Goal: Task Accomplishment & Management: Complete application form

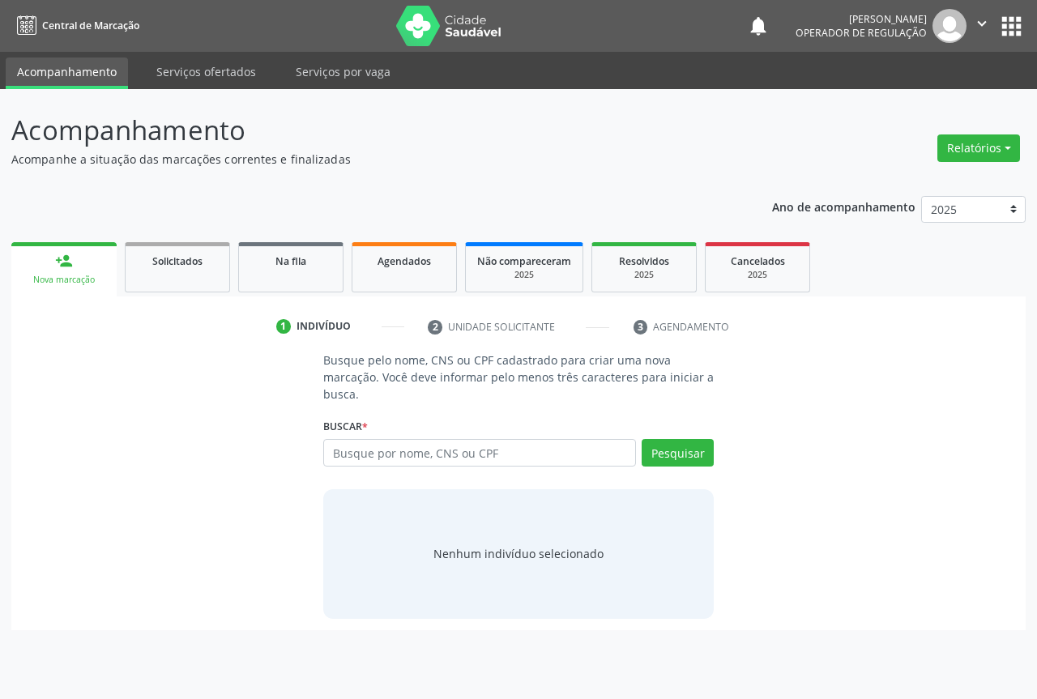
click at [362, 443] on input "text" at bounding box center [479, 453] width 313 height 28
click at [287, 267] on span "Na fila" at bounding box center [290, 261] width 31 height 14
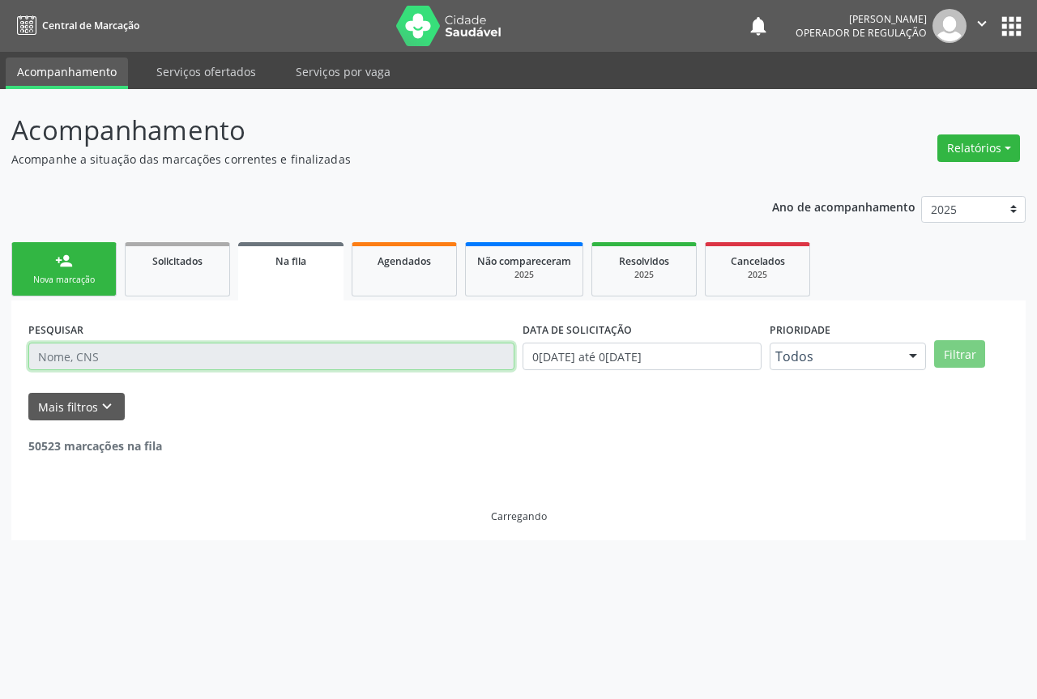
click at [83, 353] on input "text" at bounding box center [271, 357] width 486 height 28
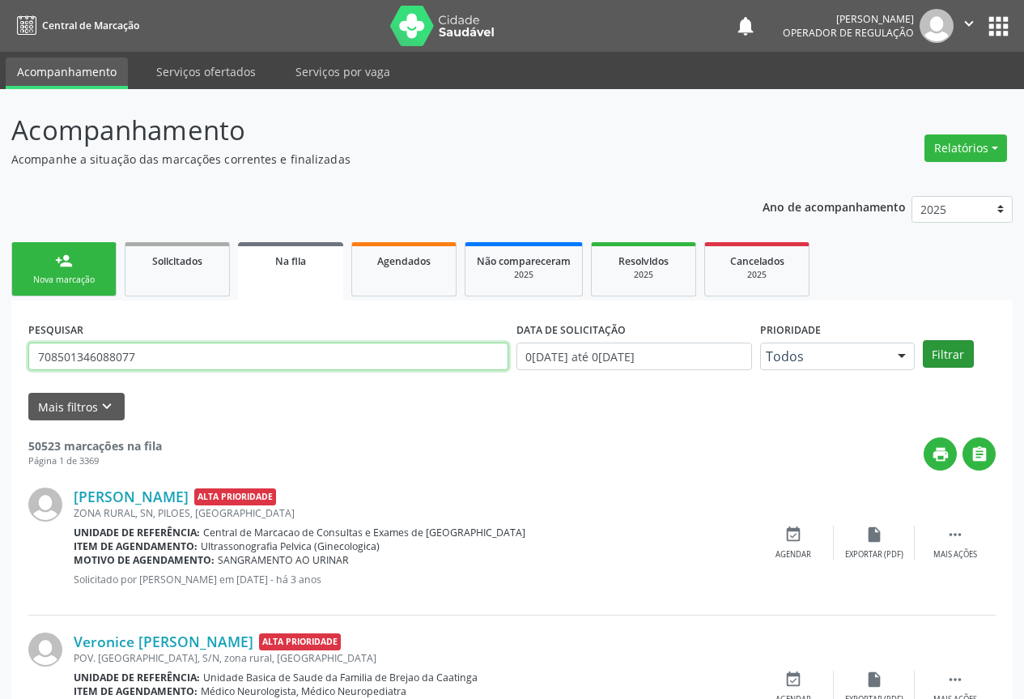
type input "708501346088077"
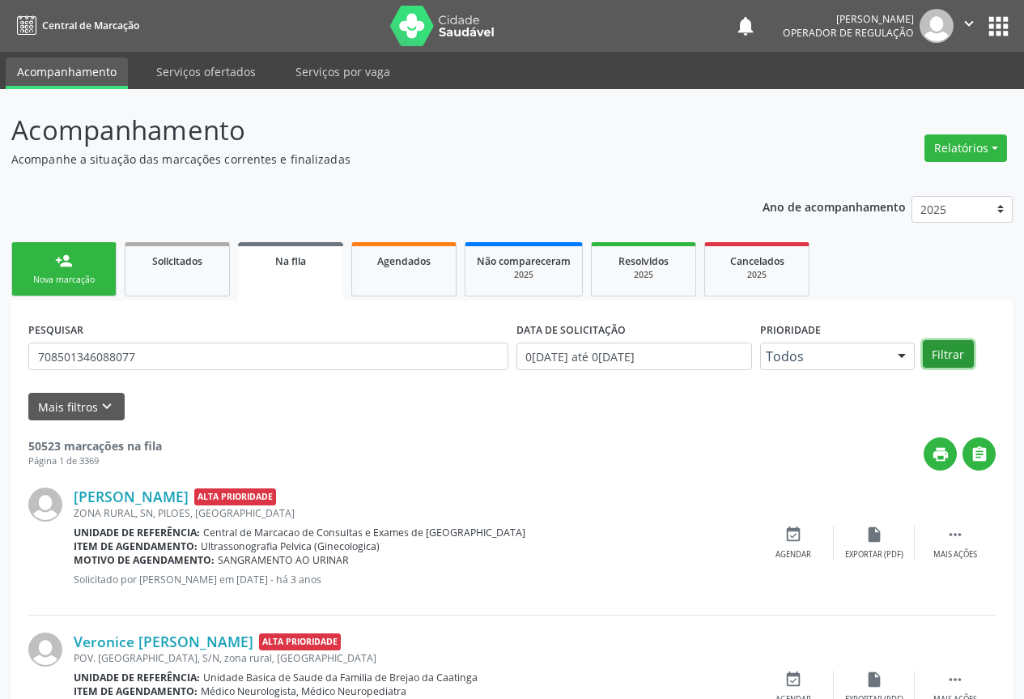
click at [930, 351] on button "Filtrar" at bounding box center [948, 354] width 51 height 28
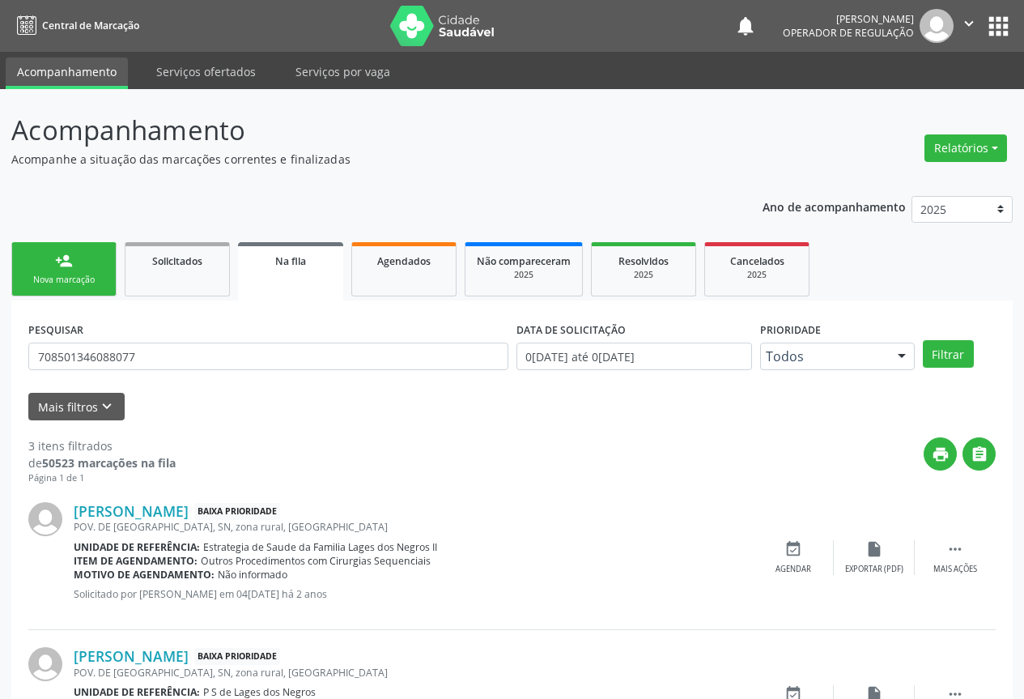
click at [57, 265] on div "person_add" at bounding box center [64, 261] width 18 height 18
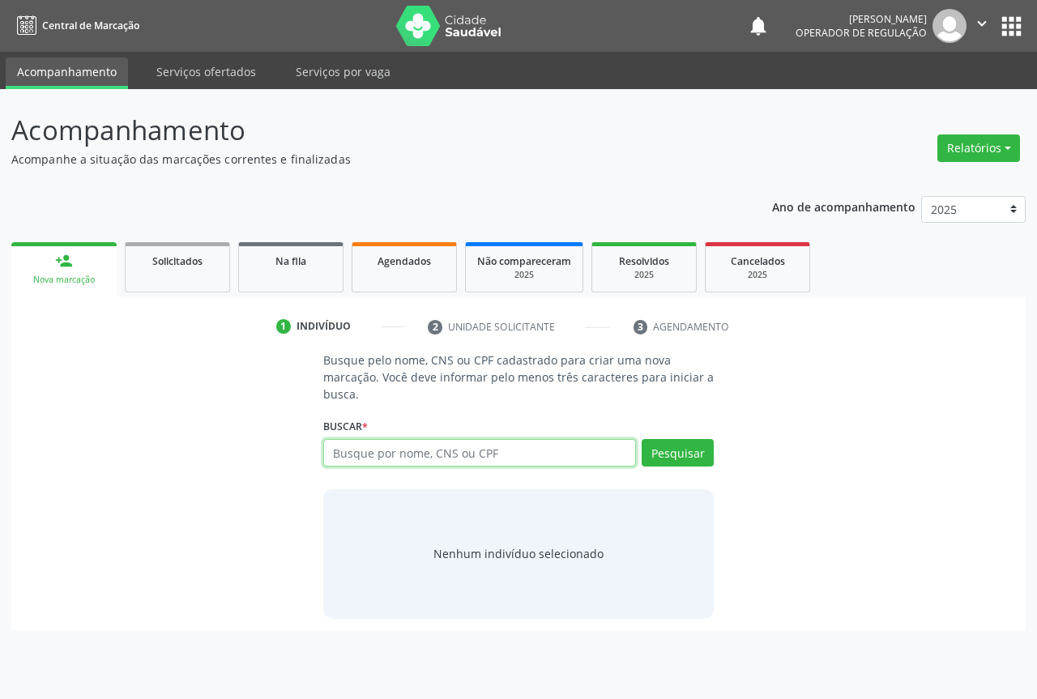
click at [441, 445] on input "text" at bounding box center [479, 453] width 313 height 28
type input "704701726048439"
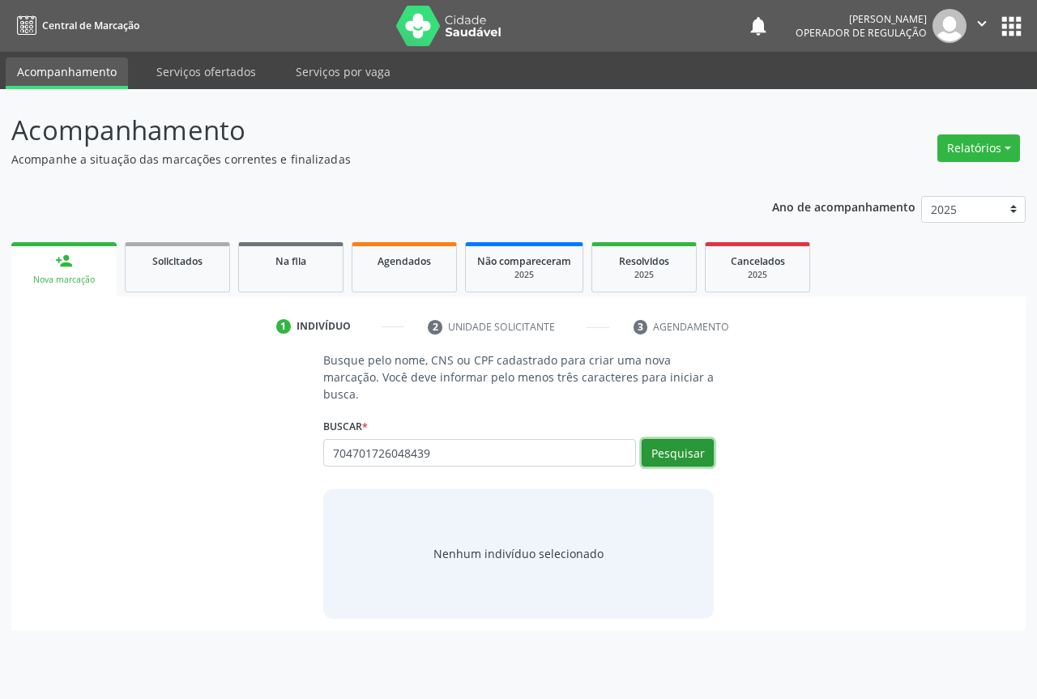
click at [680, 460] on button "Pesquisar" at bounding box center [677, 453] width 72 height 28
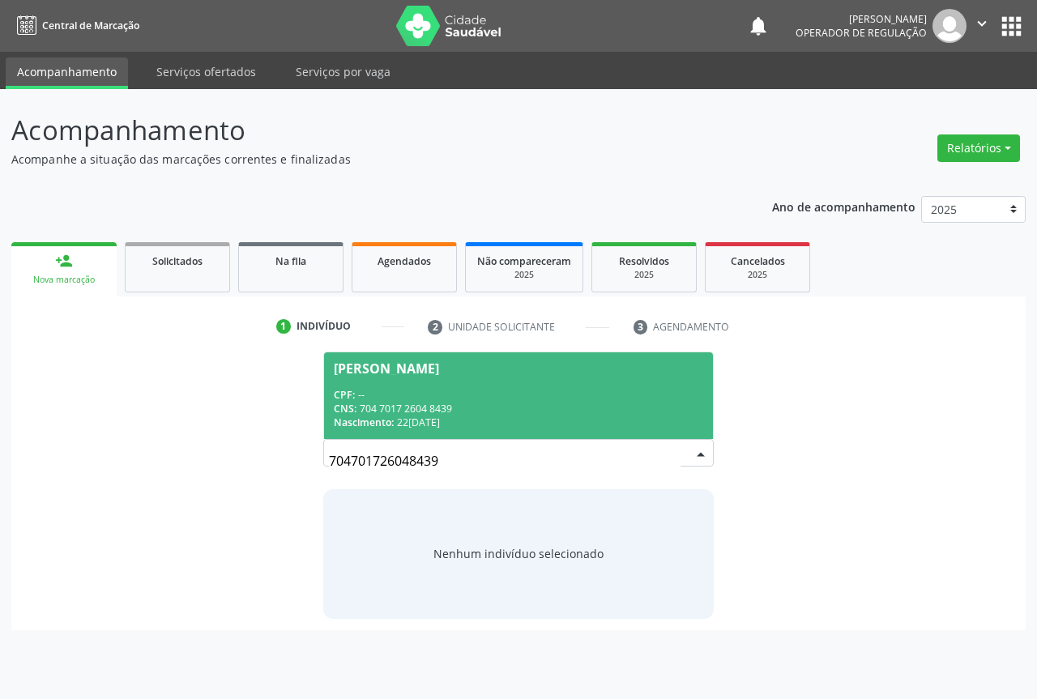
click at [369, 381] on span "[PERSON_NAME] CPF: -- CNS: 704 7017 2604 8439 Nascimento: [DATE]" at bounding box center [518, 395] width 389 height 87
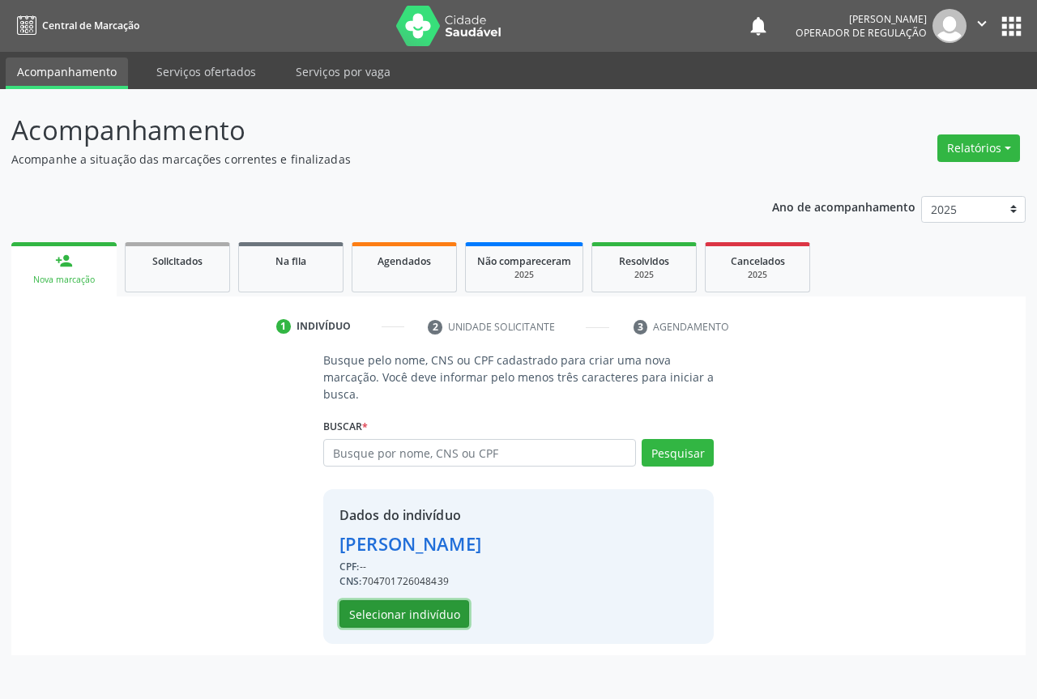
click at [398, 616] on button "Selecionar indivíduo" at bounding box center [404, 614] width 130 height 28
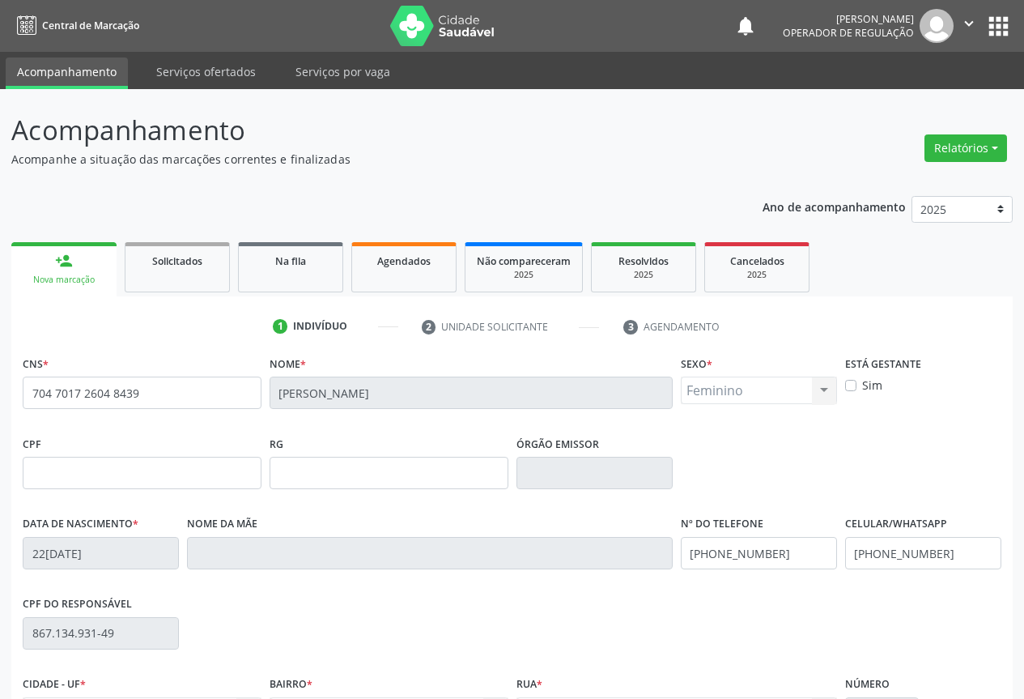
scroll to position [179, 0]
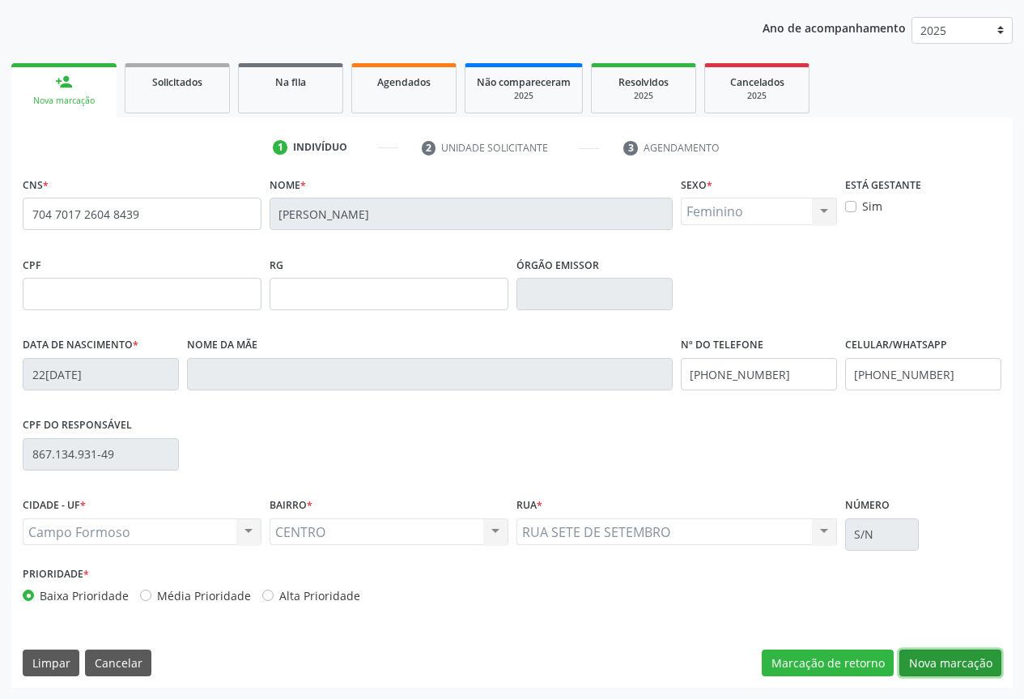
click at [943, 653] on button "Nova marcação" at bounding box center [951, 663] width 102 height 28
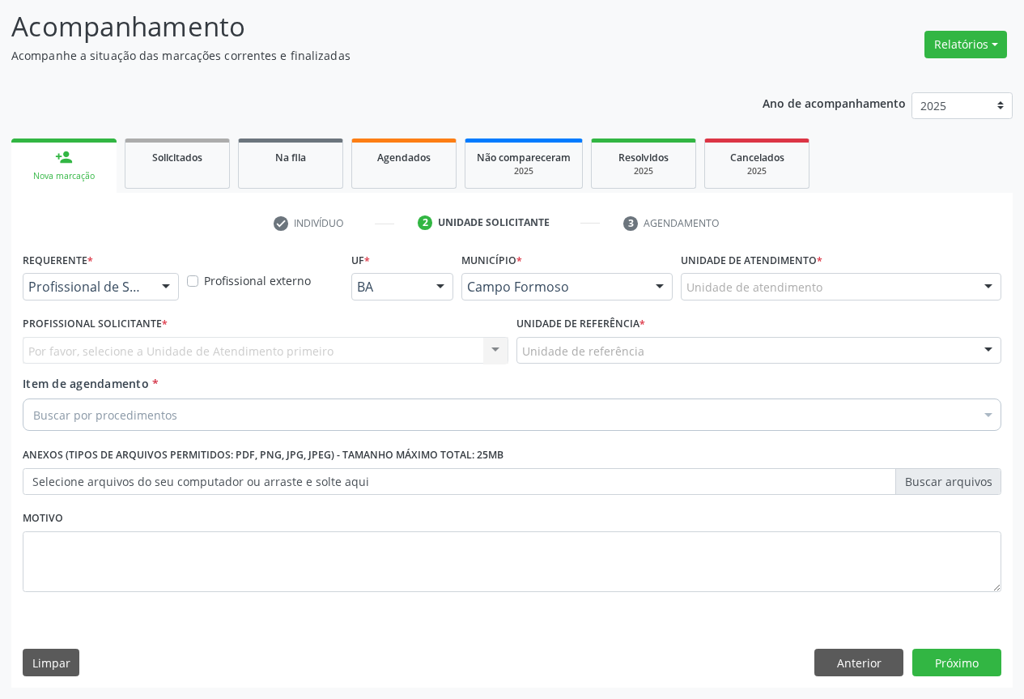
scroll to position [104, 0]
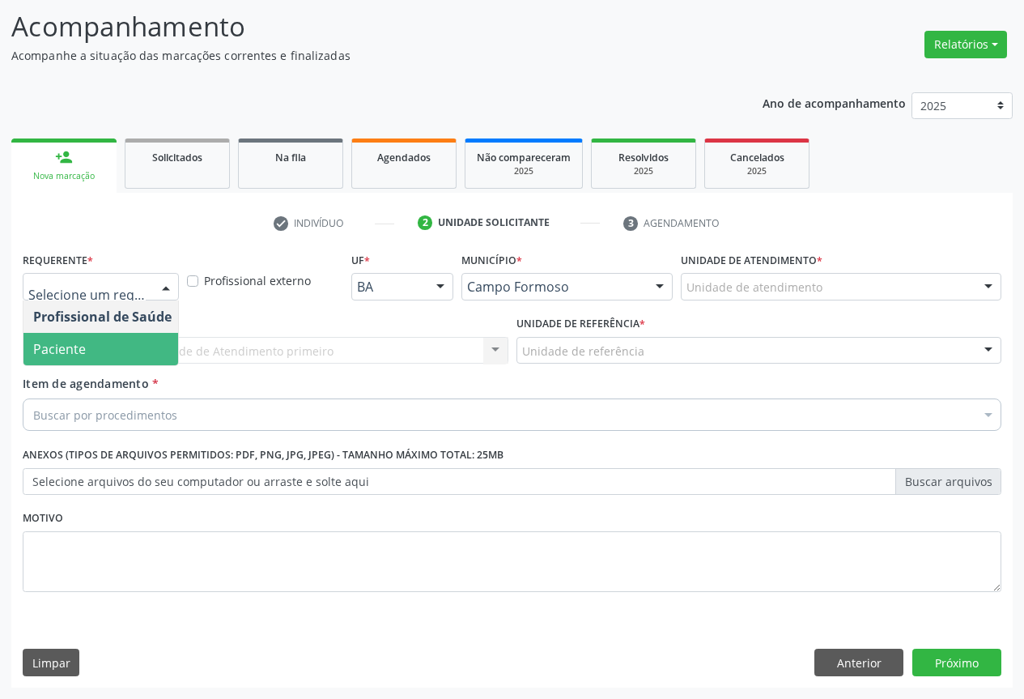
click at [61, 344] on span "Paciente" at bounding box center [59, 349] width 53 height 18
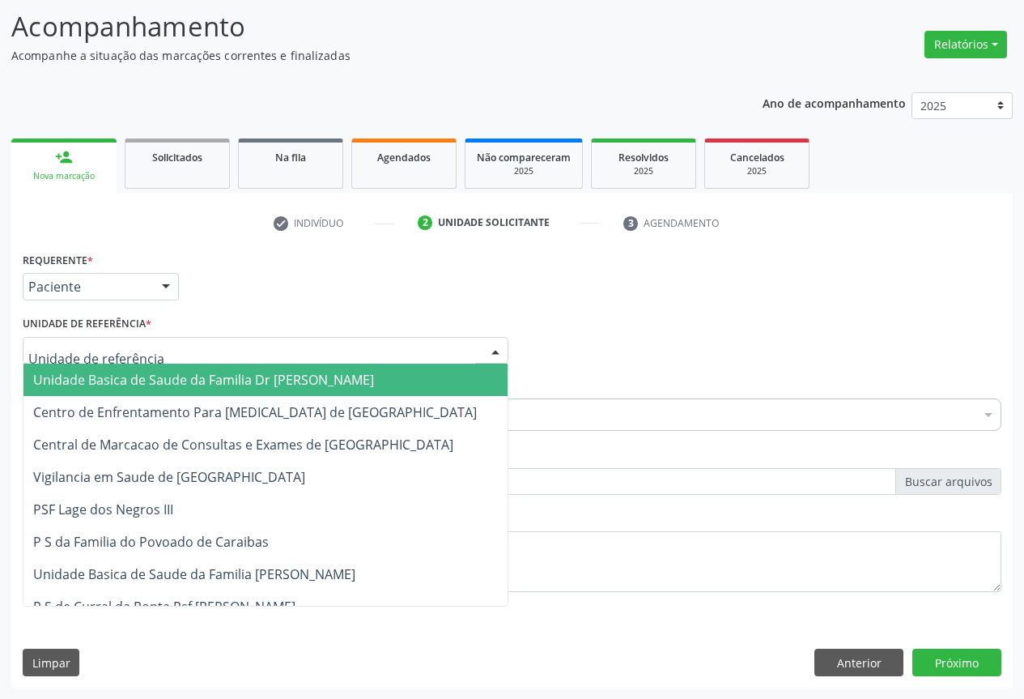
drag, startPoint x: 216, startPoint y: 338, endPoint x: 214, endPoint y: 355, distance: 18.0
click at [215, 339] on div at bounding box center [266, 351] width 486 height 28
click at [172, 377] on span "Unidade Basica de Saude da Familia Dr [PERSON_NAME]" at bounding box center [203, 380] width 341 height 18
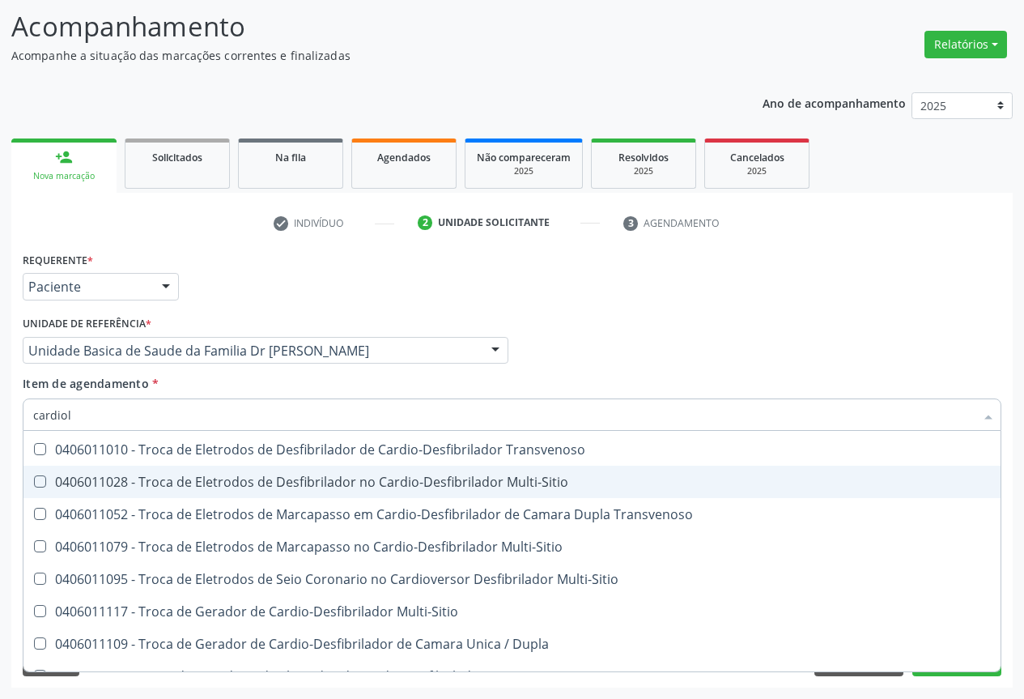
scroll to position [0, 0]
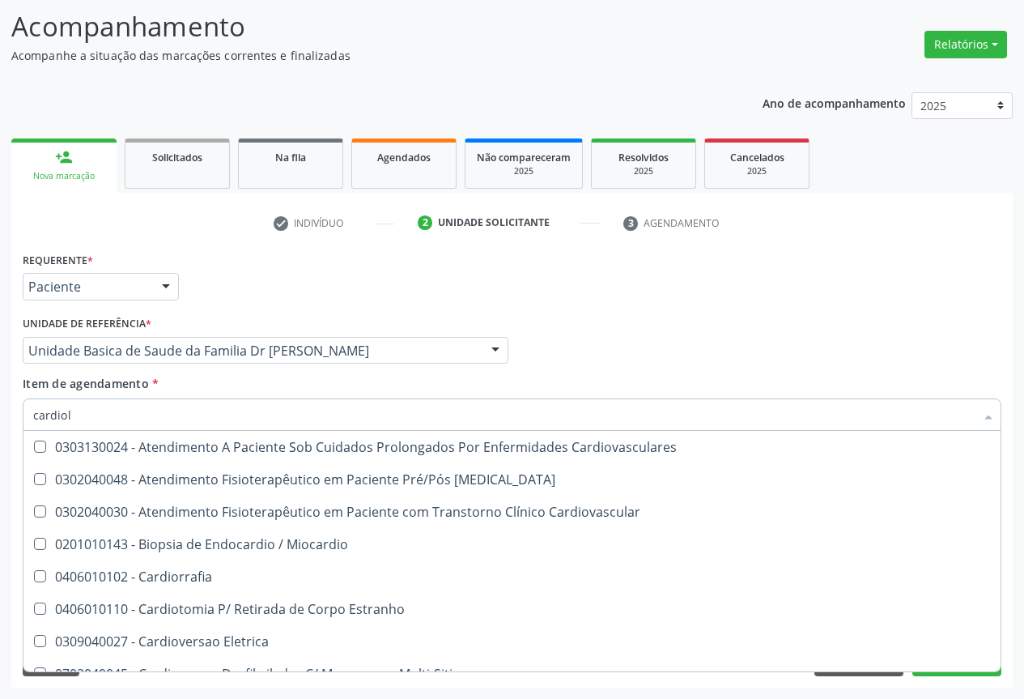
type input "cardiolo"
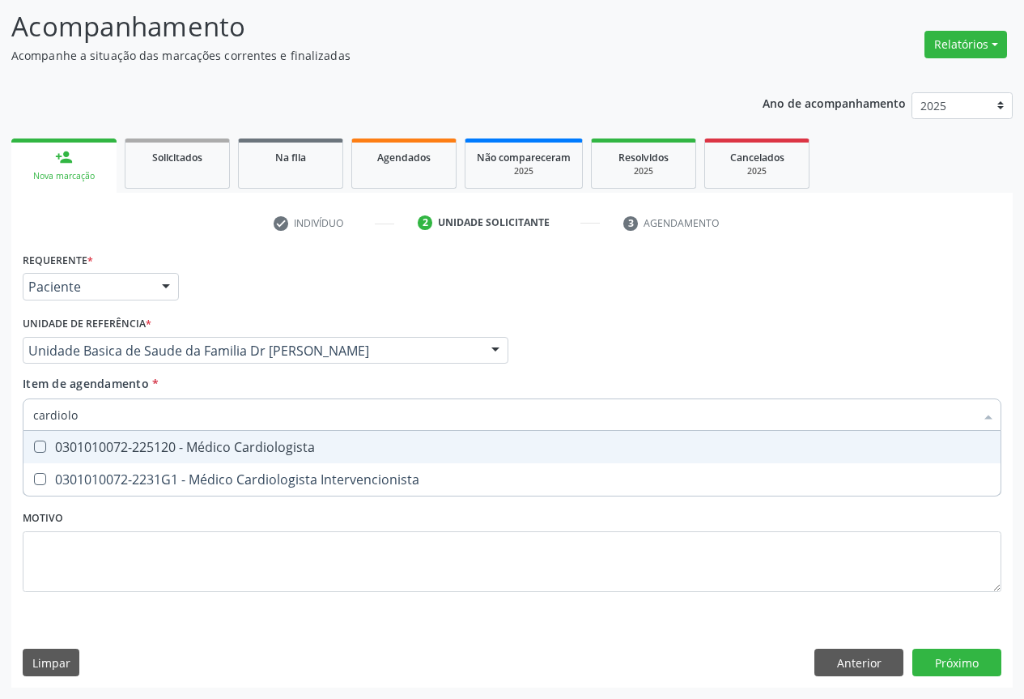
drag, startPoint x: 219, startPoint y: 452, endPoint x: 258, endPoint y: 519, distance: 77.2
click at [220, 452] on div "0301010072-225120 - Médico Cardiologista" at bounding box center [512, 447] width 958 height 13
checkbox Cardiologista "true"
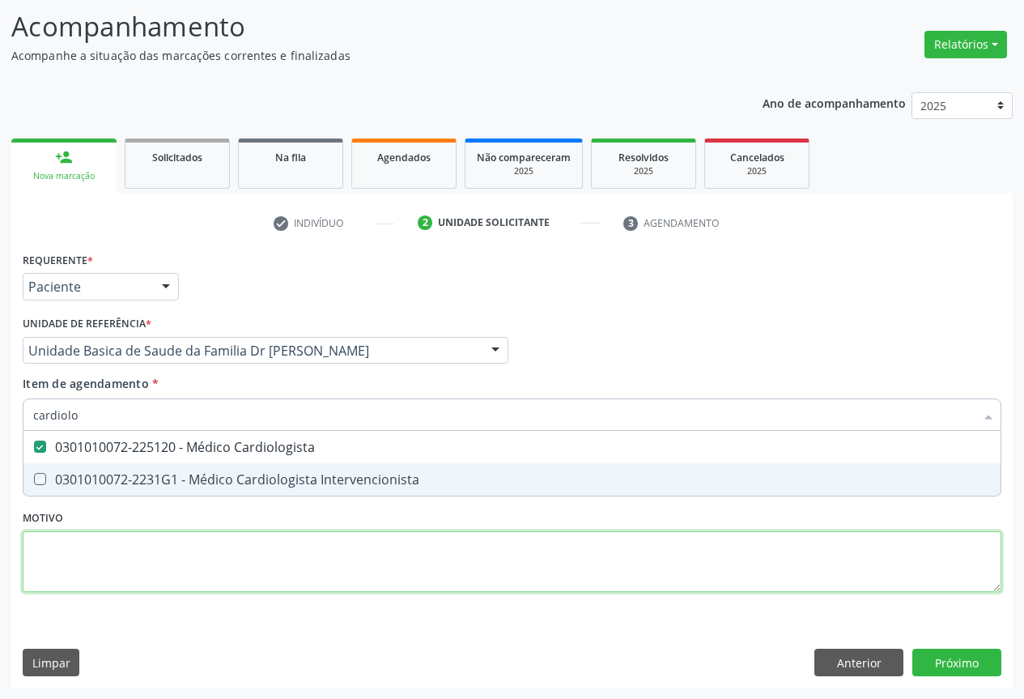
click at [249, 560] on div "Requerente * Paciente Profissional de Saúde Paciente Nenhum resultado encontrad…" at bounding box center [512, 431] width 979 height 367
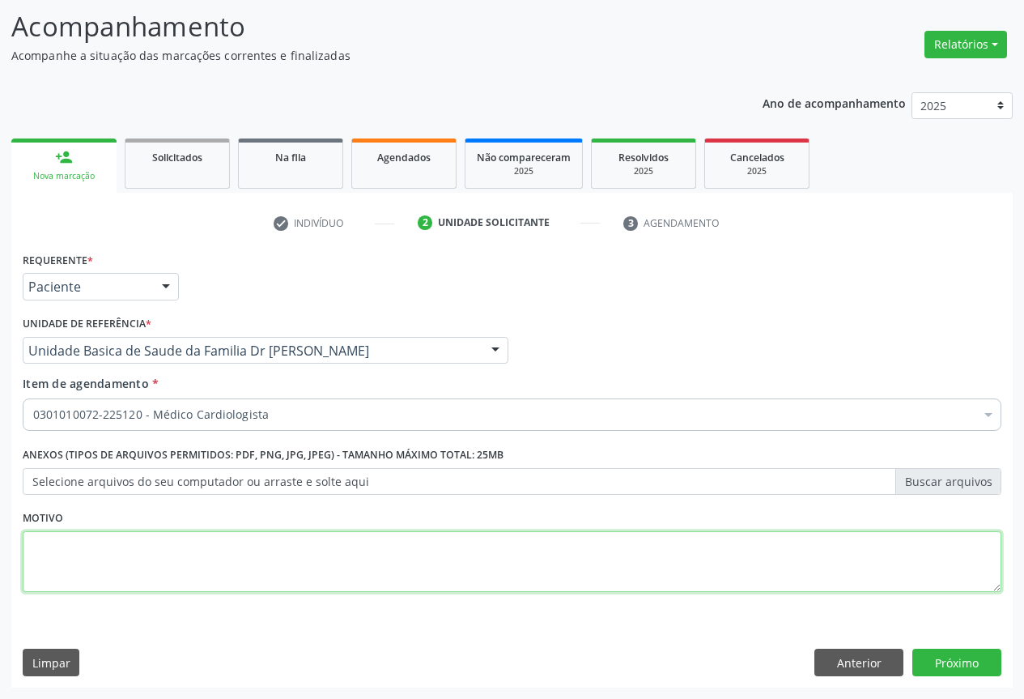
checkbox Cardiologista "true"
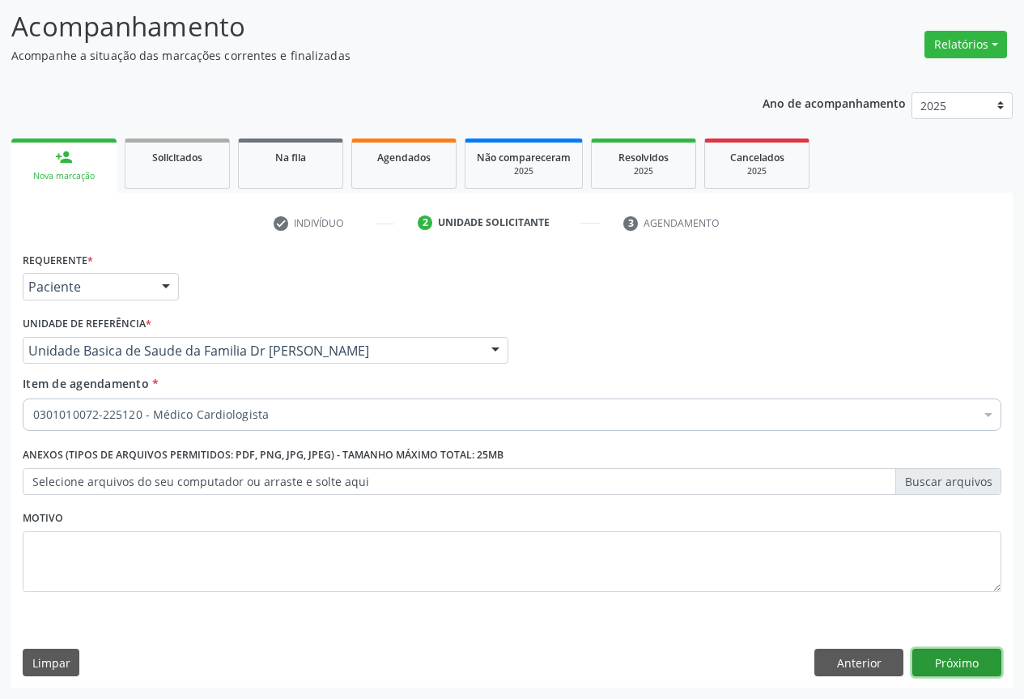
click at [929, 658] on button "Próximo" at bounding box center [957, 663] width 89 height 28
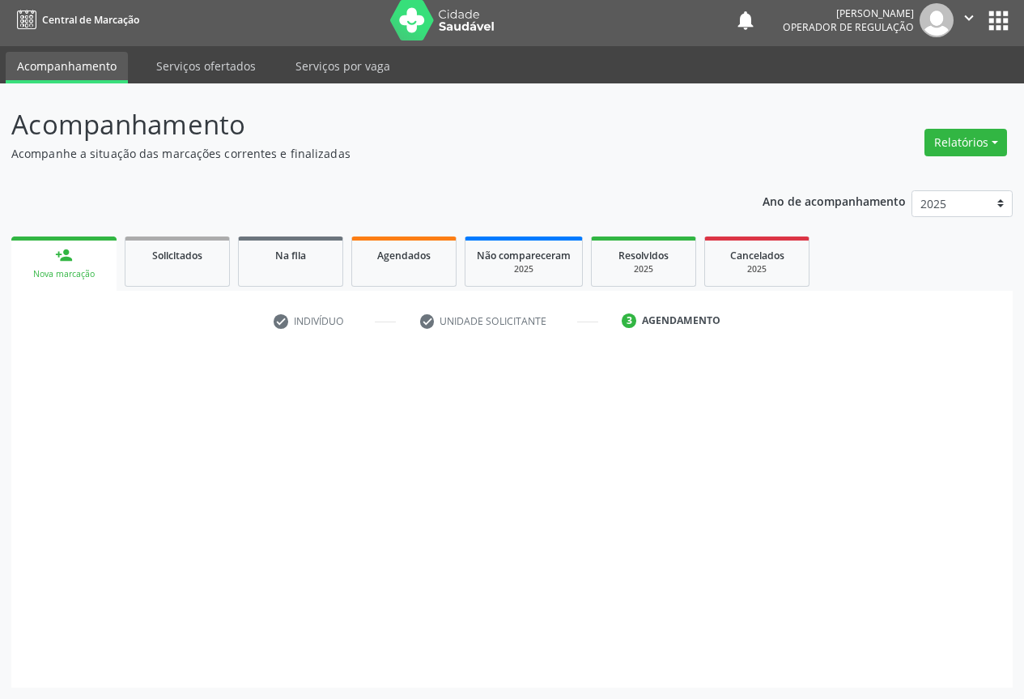
scroll to position [6, 0]
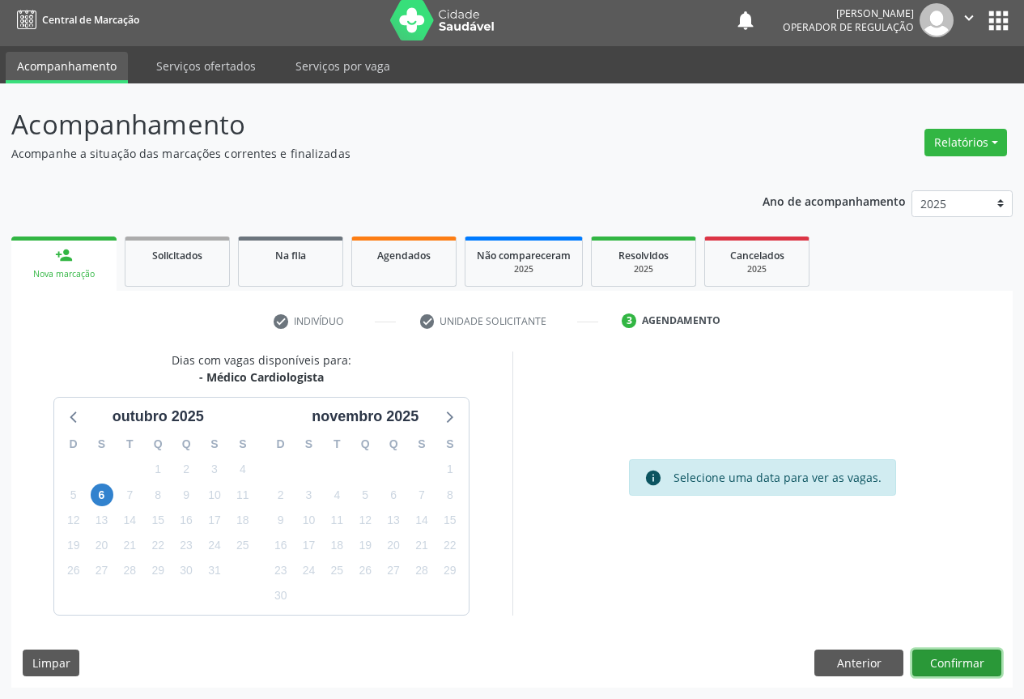
click at [966, 673] on button "Confirmar" at bounding box center [957, 663] width 89 height 28
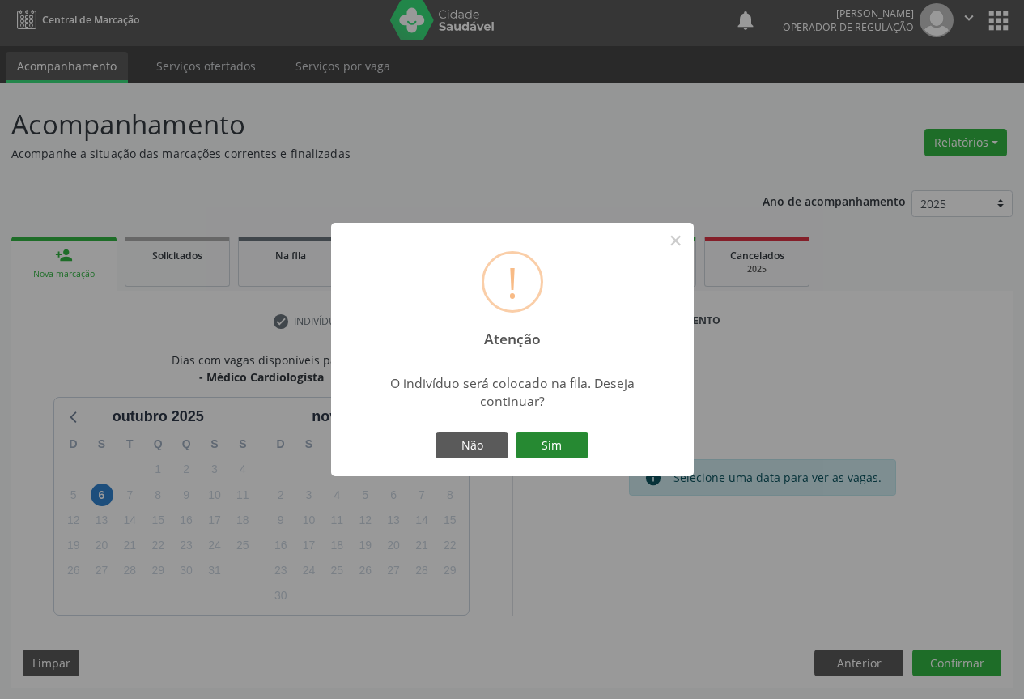
click at [561, 448] on button "Sim" at bounding box center [552, 446] width 73 height 28
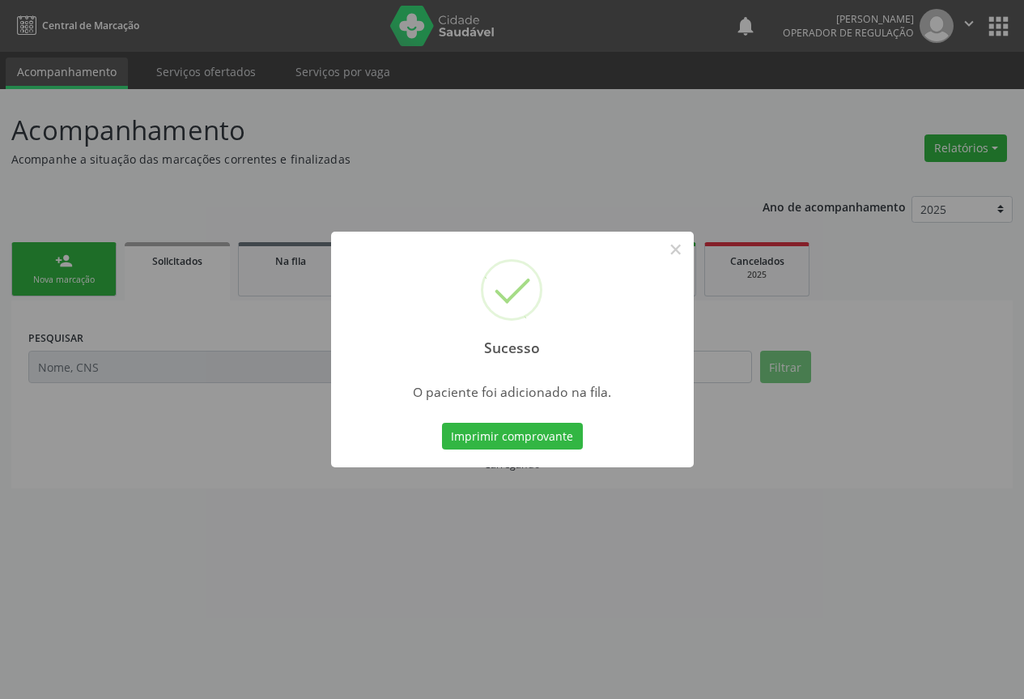
scroll to position [0, 0]
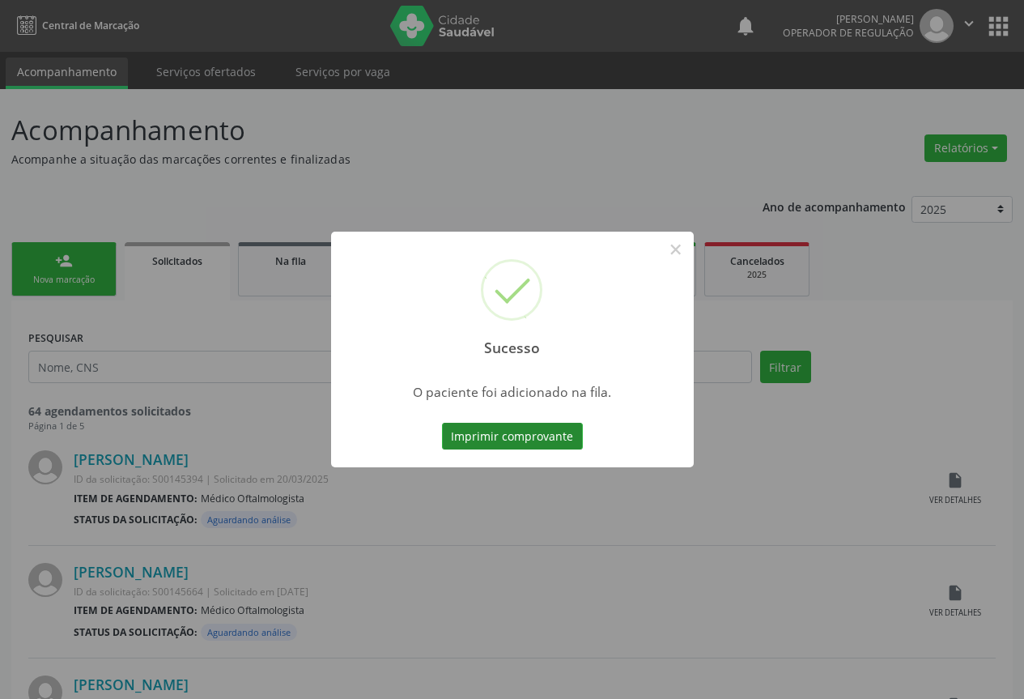
click at [550, 444] on button "Imprimir comprovante" at bounding box center [512, 437] width 141 height 28
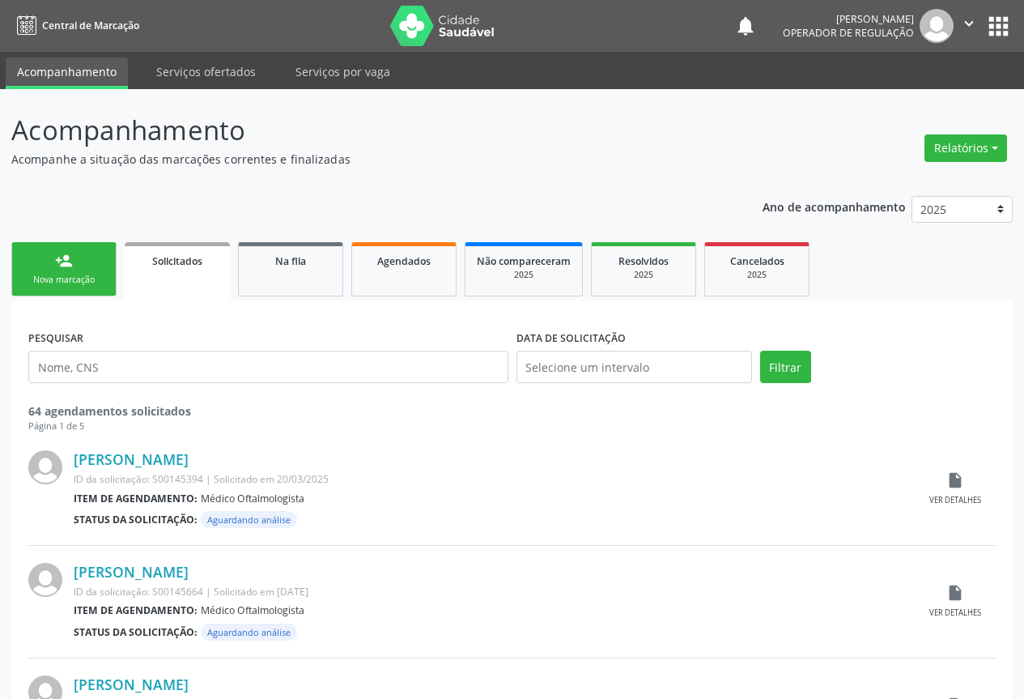
click at [62, 281] on div "Nova marcação" at bounding box center [63, 280] width 81 height 12
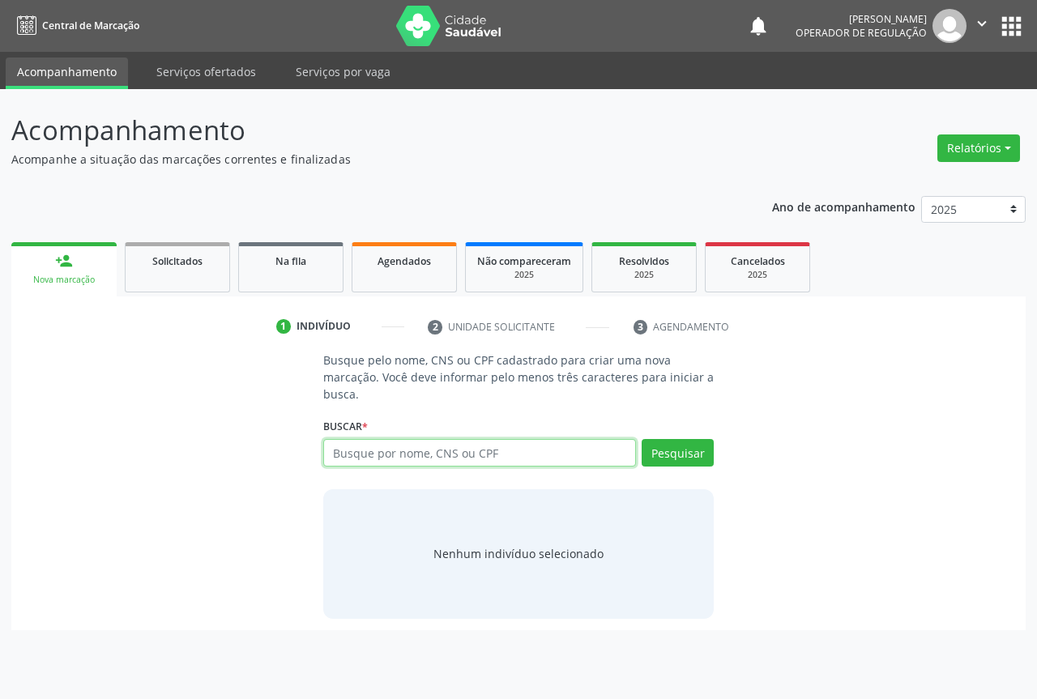
click at [389, 452] on input "text" at bounding box center [479, 453] width 313 height 28
type input "702008318820984"
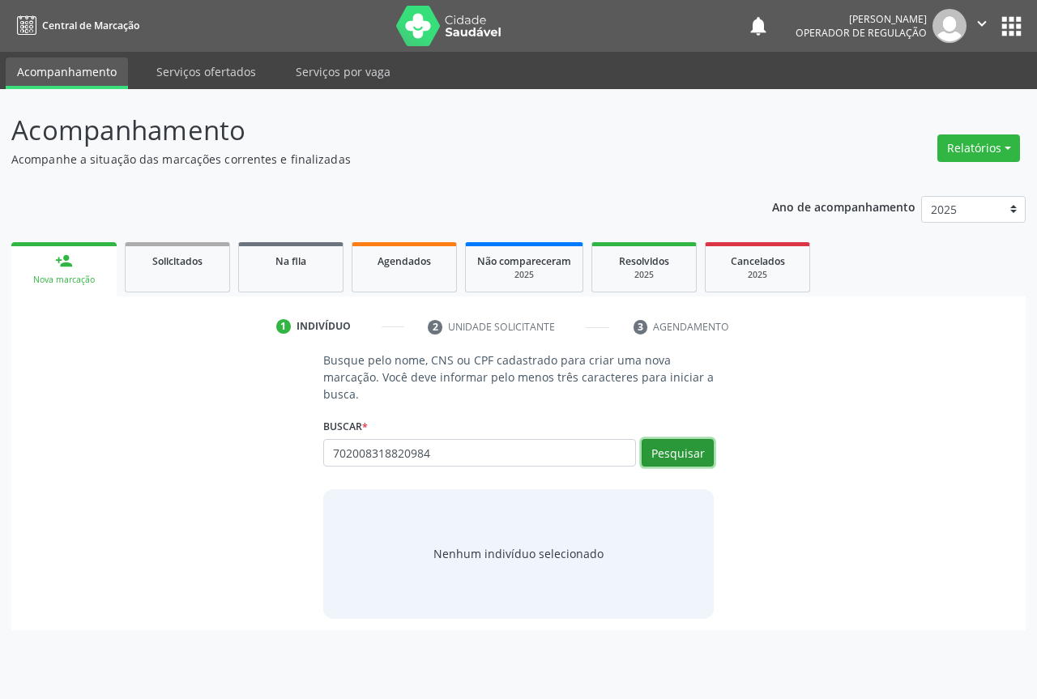
click at [693, 458] on button "Pesquisar" at bounding box center [677, 453] width 72 height 28
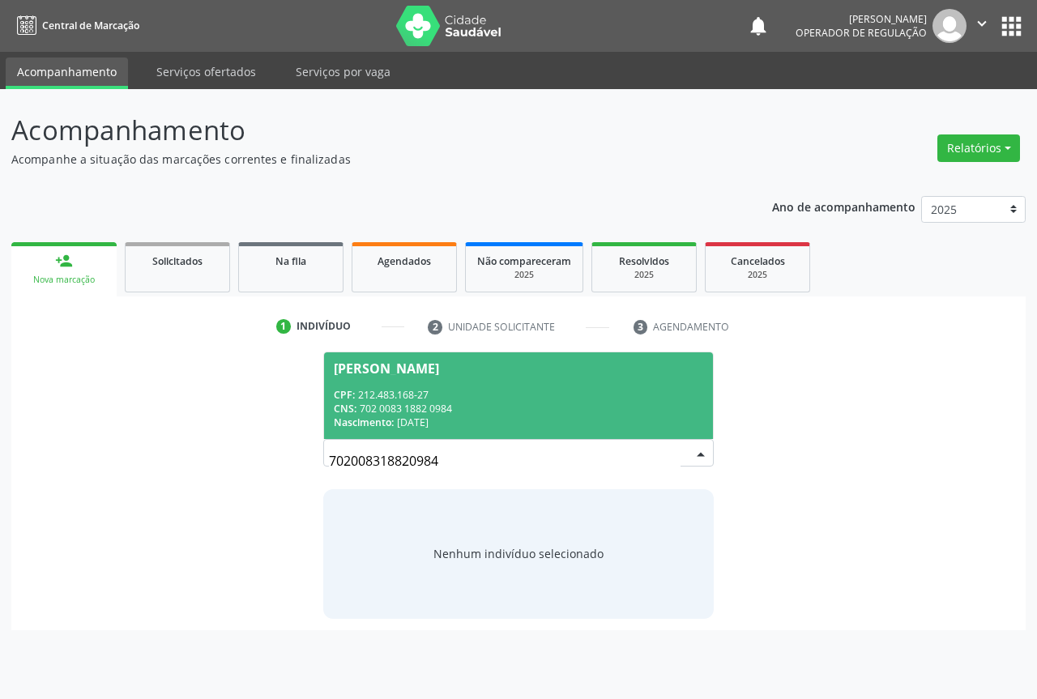
drag, startPoint x: 387, startPoint y: 378, endPoint x: 628, endPoint y: 431, distance: 246.2
click at [387, 379] on span "[PERSON_NAME] CPF: 212.483.168-27 CNS: 702 0083 1882 0984 Nascimento: [DATE]" at bounding box center [518, 395] width 389 height 87
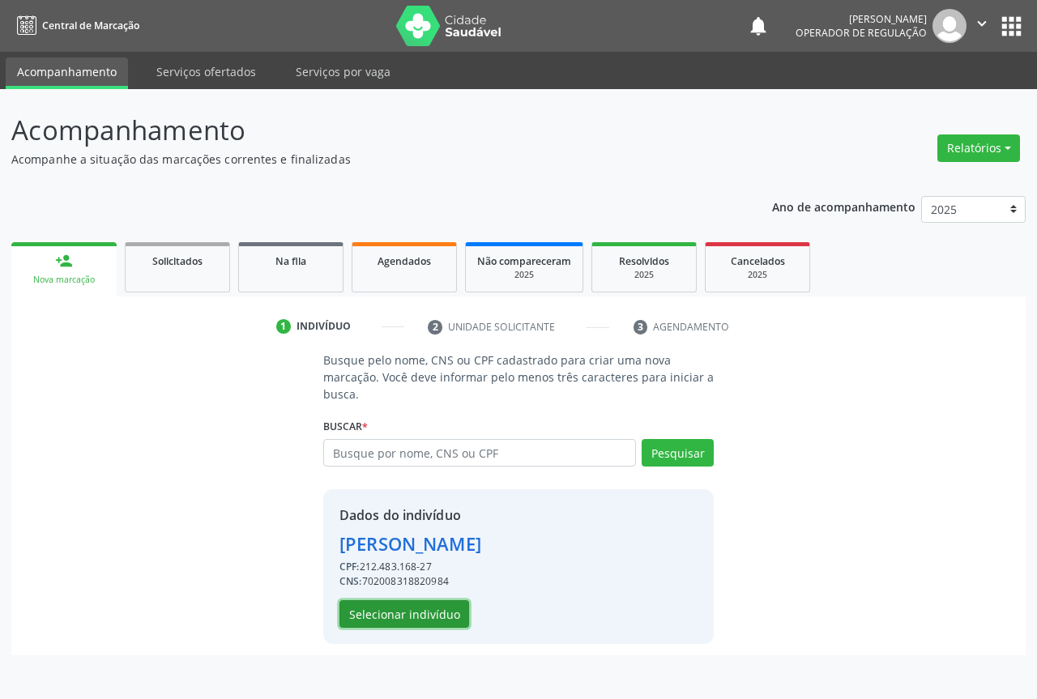
click at [396, 604] on button "Selecionar indivíduo" at bounding box center [404, 614] width 130 height 28
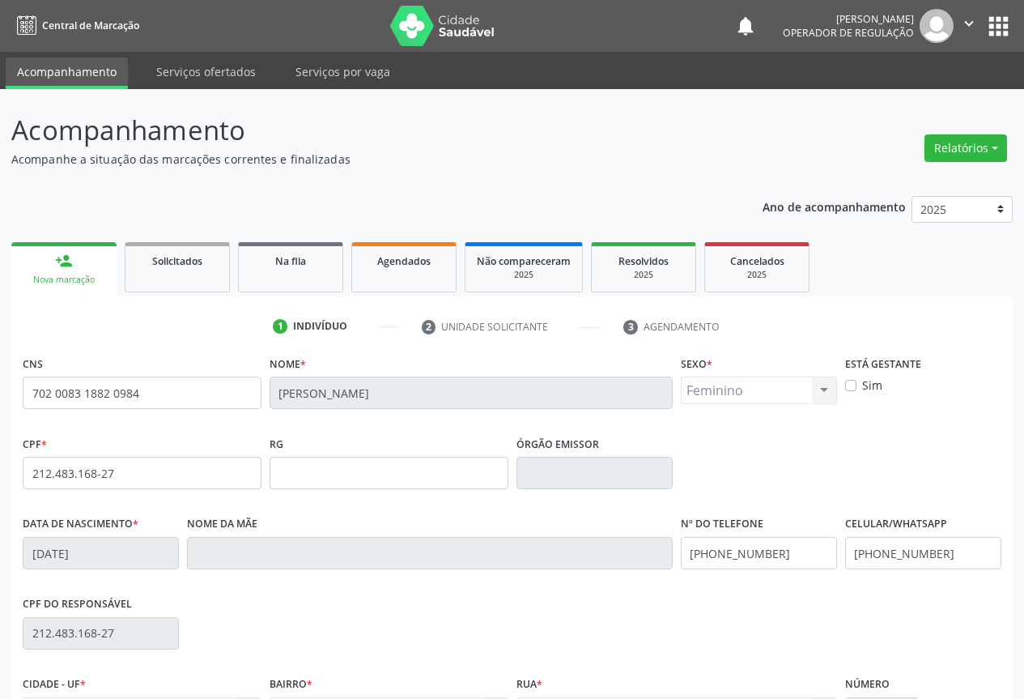
scroll to position [179, 0]
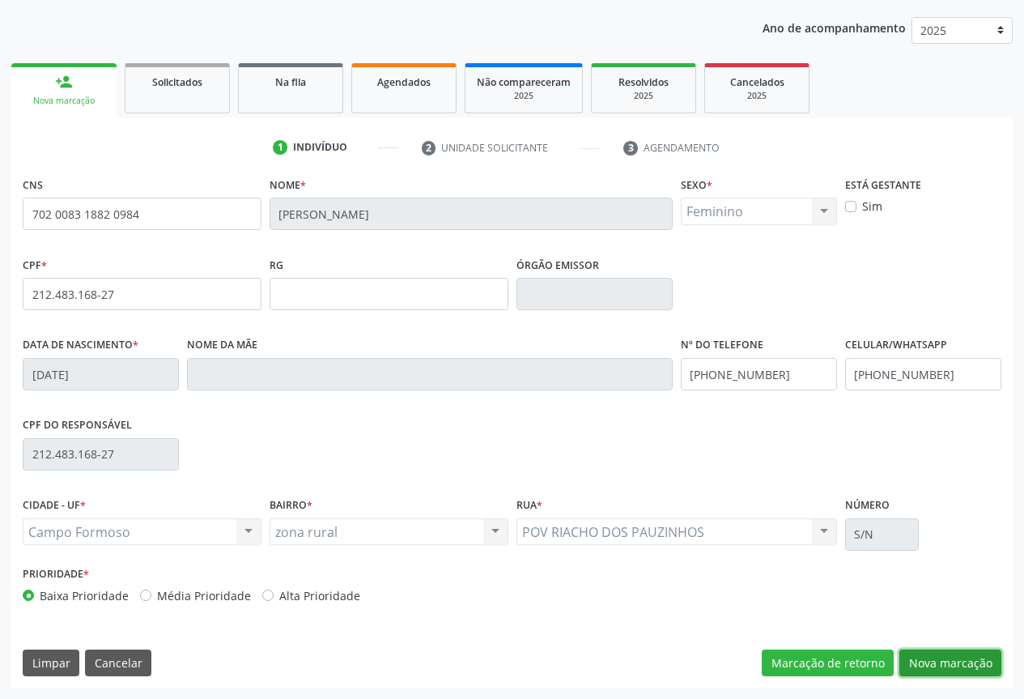
drag, startPoint x: 943, startPoint y: 654, endPoint x: 798, endPoint y: 542, distance: 184.2
click at [944, 653] on button "Nova marcação" at bounding box center [951, 663] width 102 height 28
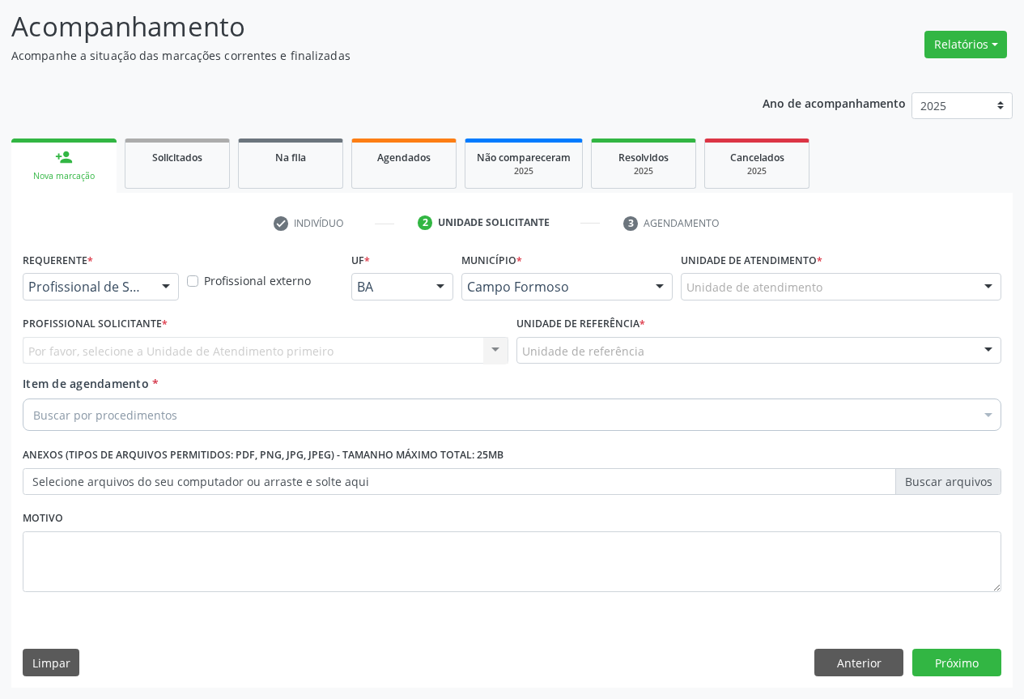
scroll to position [104, 0]
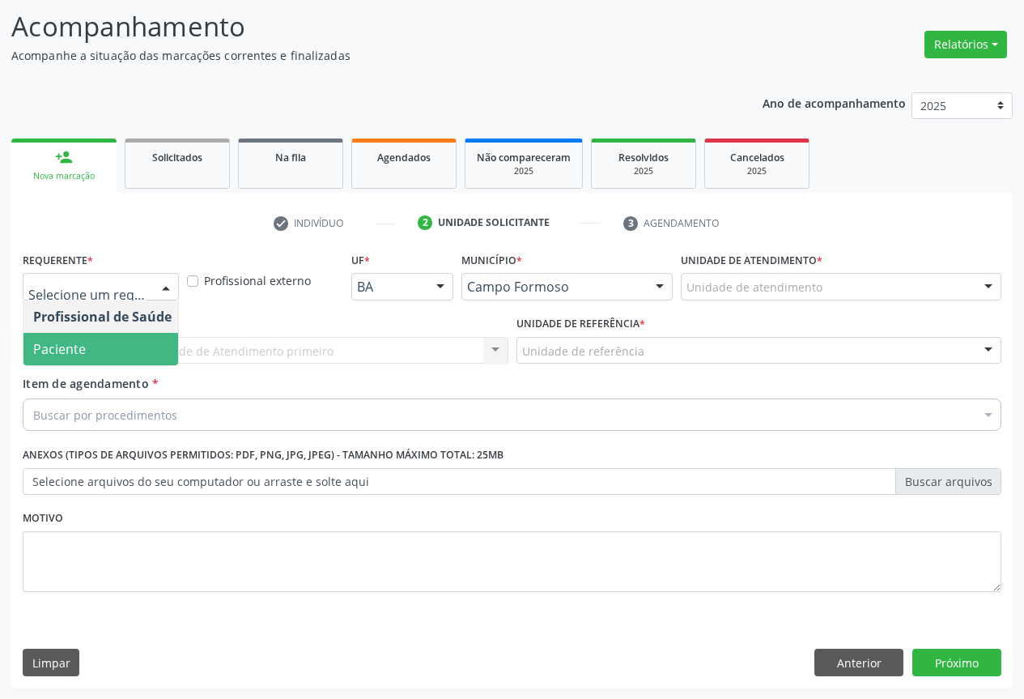
click at [78, 351] on span "Paciente" at bounding box center [59, 349] width 53 height 18
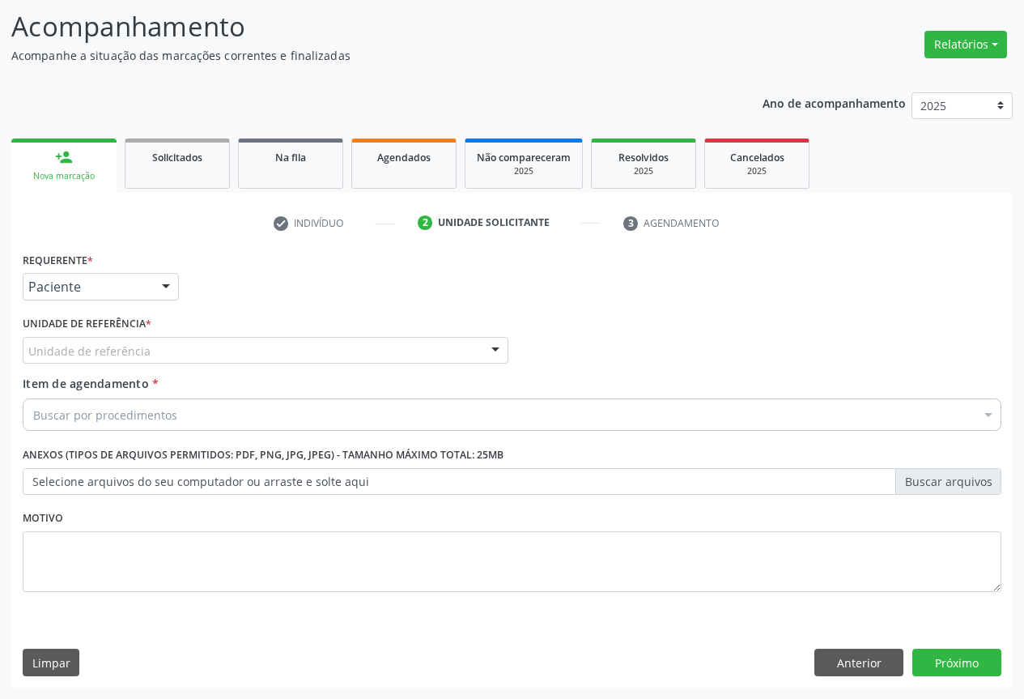
click at [191, 340] on div "Unidade de referência" at bounding box center [266, 351] width 486 height 28
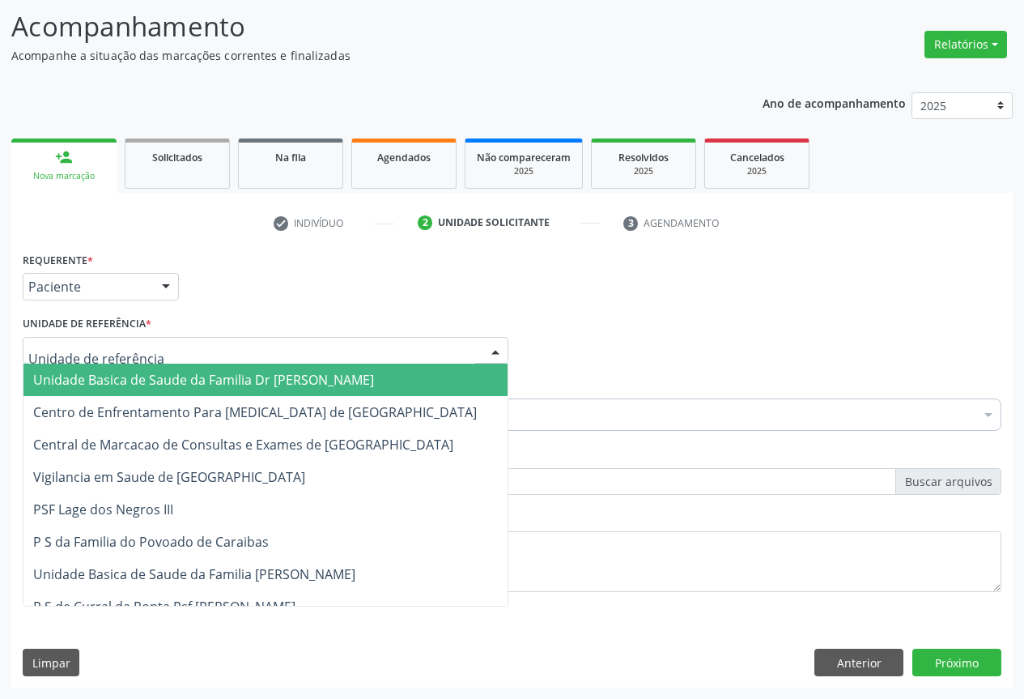
drag, startPoint x: 139, startPoint y: 382, endPoint x: 166, endPoint y: 411, distance: 39.5
click at [141, 382] on span "Unidade Basica de Saude da Familia Dr [PERSON_NAME]" at bounding box center [203, 380] width 341 height 18
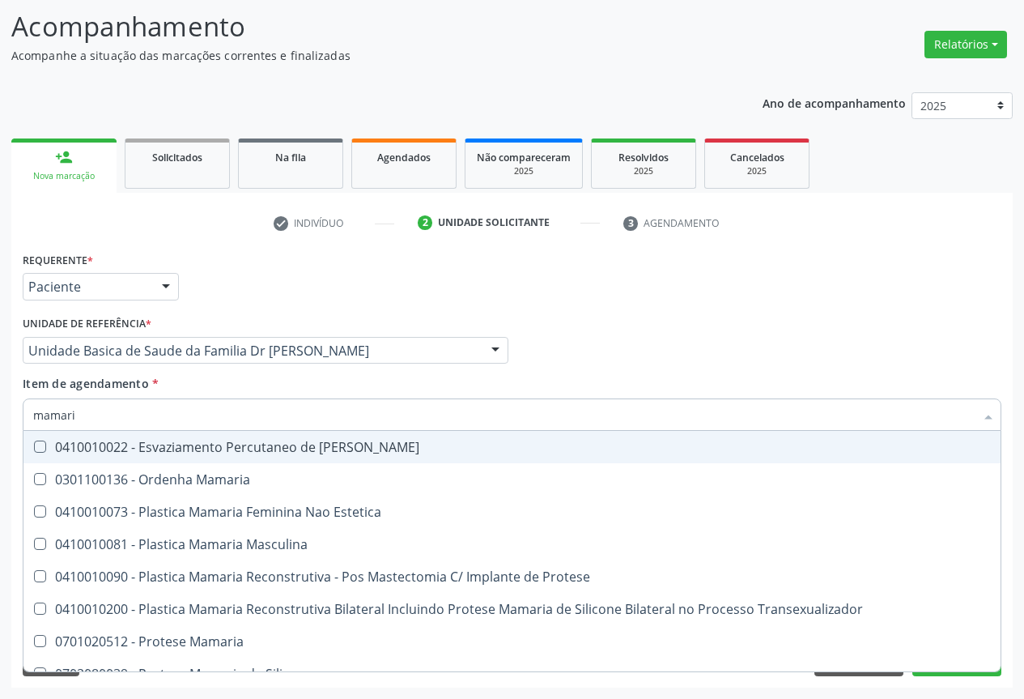
type input "mamaria"
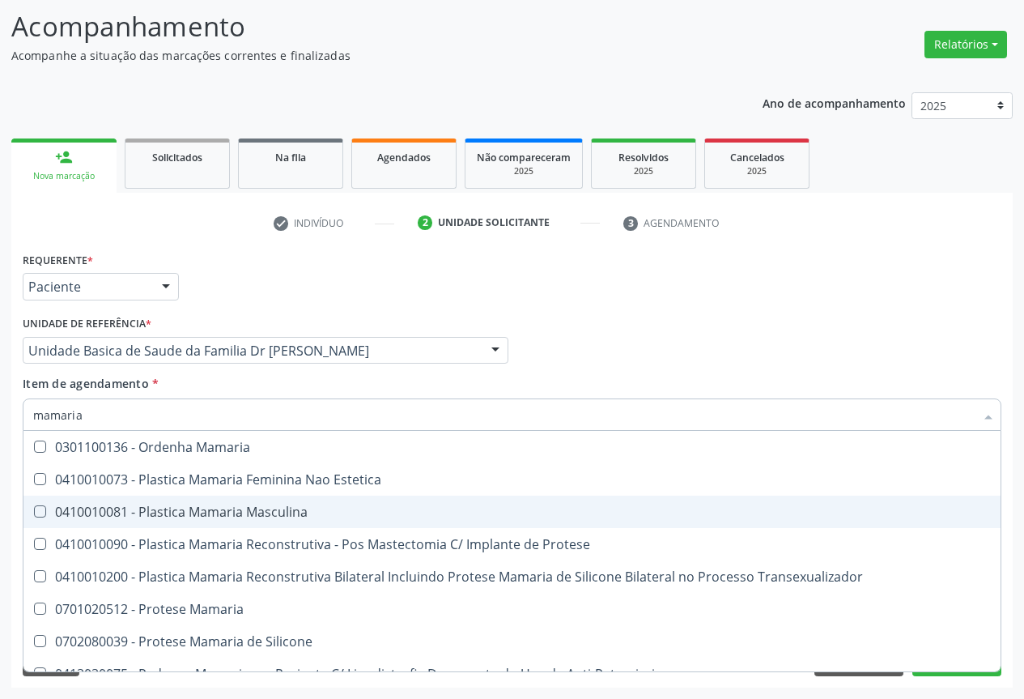
scroll to position [51, 0]
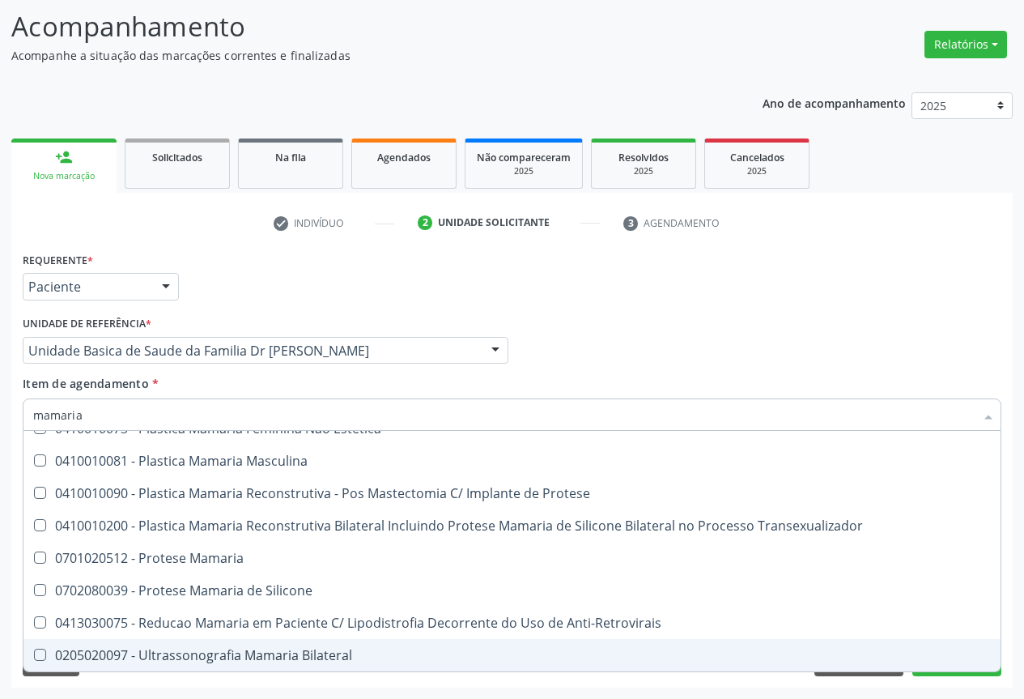
click at [232, 655] on div "0205020097 - Ultrassonografia Mamaria Bilateral" at bounding box center [512, 655] width 958 height 13
checkbox Bilateral "true"
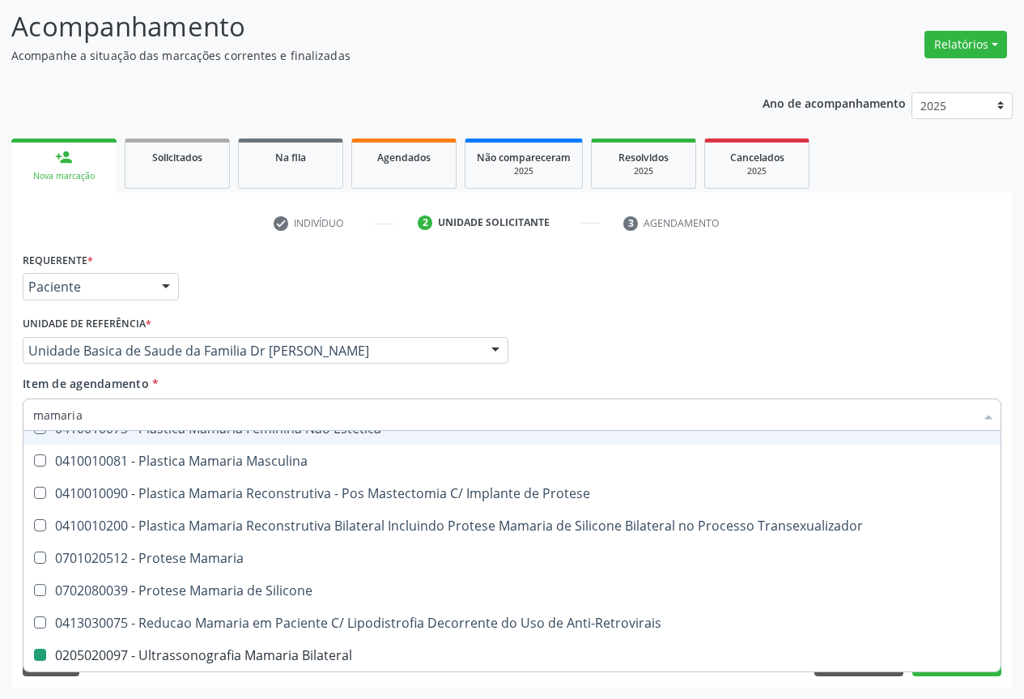
click at [792, 349] on div "Profissional Solicitante Por favor, selecione a Unidade de Atendimento primeiro…" at bounding box center [512, 343] width 987 height 63
checkbox Estetica "true"
checkbox Bilateral "false"
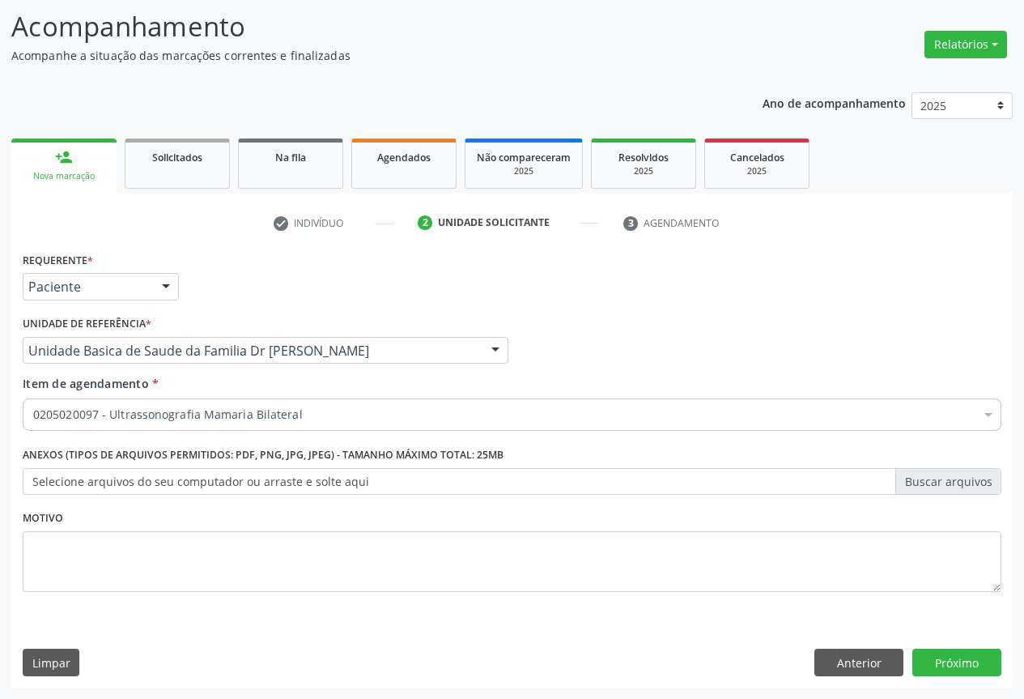
scroll to position [0, 0]
click at [956, 666] on button "Próximo" at bounding box center [957, 663] width 89 height 28
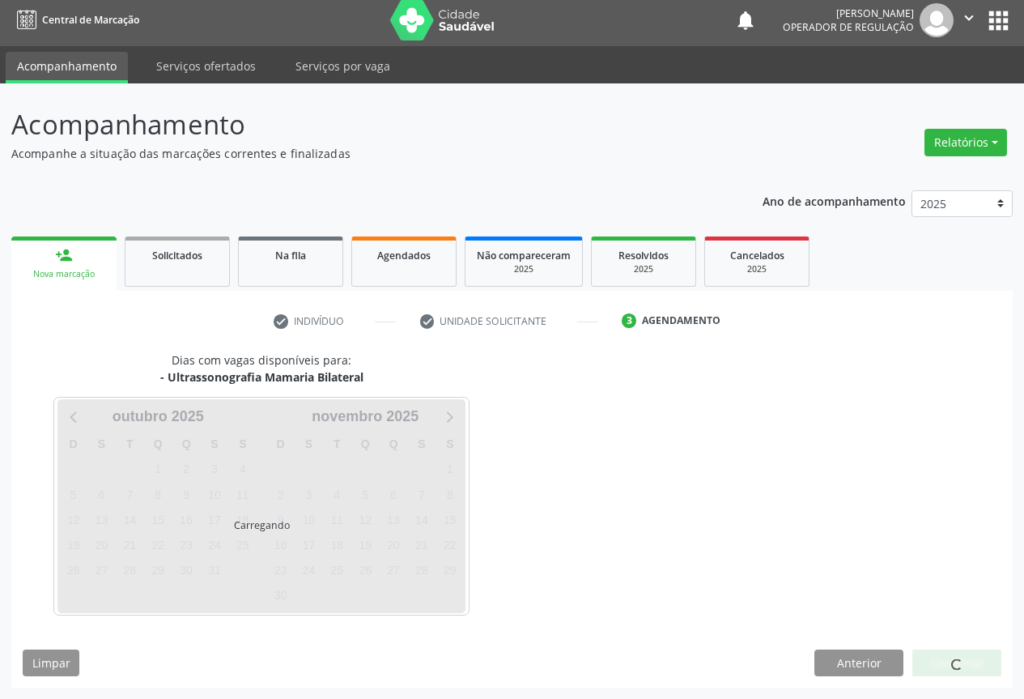
scroll to position [6, 0]
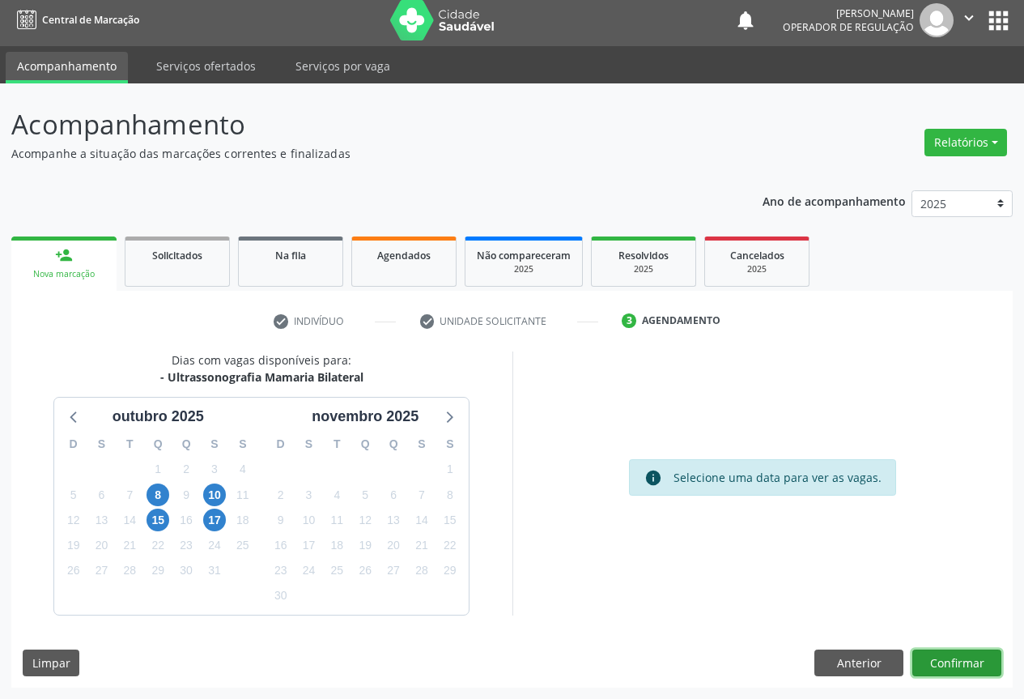
click at [954, 663] on button "Confirmar" at bounding box center [957, 663] width 89 height 28
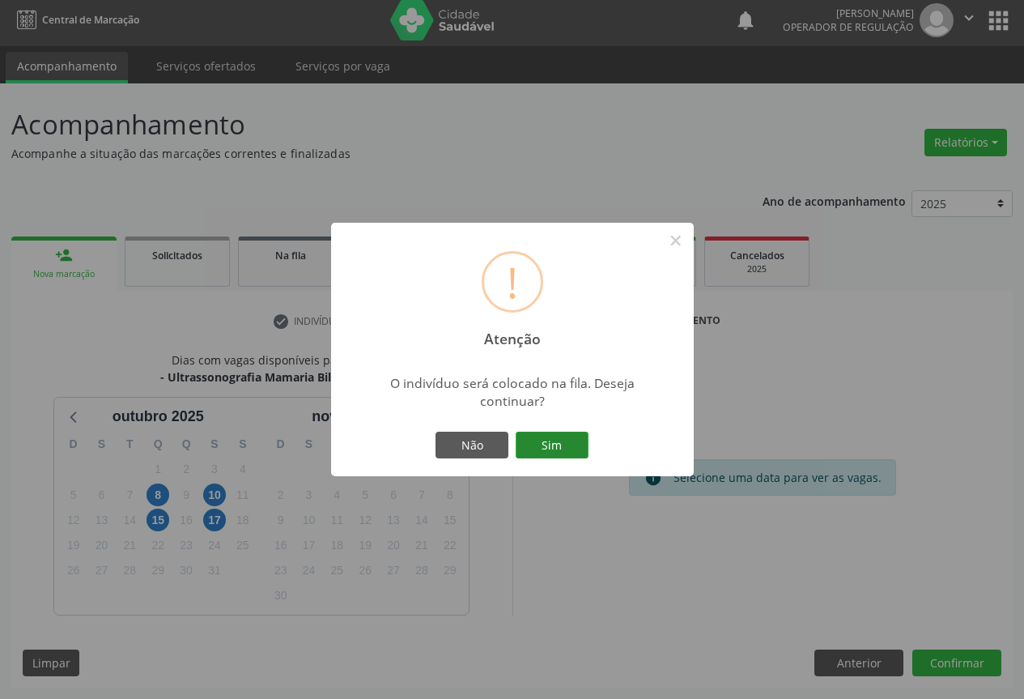
click at [529, 444] on button "Sim" at bounding box center [552, 446] width 73 height 28
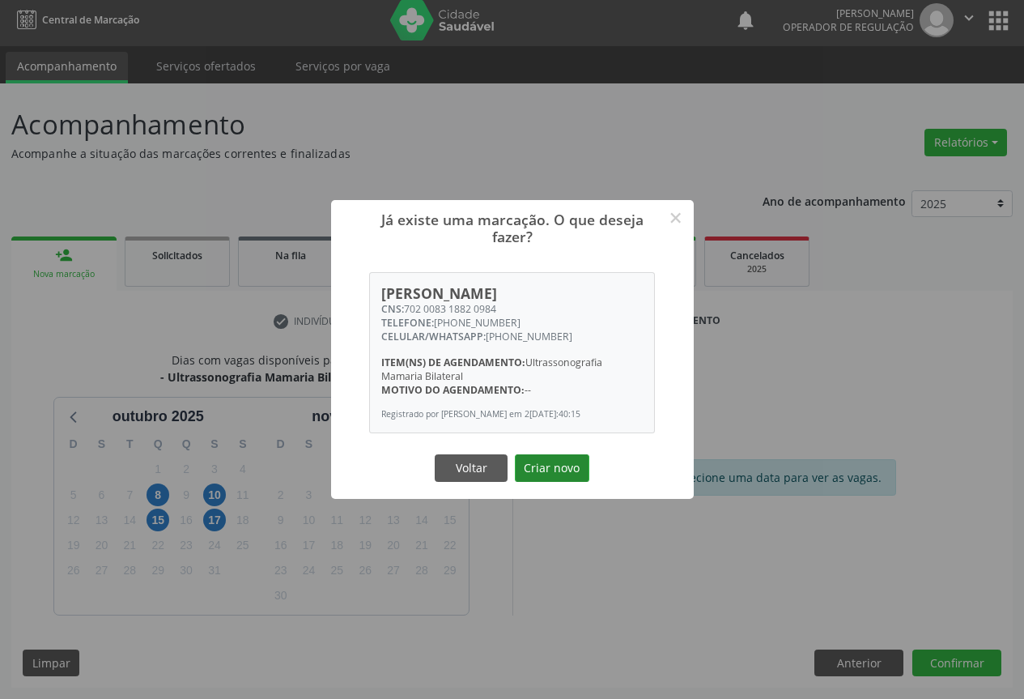
click at [541, 466] on button "Criar novo" at bounding box center [552, 468] width 75 height 28
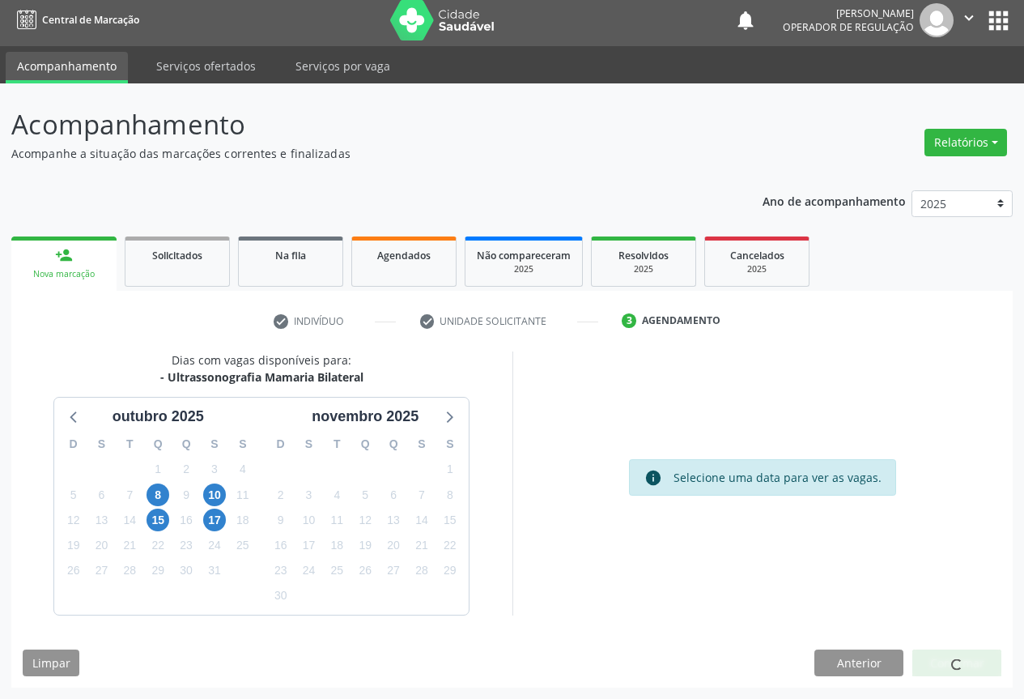
scroll to position [0, 0]
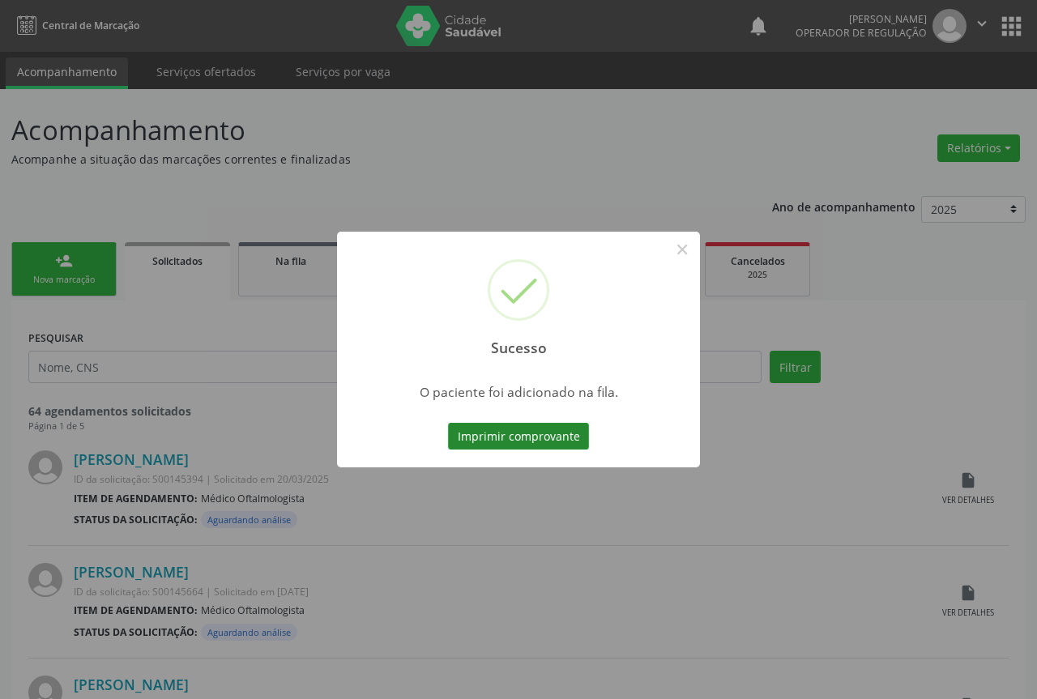
click at [510, 428] on button "Imprimir comprovante" at bounding box center [518, 437] width 141 height 28
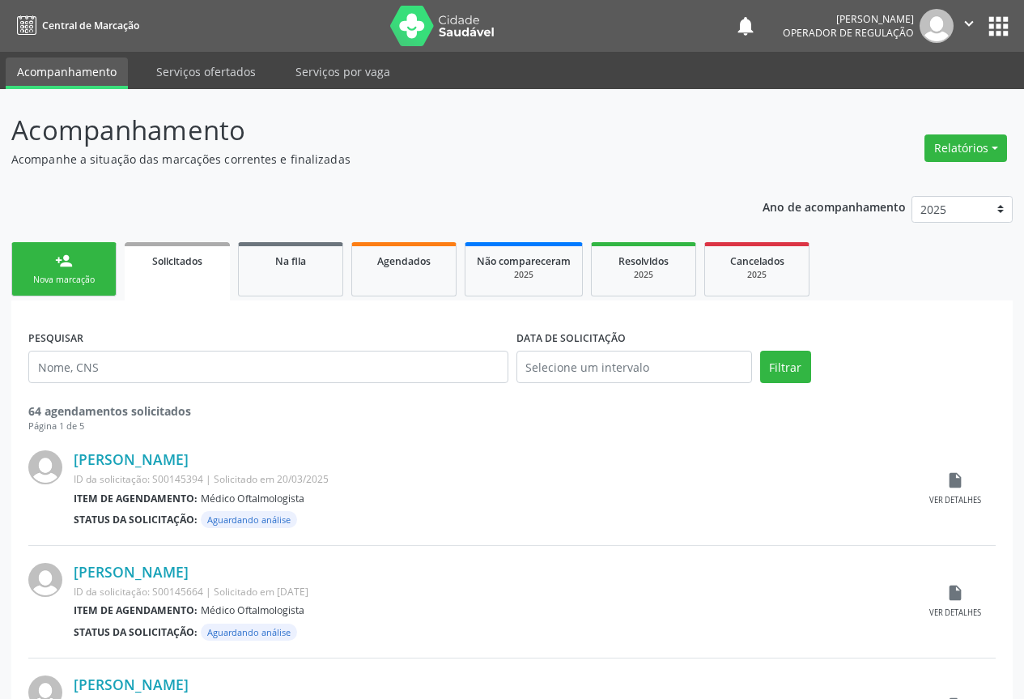
click at [82, 265] on link "person_add Nova marcação" at bounding box center [63, 269] width 105 height 54
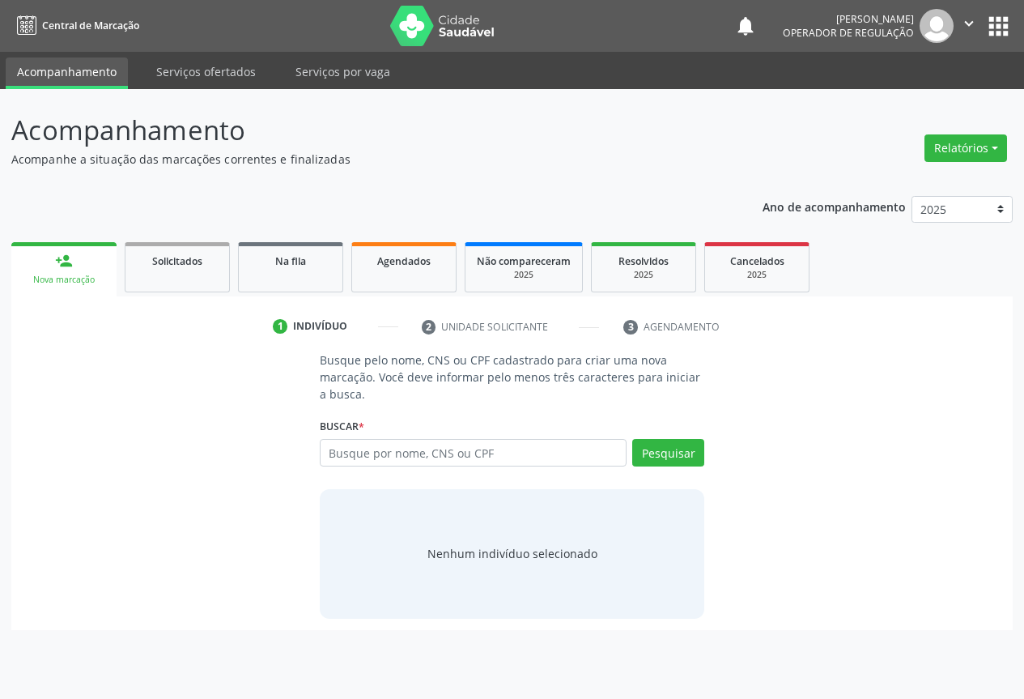
click at [82, 265] on link "person_add Nova marcação" at bounding box center [63, 269] width 105 height 54
click at [410, 271] on link "Agendados" at bounding box center [403, 267] width 105 height 50
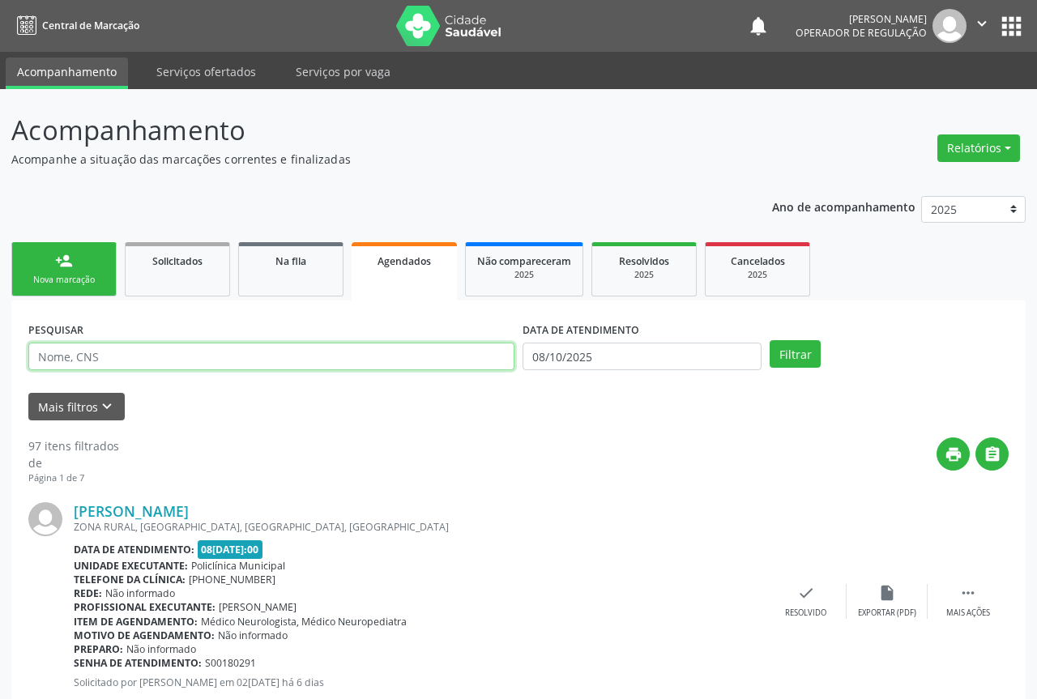
drag, startPoint x: 70, startPoint y: 359, endPoint x: 57, endPoint y: 350, distance: 15.7
click at [71, 359] on input "text" at bounding box center [271, 357] width 486 height 28
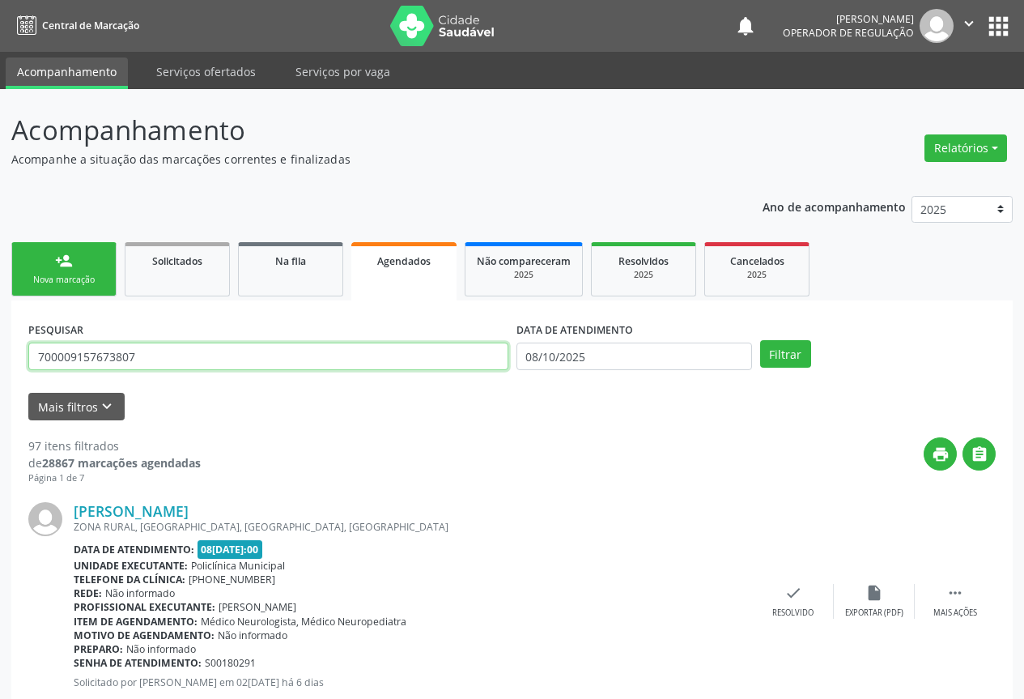
type input "700009157673807"
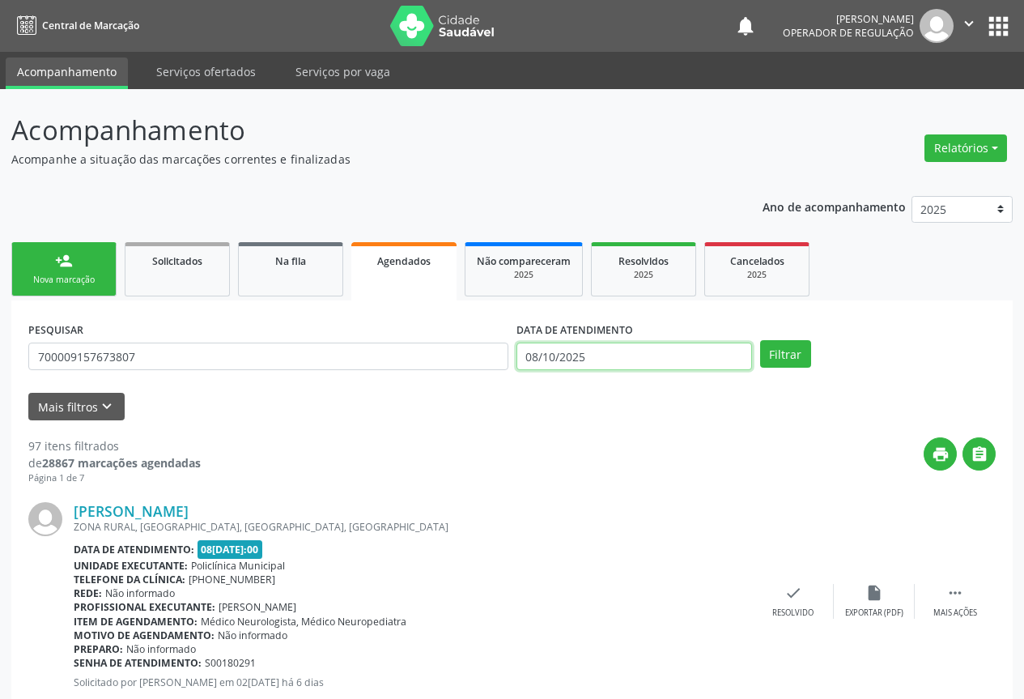
click at [696, 356] on input "08/10/2025" at bounding box center [635, 357] width 236 height 28
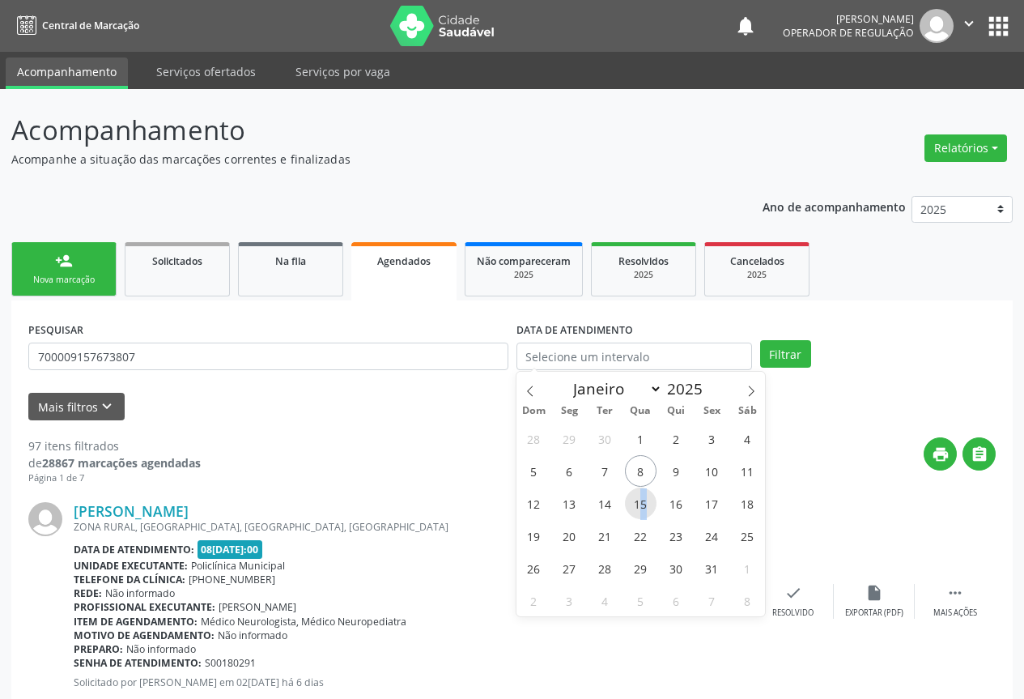
click at [642, 504] on span "15" at bounding box center [641, 503] width 32 height 32
type input "1[DATE]"
click at [642, 504] on span "15" at bounding box center [641, 503] width 32 height 32
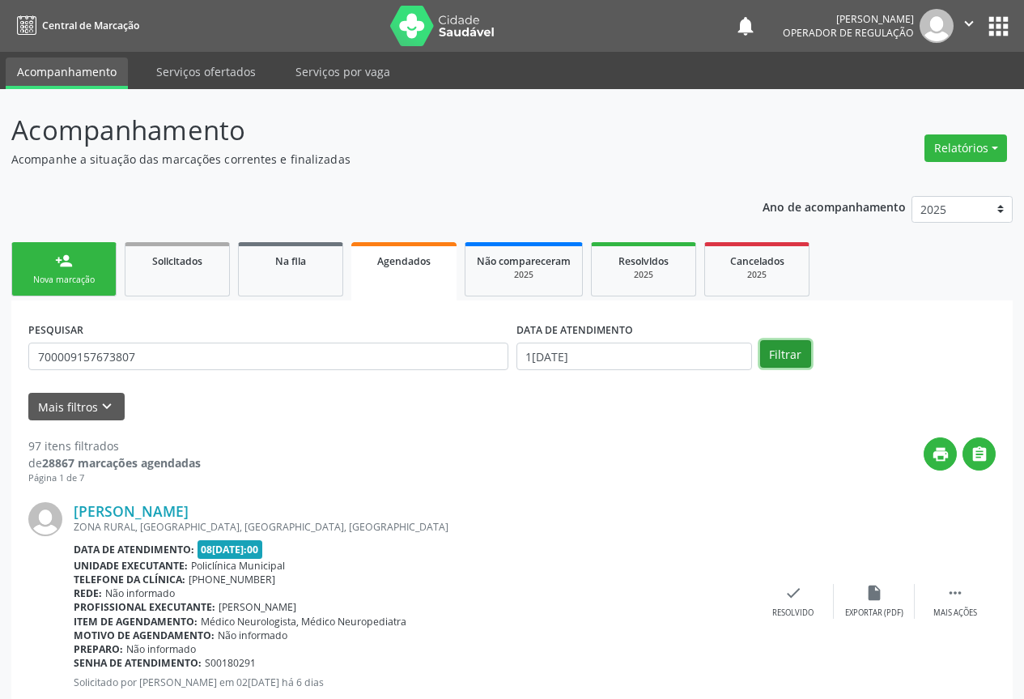
click at [784, 355] on button "Filtrar" at bounding box center [785, 354] width 51 height 28
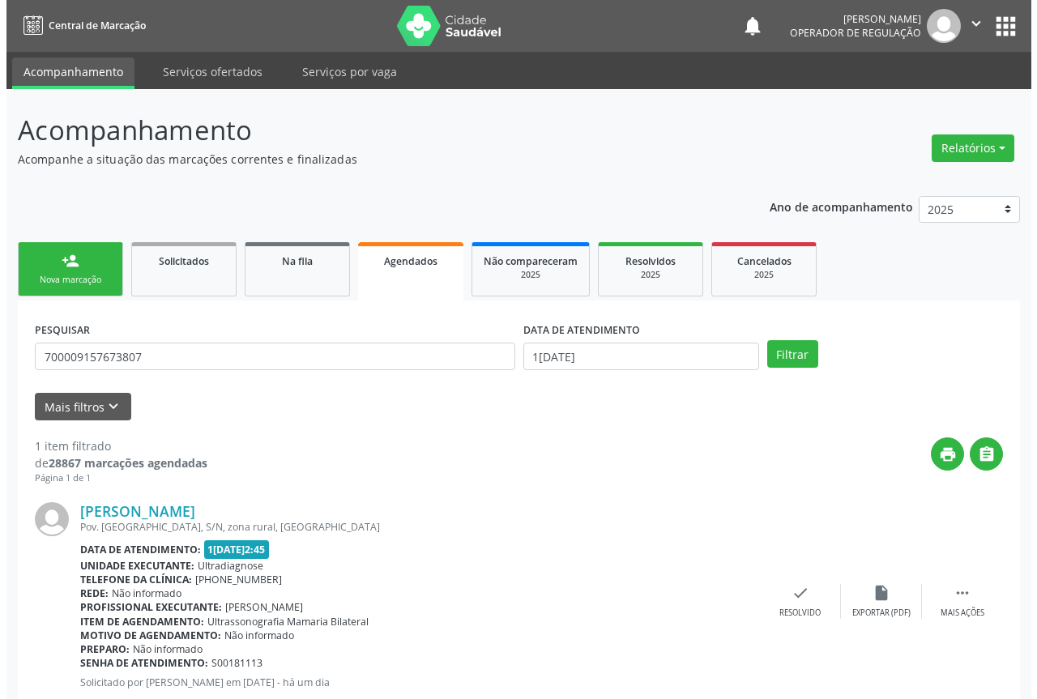
scroll to position [47, 0]
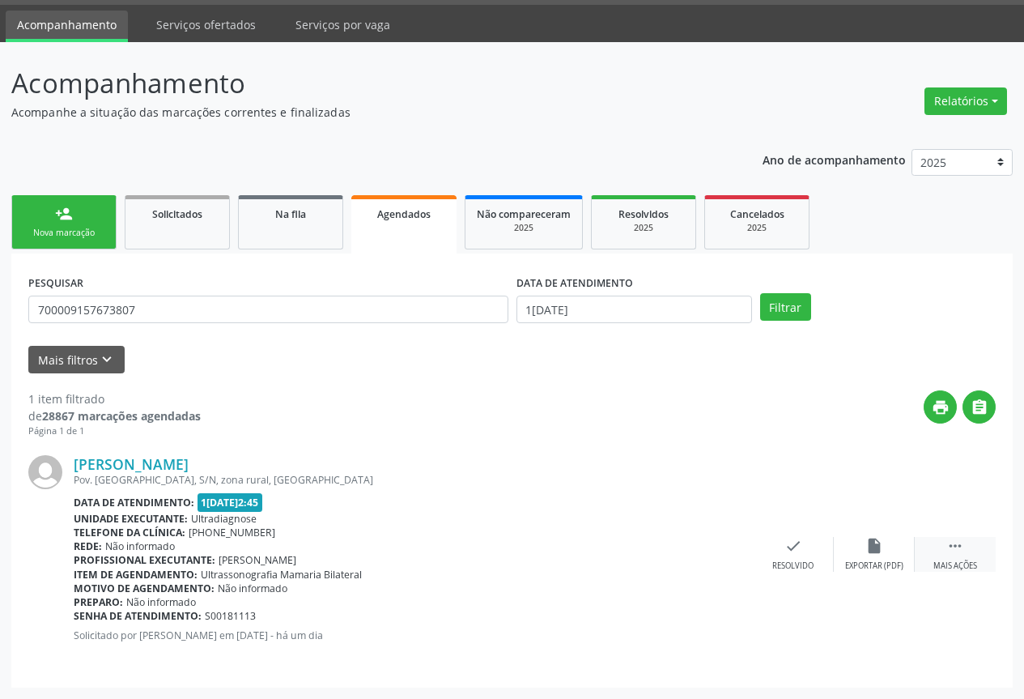
click at [957, 560] on div "Mais ações" at bounding box center [956, 565] width 44 height 11
click at [717, 549] on icon "cancel" at bounding box center [713, 546] width 18 height 18
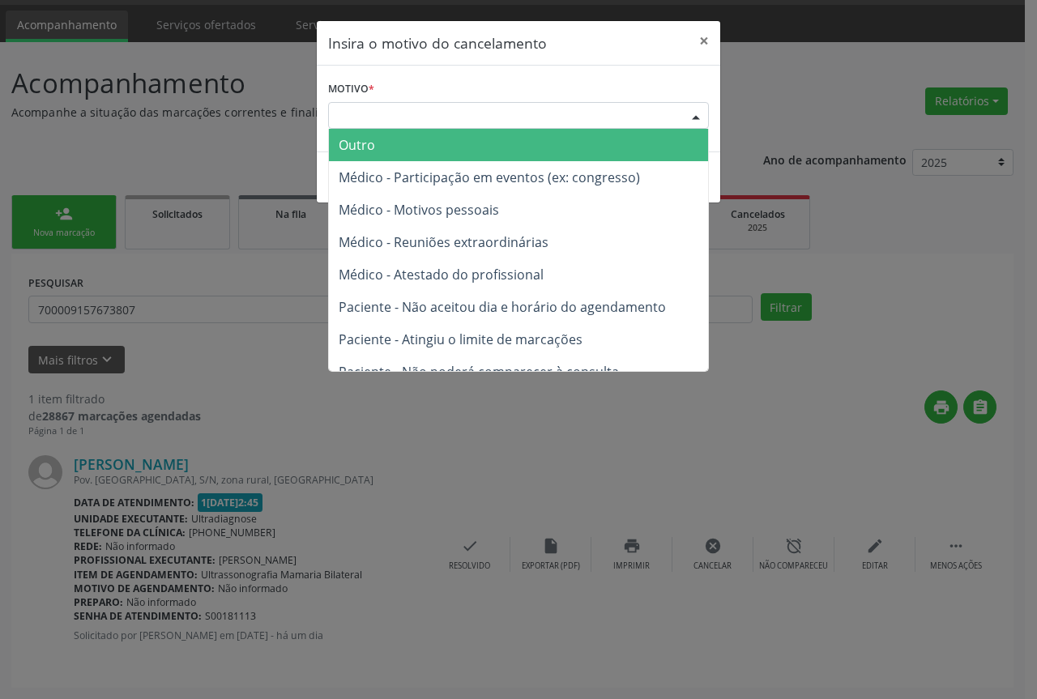
click at [662, 114] on div "Escolha o motivo" at bounding box center [518, 116] width 381 height 28
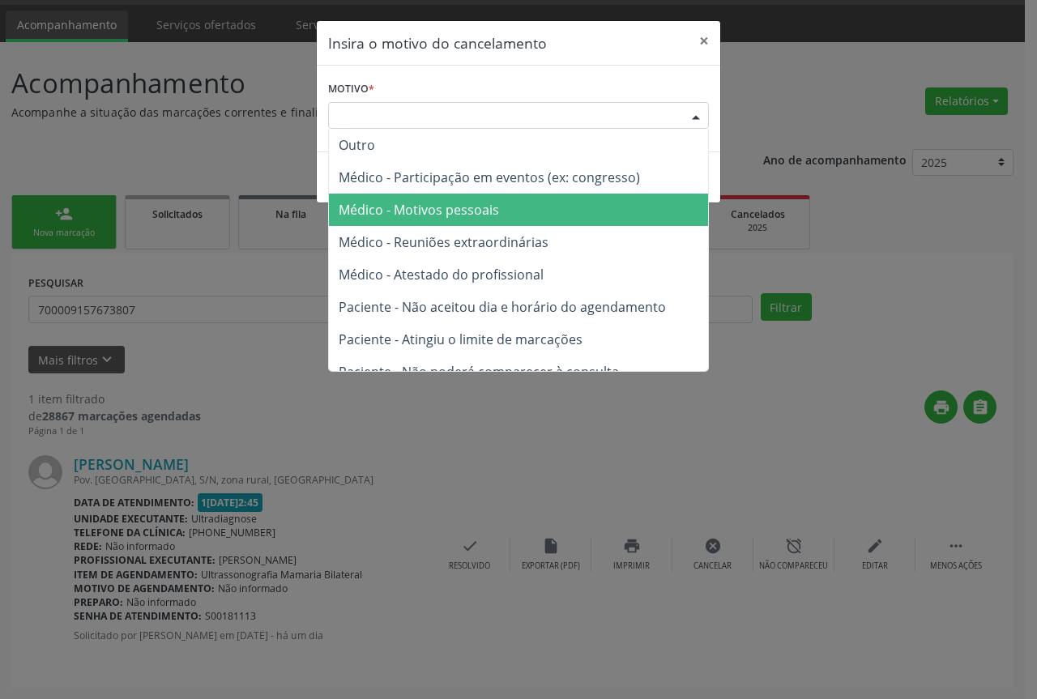
click at [445, 202] on span "Médico - Motivos pessoais" at bounding box center [418, 210] width 160 height 18
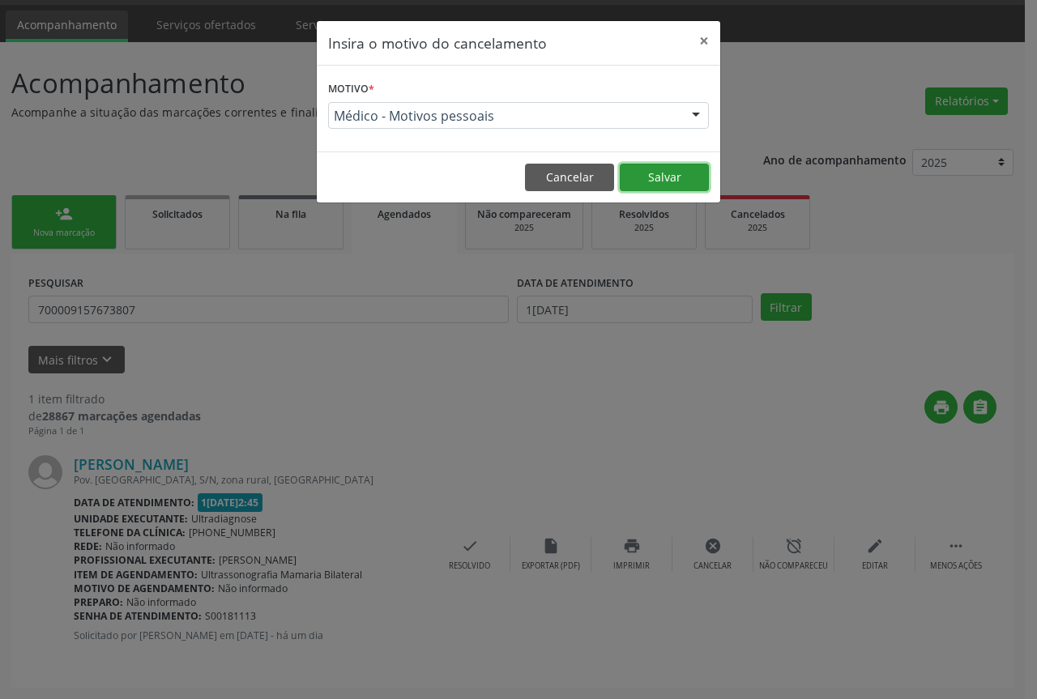
click at [649, 177] on button "Salvar" at bounding box center [663, 178] width 89 height 28
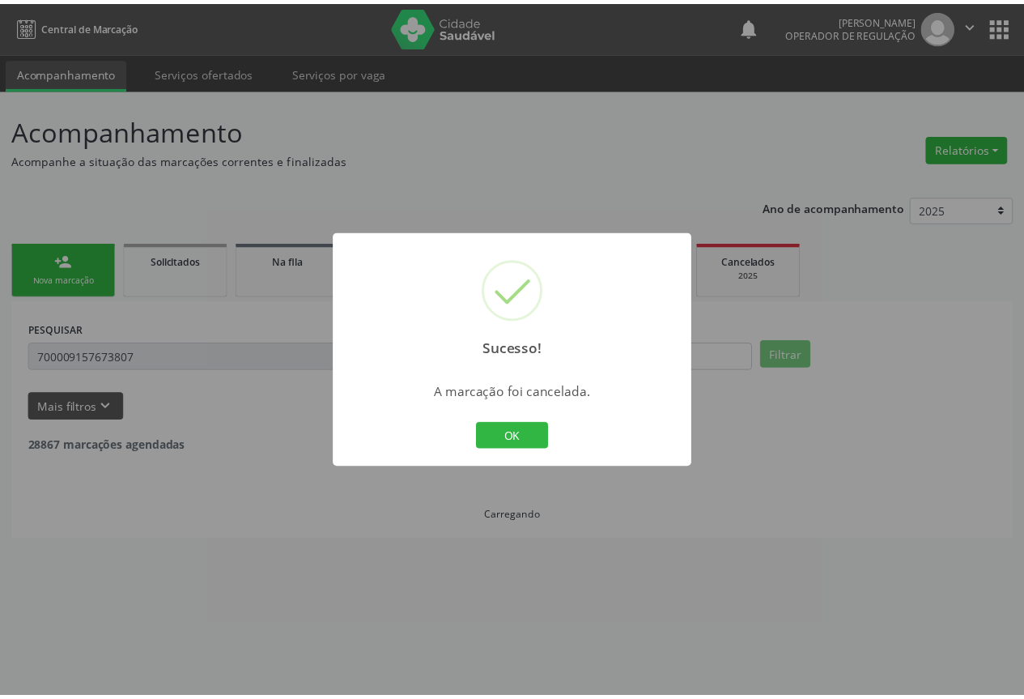
scroll to position [0, 0]
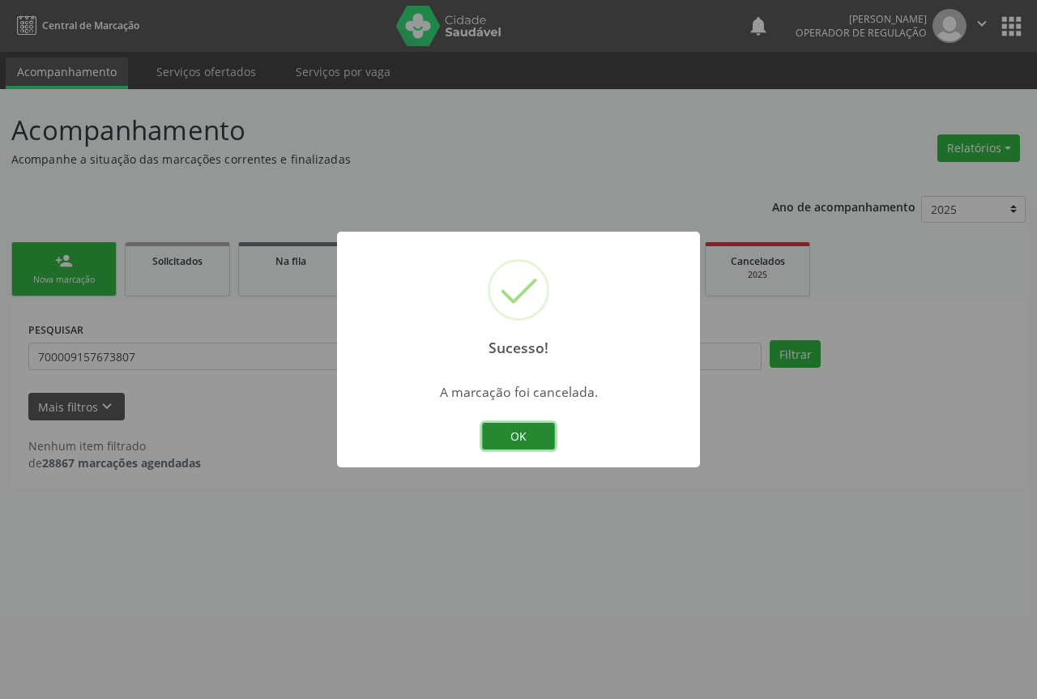
click at [521, 443] on button "OK" at bounding box center [518, 437] width 73 height 28
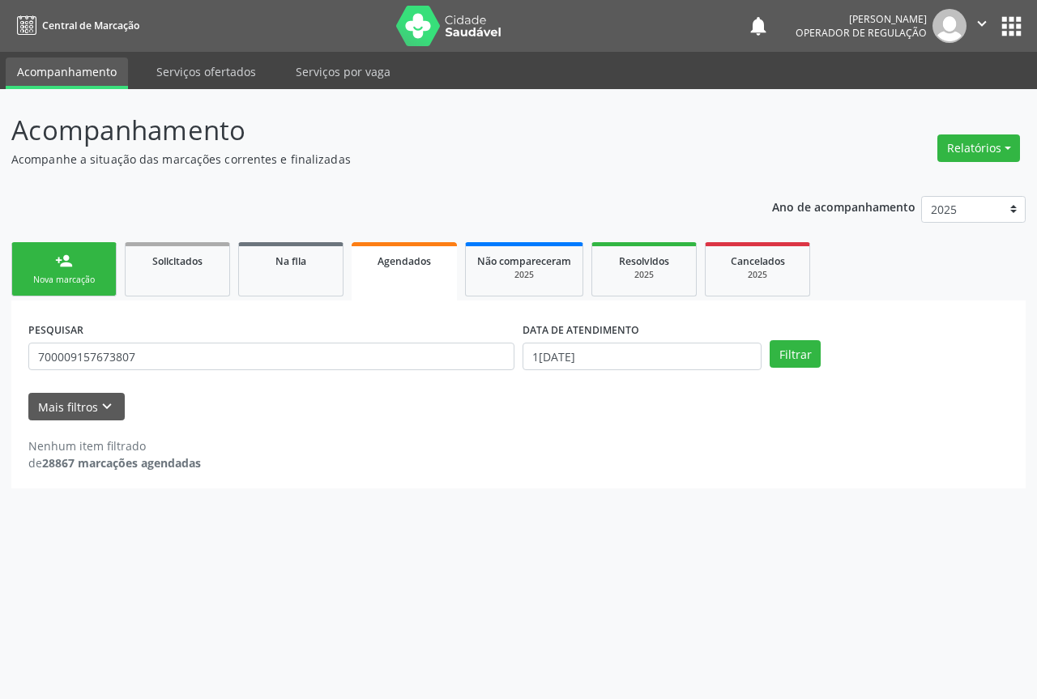
click at [74, 281] on div "Nova marcação" at bounding box center [63, 280] width 81 height 12
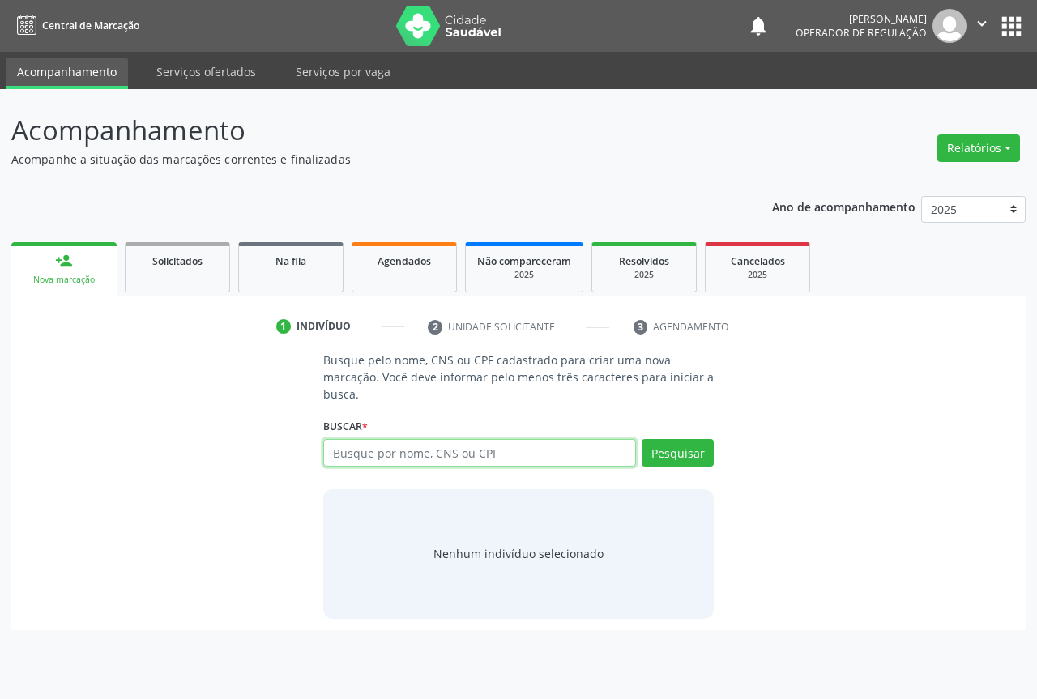
click at [364, 449] on input "text" at bounding box center [479, 453] width 313 height 28
type input "700508153634356"
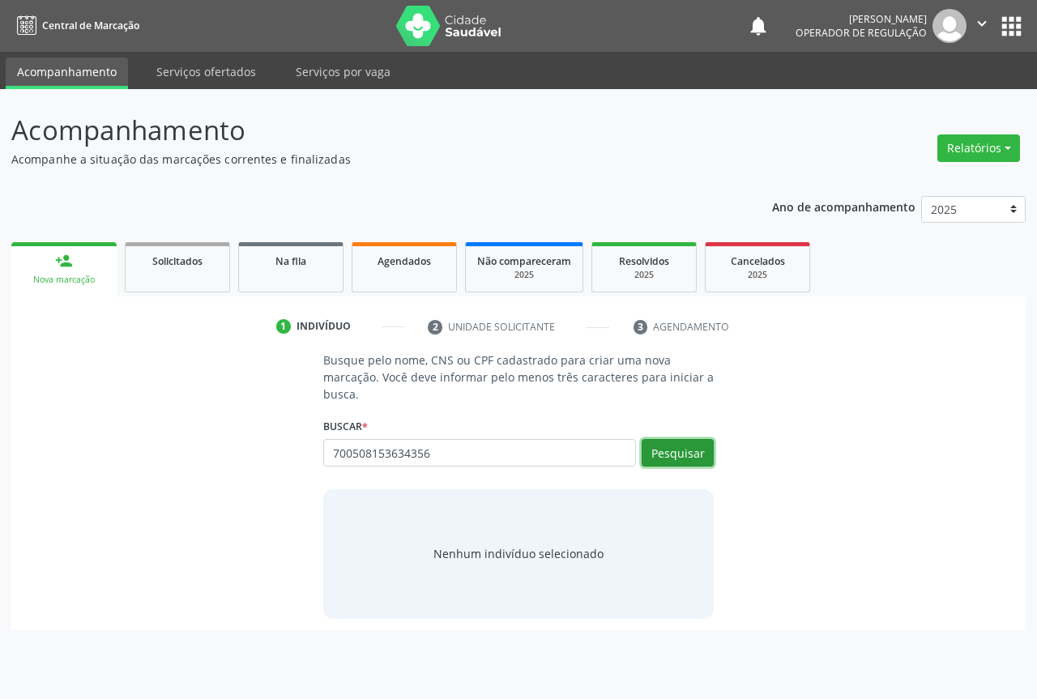
click at [675, 449] on button "Pesquisar" at bounding box center [677, 453] width 72 height 28
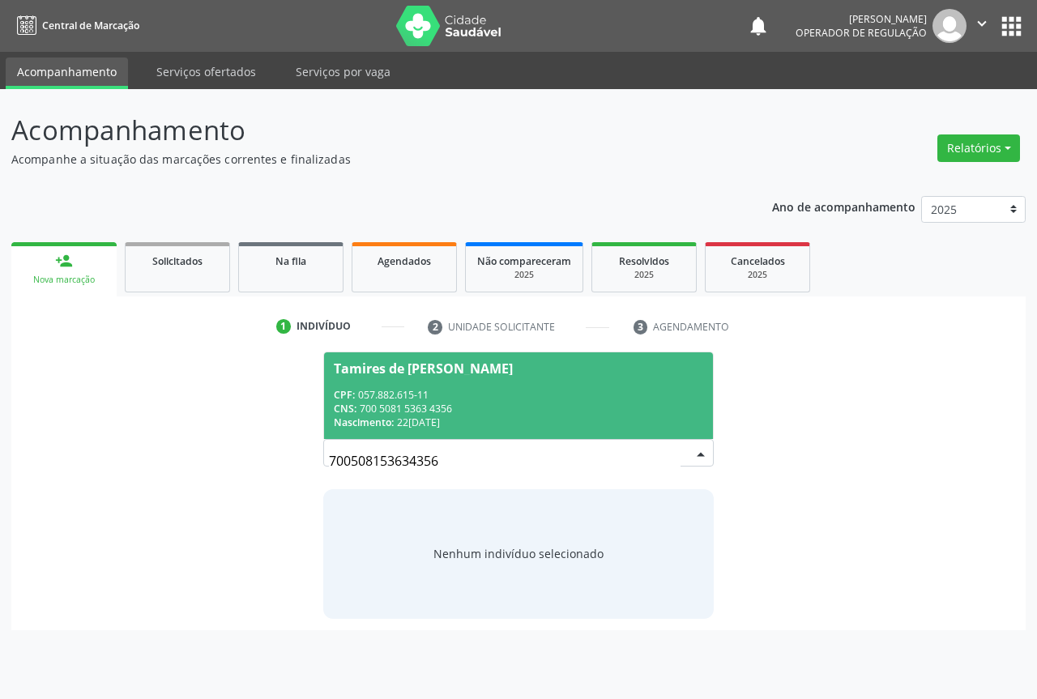
click at [396, 396] on div "CPF: 057.882.615-11" at bounding box center [518, 395] width 369 height 14
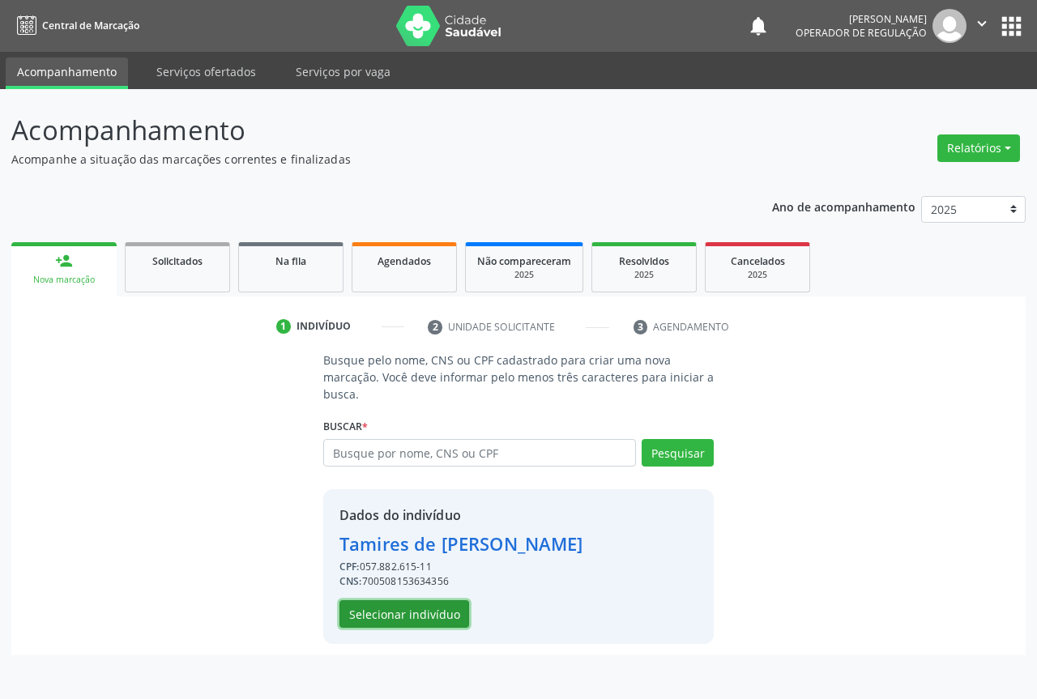
click at [396, 617] on button "Selecionar indivíduo" at bounding box center [404, 614] width 130 height 28
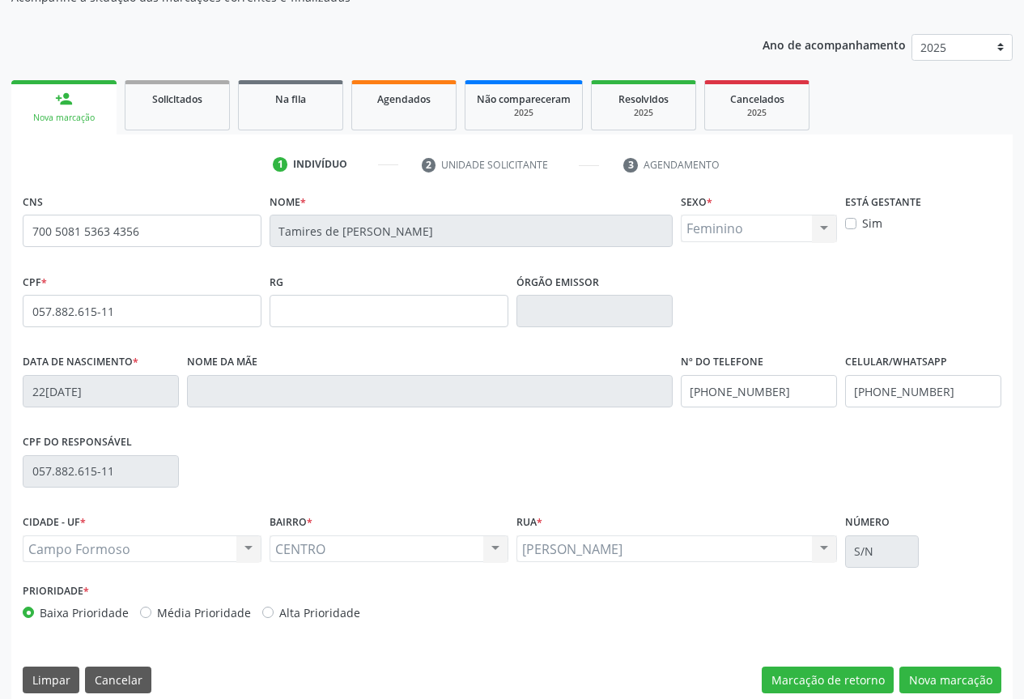
scroll to position [179, 0]
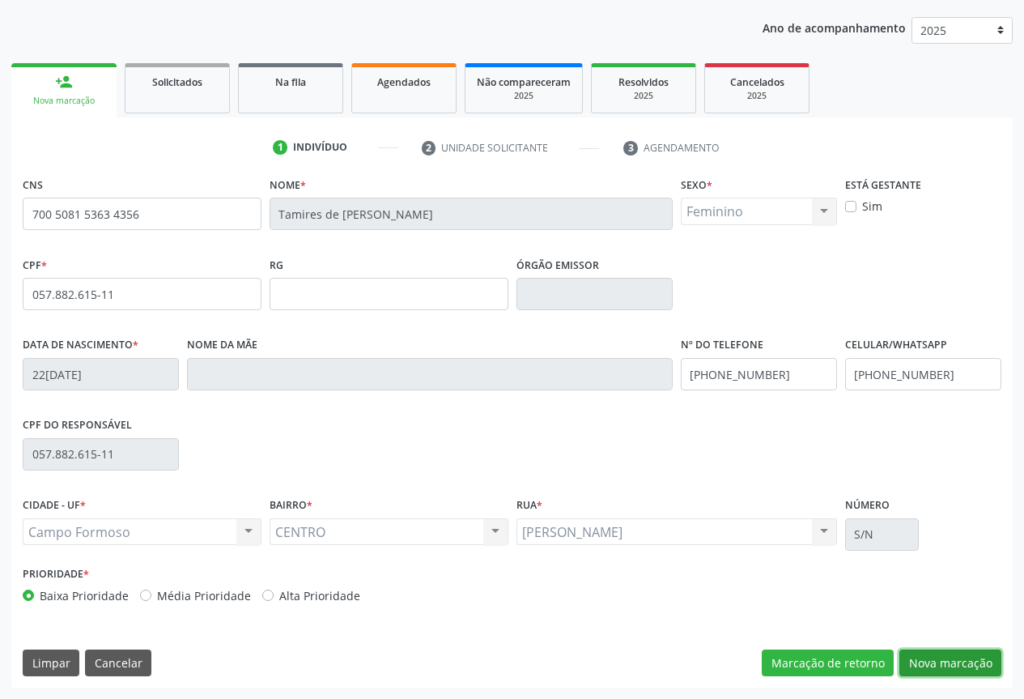
click at [947, 655] on button "Nova marcação" at bounding box center [951, 663] width 102 height 28
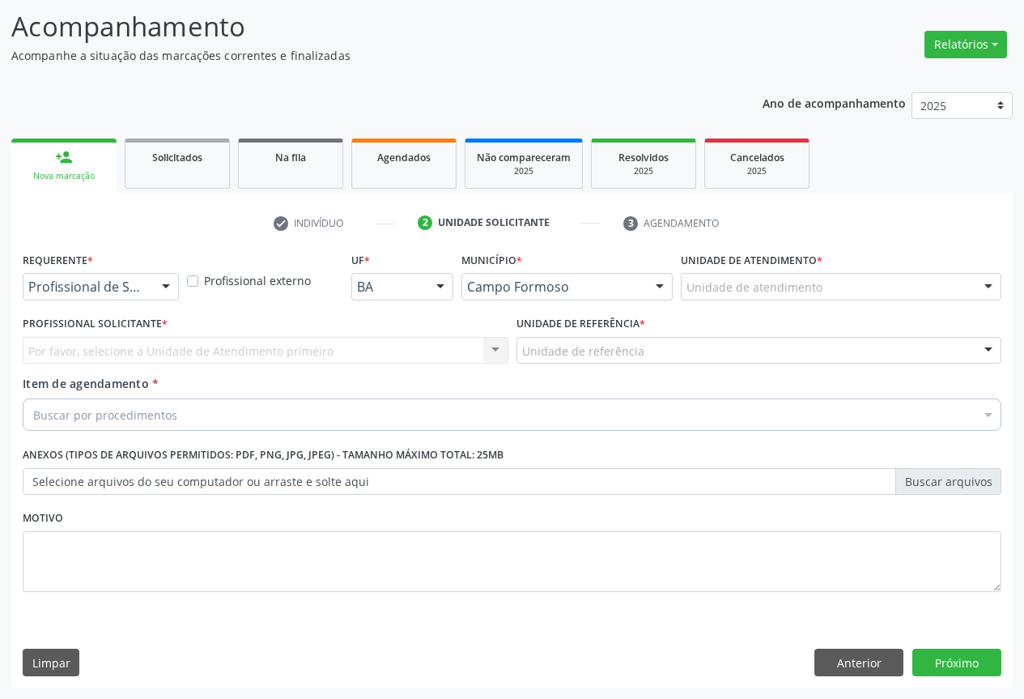
scroll to position [104, 0]
click at [151, 291] on div "Profissional de Saúde Profissional de Saúde Paciente Nenhum resultado encontrad…" at bounding box center [101, 287] width 156 height 28
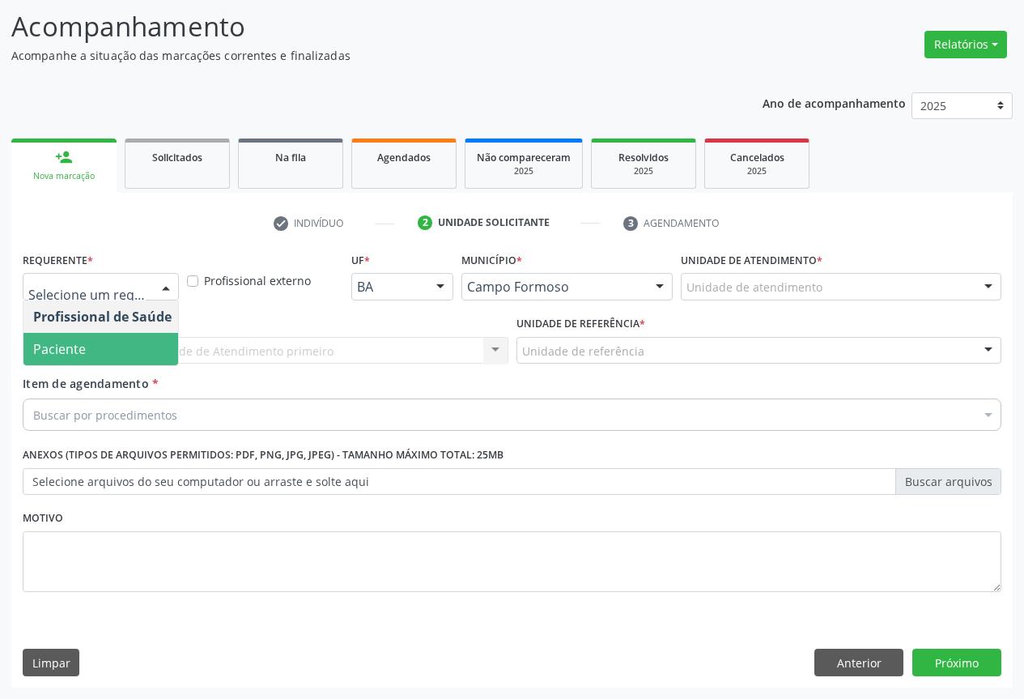
click at [70, 342] on span "Paciente" at bounding box center [59, 349] width 53 height 18
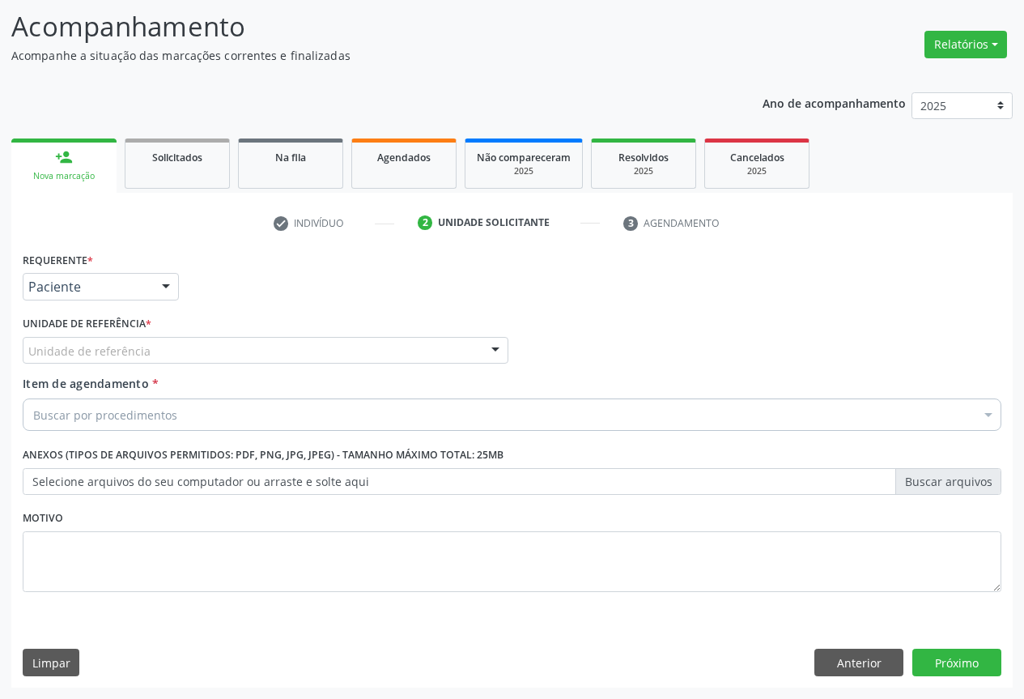
click at [195, 345] on div "Unidade de referência" at bounding box center [266, 351] width 486 height 28
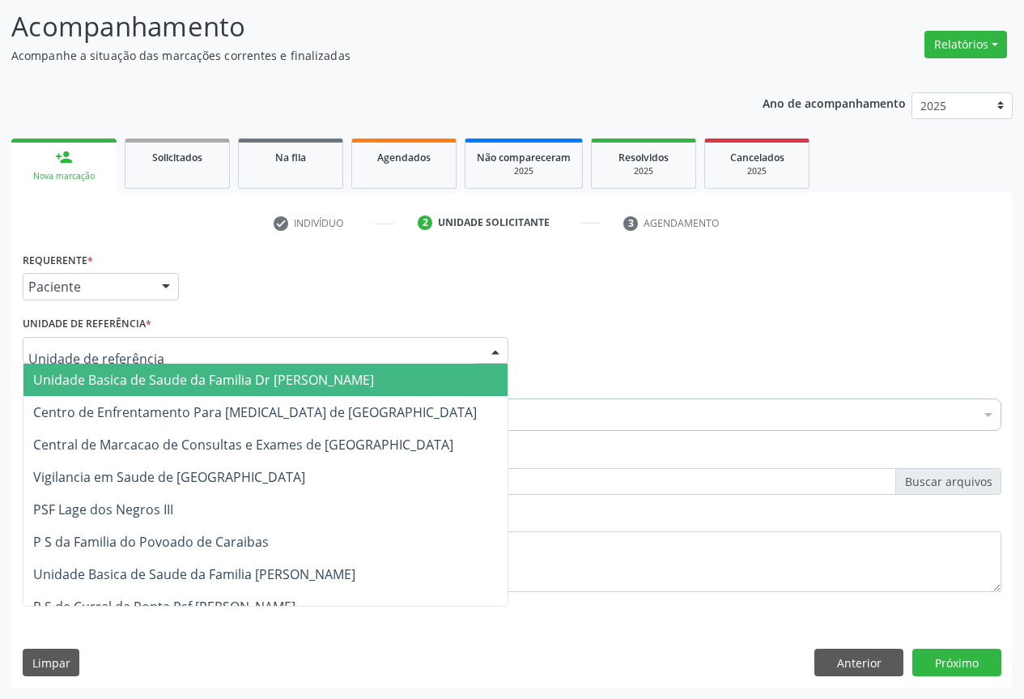
click at [117, 381] on span "Unidade Basica de Saude da Familia Dr [PERSON_NAME]" at bounding box center [203, 380] width 341 height 18
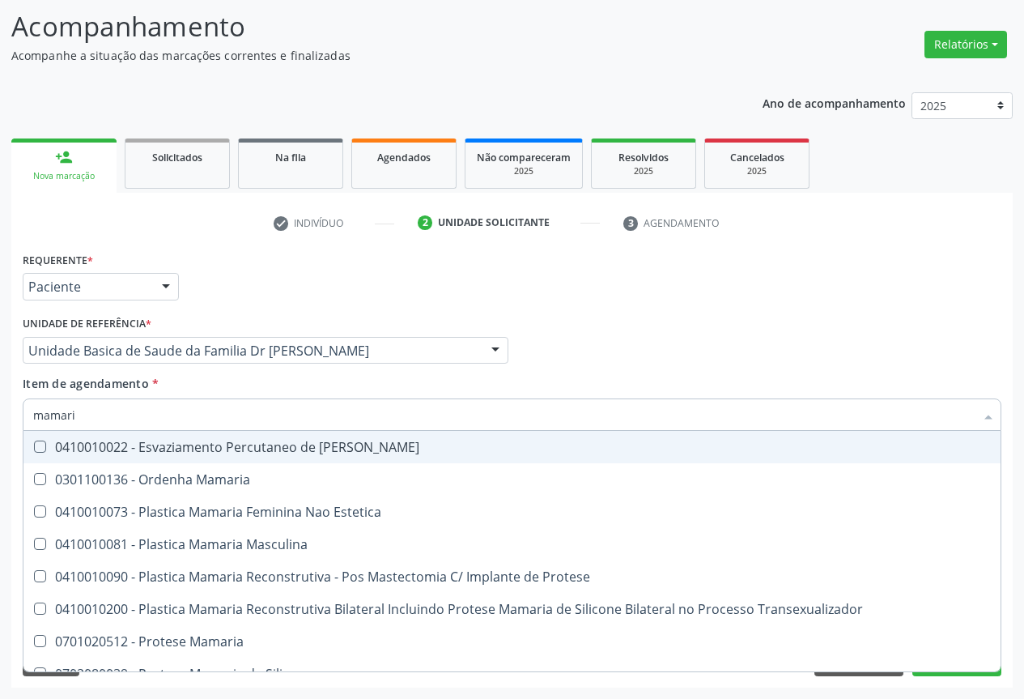
type input "mamaria"
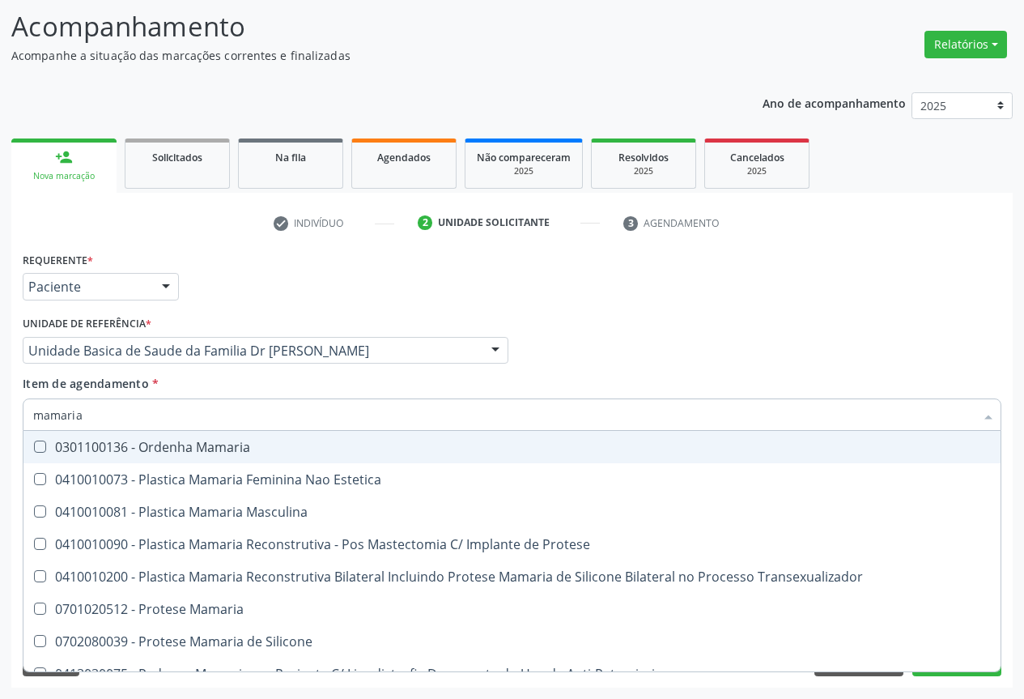
scroll to position [51, 0]
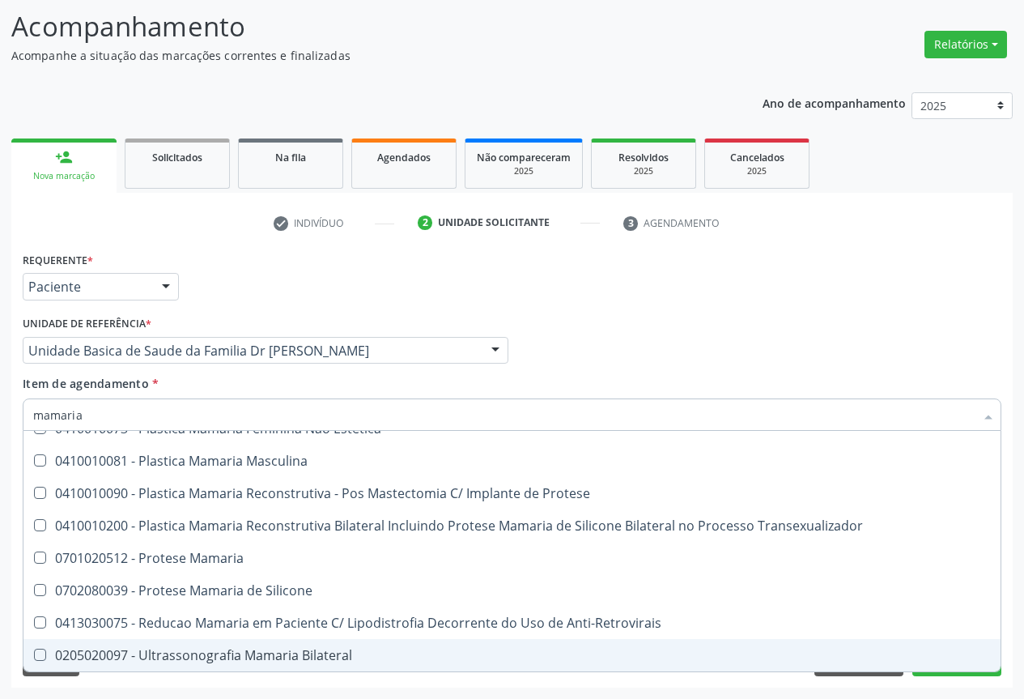
click at [197, 649] on div "0205020097 - Ultrassonografia Mamaria Bilateral" at bounding box center [512, 655] width 958 height 13
checkbox Bilateral "true"
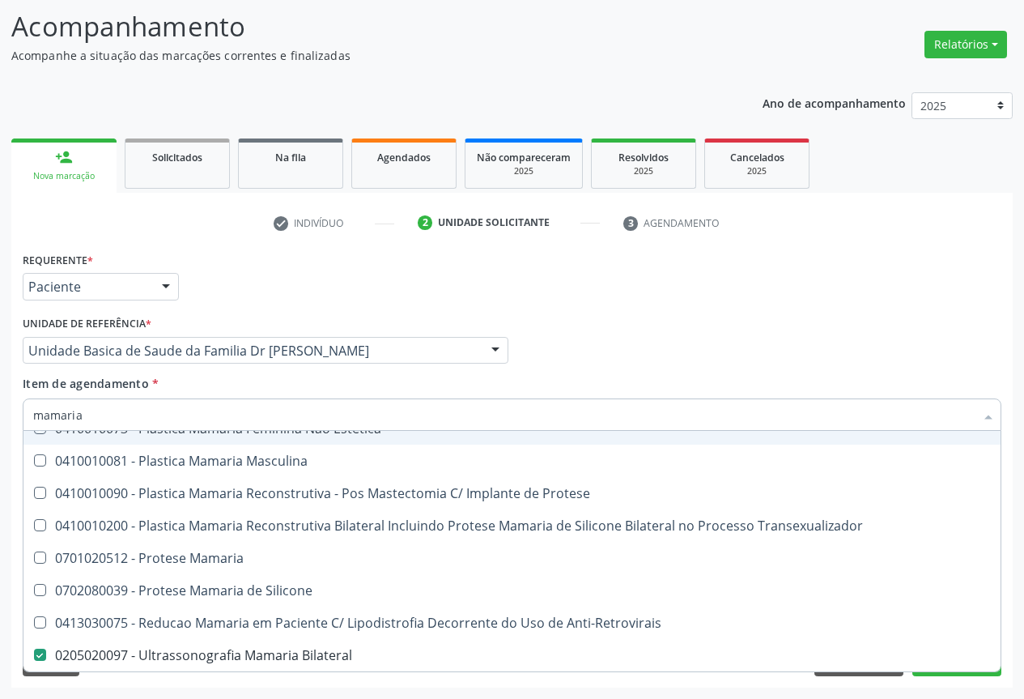
click at [561, 361] on div "Profissional Solicitante Por favor, selecione a Unidade de Atendimento primeiro…" at bounding box center [512, 343] width 987 height 63
checkbox Estetica "true"
checkbox Bilateral "false"
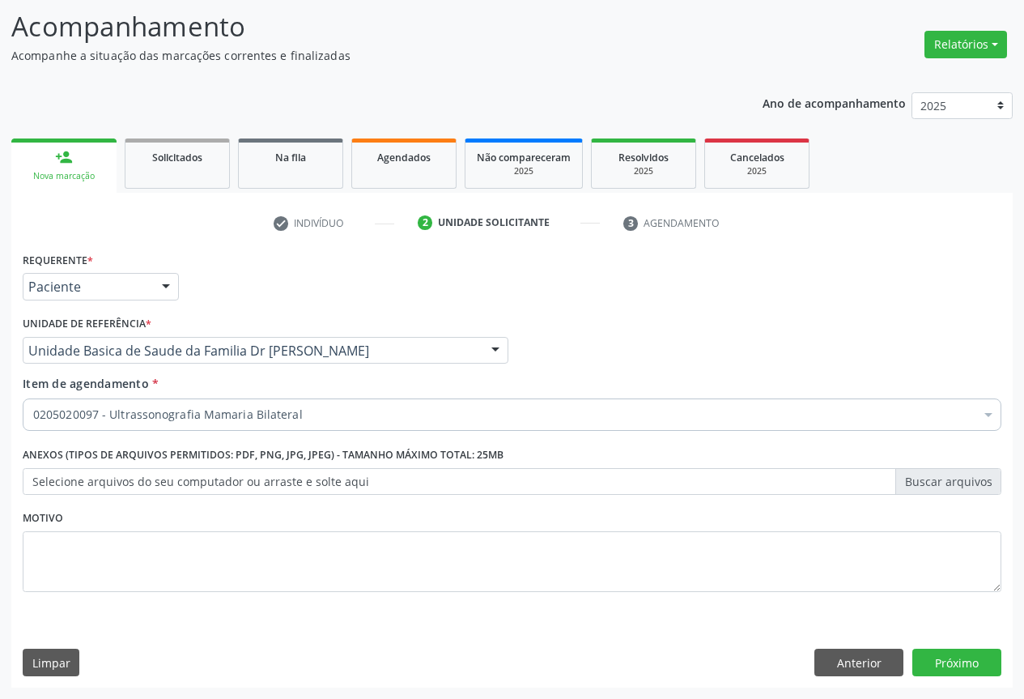
scroll to position [0, 0]
click at [873, 662] on button "Anterior" at bounding box center [859, 663] width 89 height 28
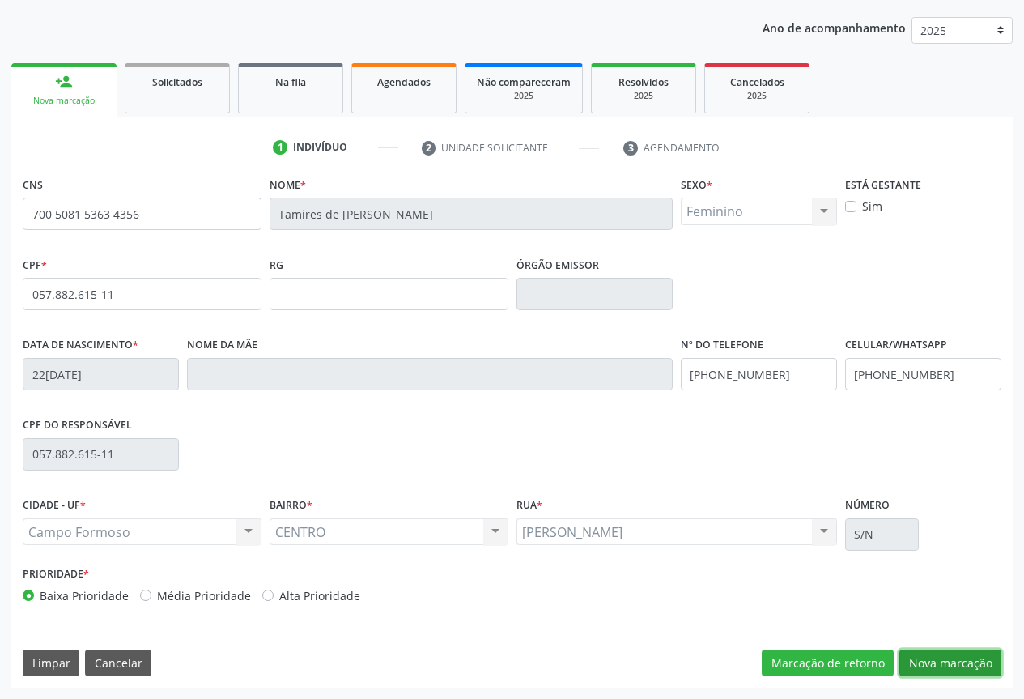
click at [934, 656] on button "Nova marcação" at bounding box center [951, 663] width 102 height 28
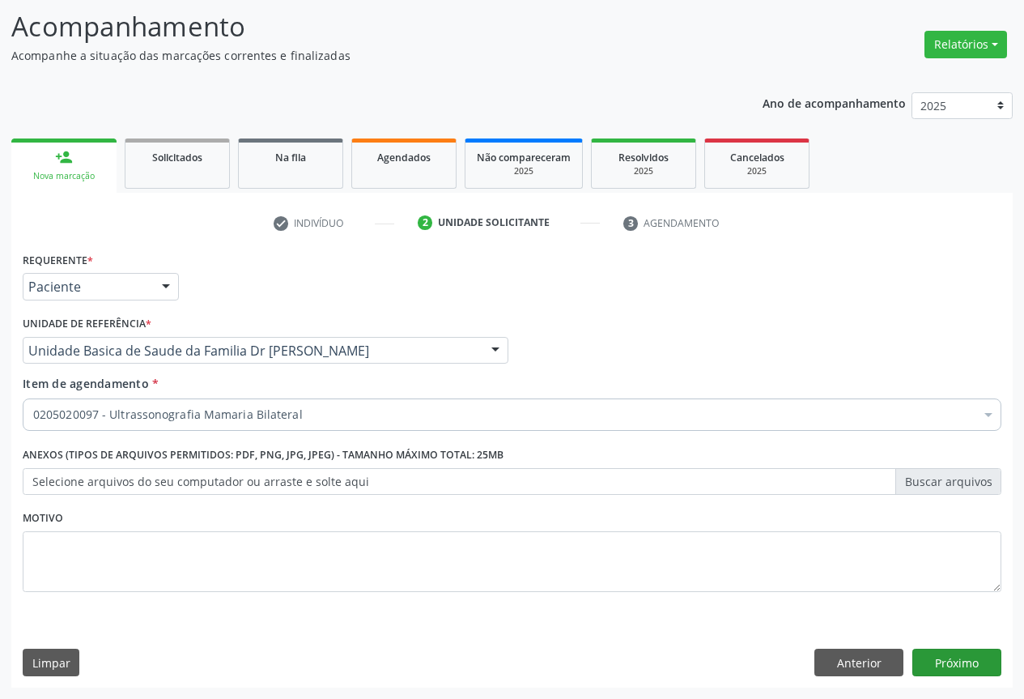
scroll to position [104, 0]
click at [973, 660] on button "Próximo" at bounding box center [957, 663] width 89 height 28
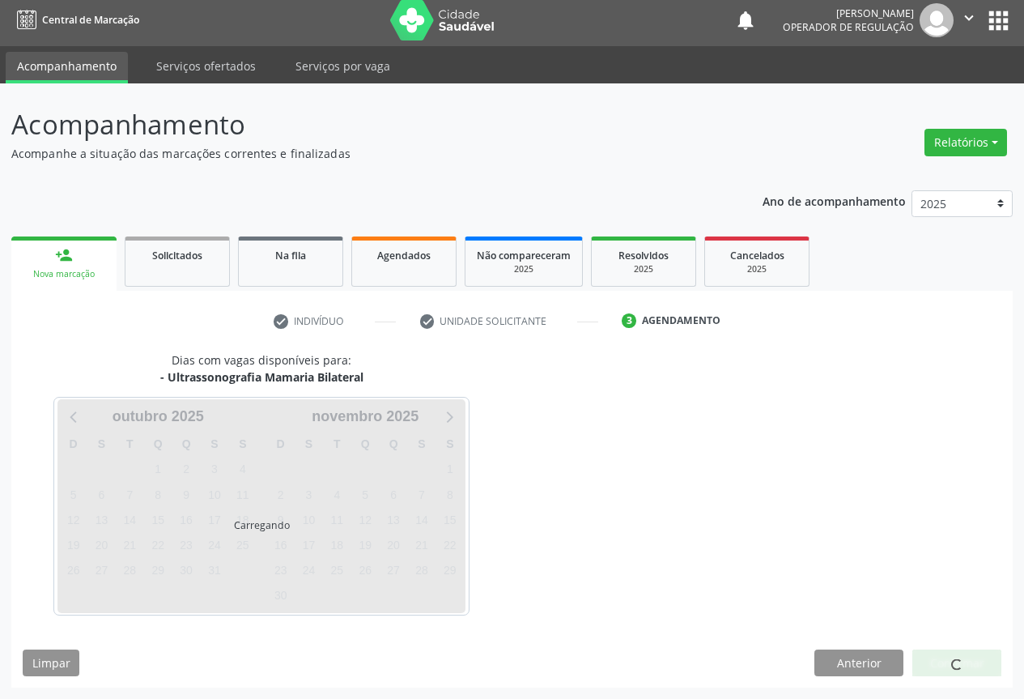
scroll to position [6, 0]
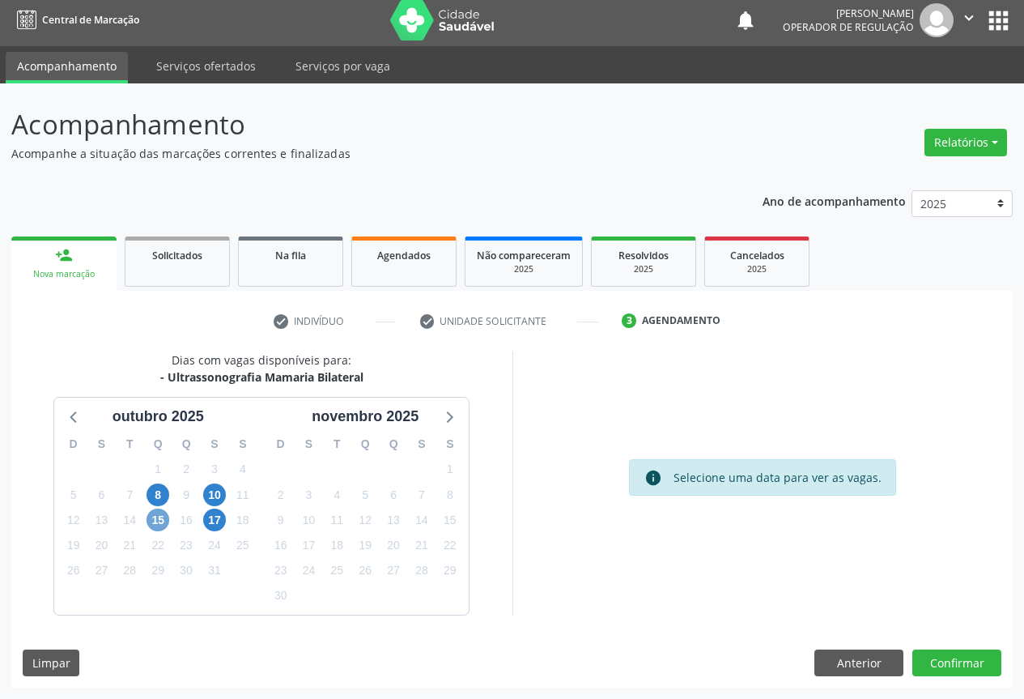
click at [157, 517] on span "15" at bounding box center [158, 520] width 23 height 23
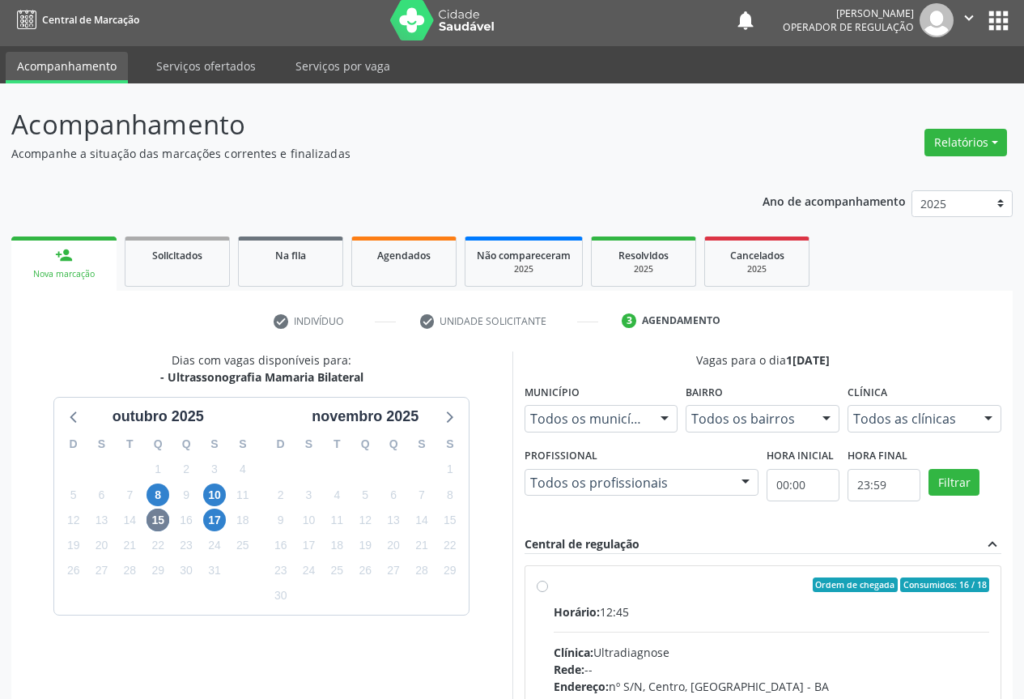
click at [561, 592] on label "Ordem de chegada Consumidos: 16 / 18 Horário: 12:45 Clínica: Ultradiagnose Rede…" at bounding box center [772, 701] width 436 height 249
click at [548, 592] on input "Ordem de chegada Consumidos: 16 / 18 Horário: 12:45 Clínica: Ultradiagnose Rede…" at bounding box center [542, 584] width 11 height 15
radio input "true"
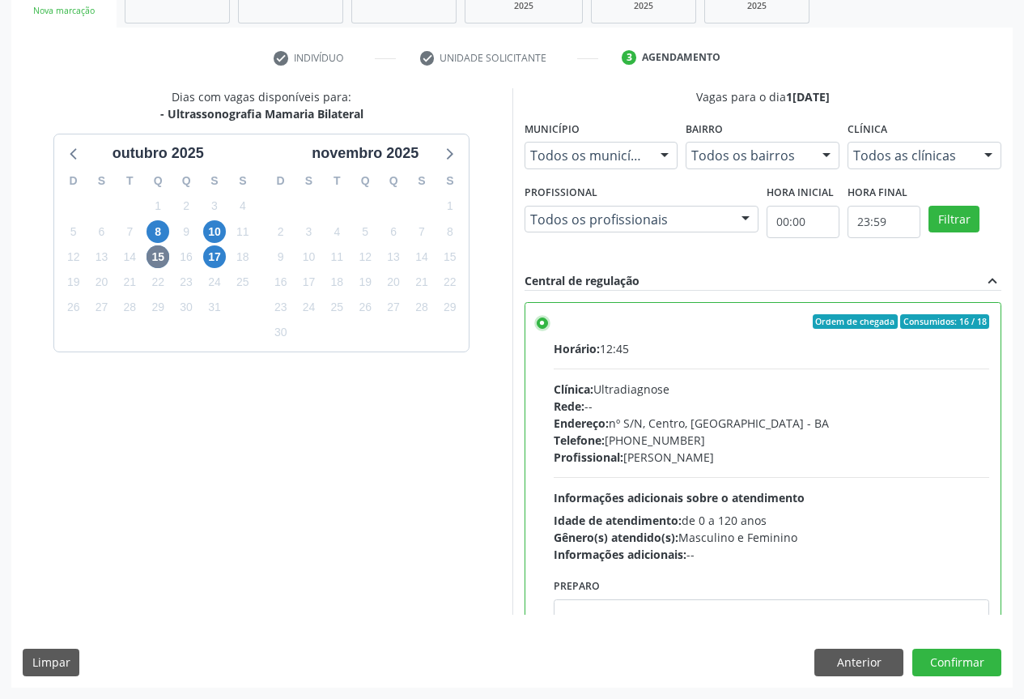
scroll to position [80, 0]
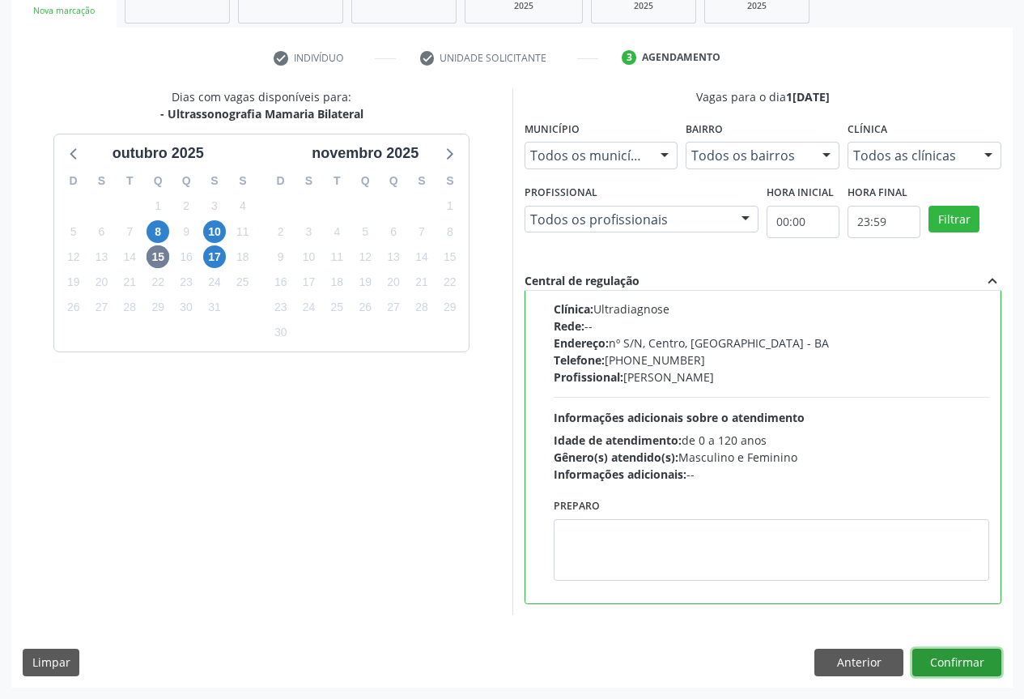
click at [951, 654] on button "Confirmar" at bounding box center [957, 663] width 89 height 28
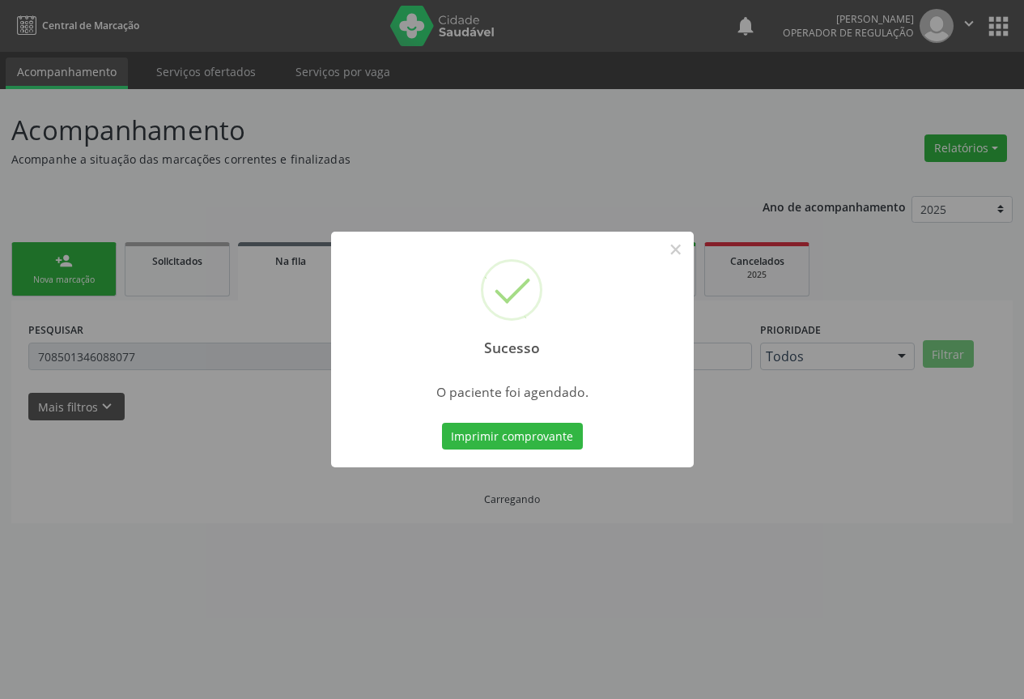
scroll to position [0, 0]
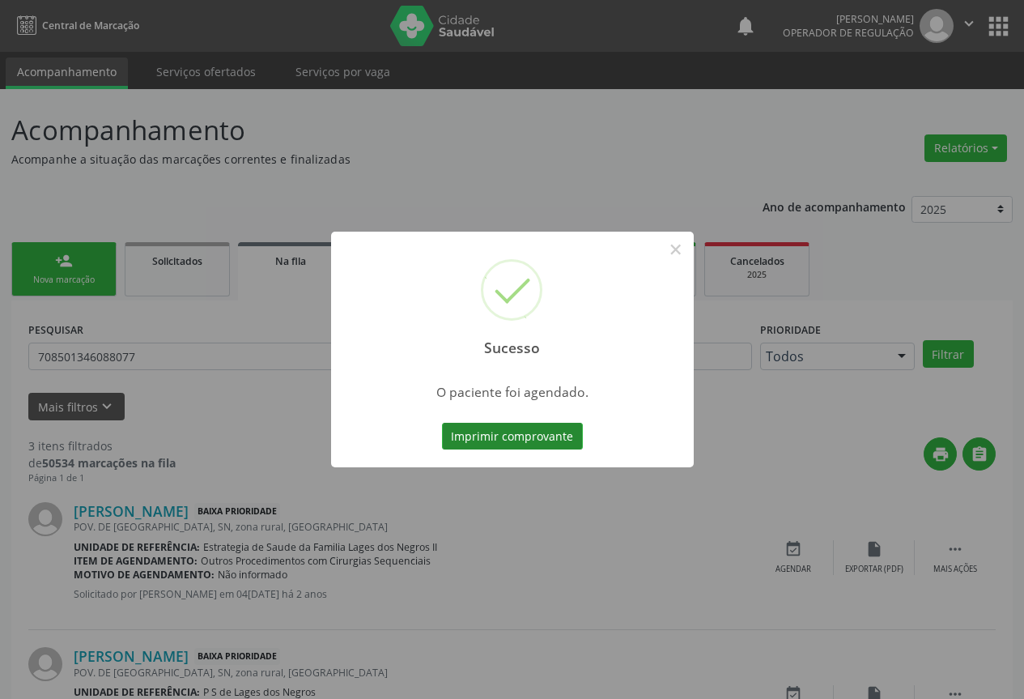
click at [482, 433] on button "Imprimir comprovante" at bounding box center [512, 437] width 141 height 28
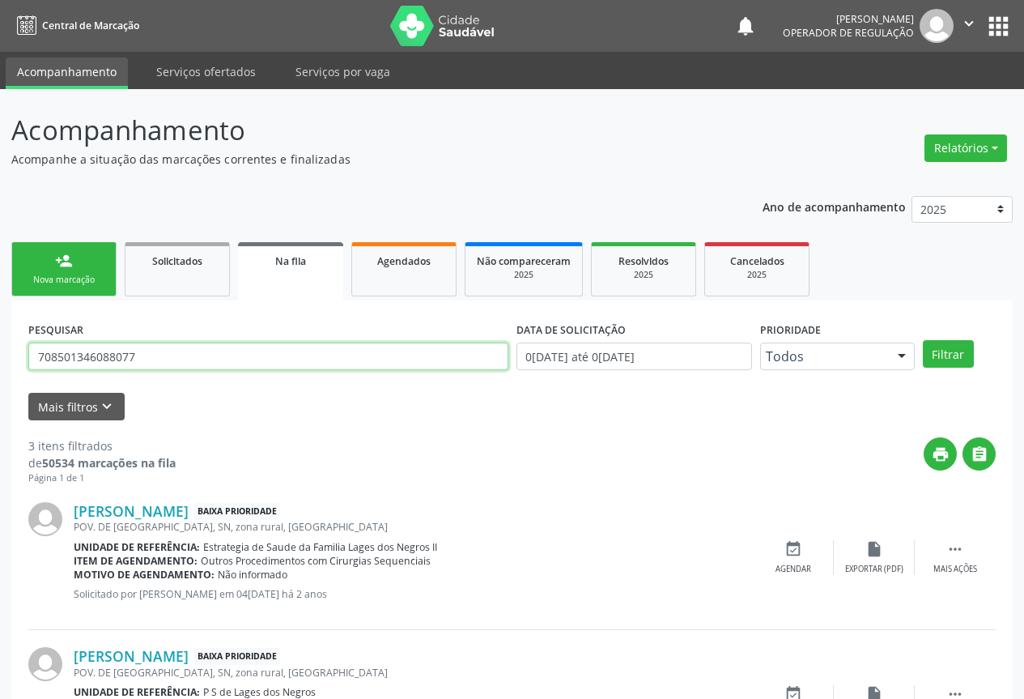
click at [133, 353] on input "708501346088077" at bounding box center [268, 357] width 480 height 28
type input "7"
type input "705603405331315"
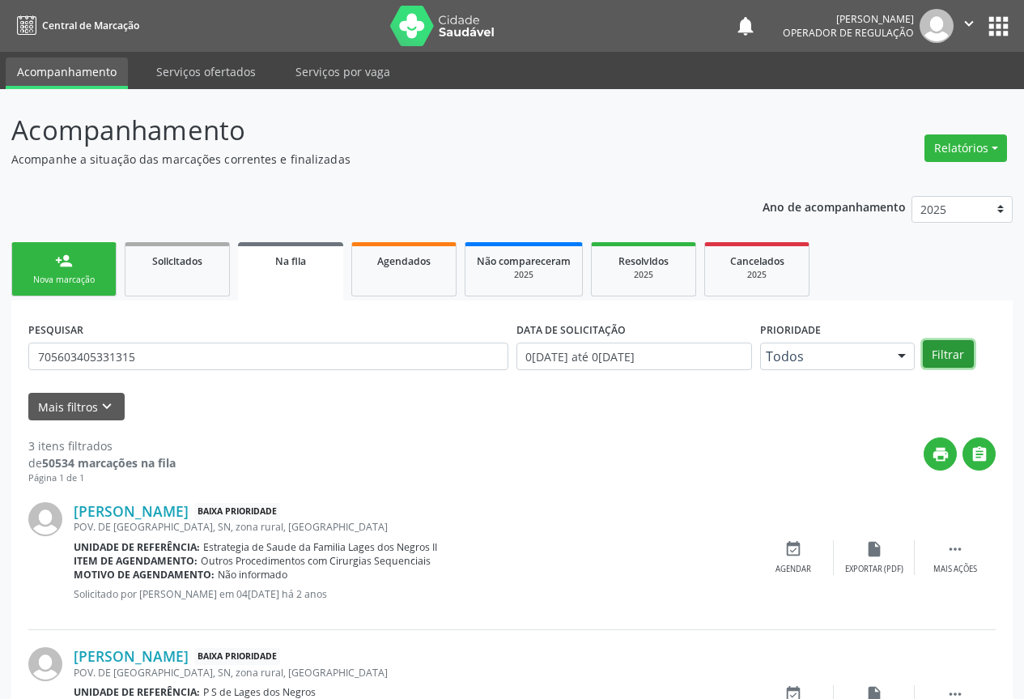
click at [960, 345] on button "Filtrar" at bounding box center [948, 354] width 51 height 28
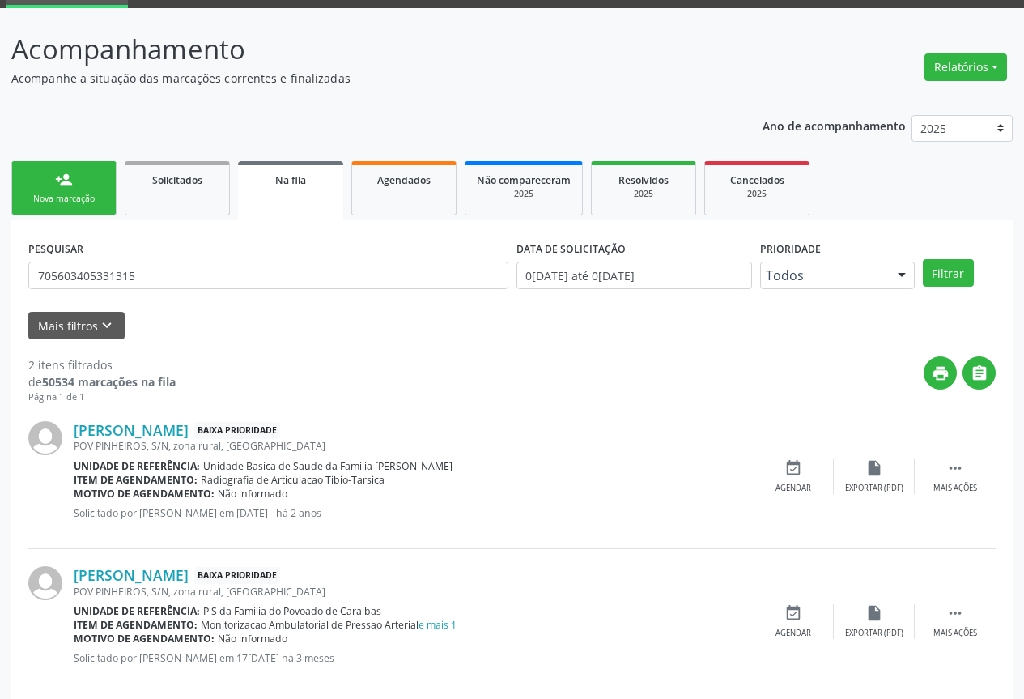
scroll to position [104, 0]
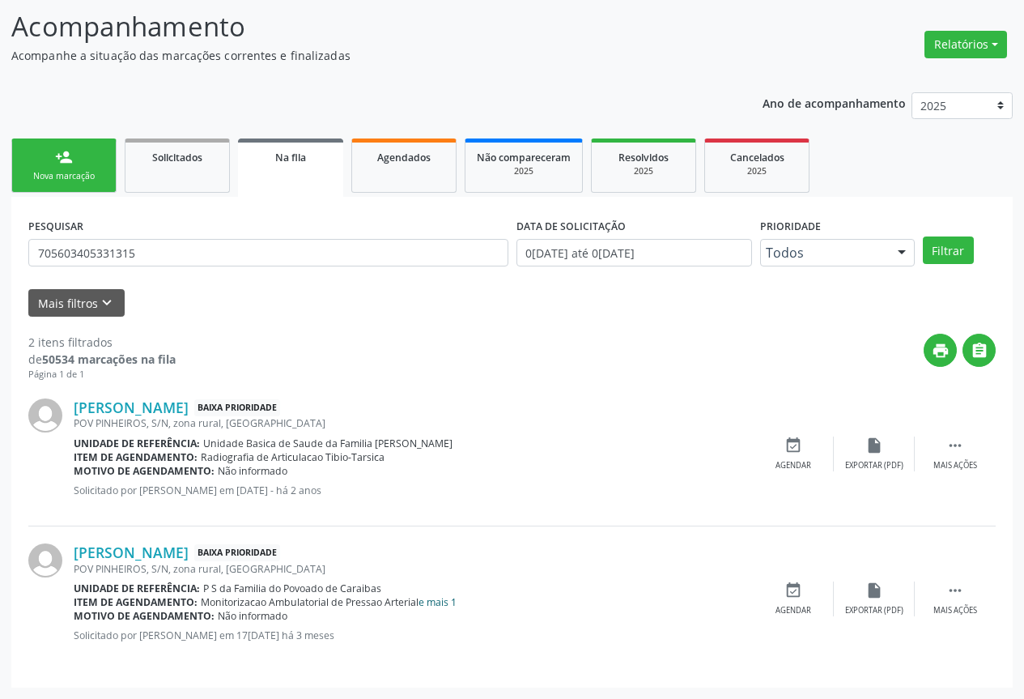
click at [435, 603] on link "e mais 1" at bounding box center [438, 602] width 38 height 14
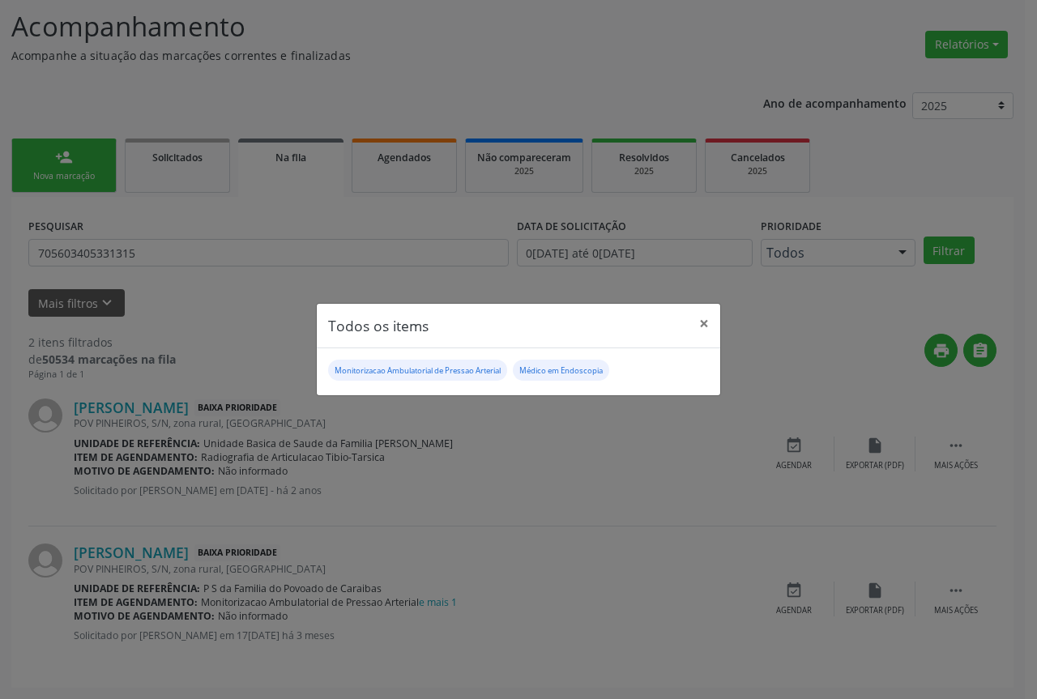
click at [213, 303] on div "Todos os items × Monitorizacao Ambulatorial de Pressao Arterial Médico em Endos…" at bounding box center [518, 349] width 1037 height 699
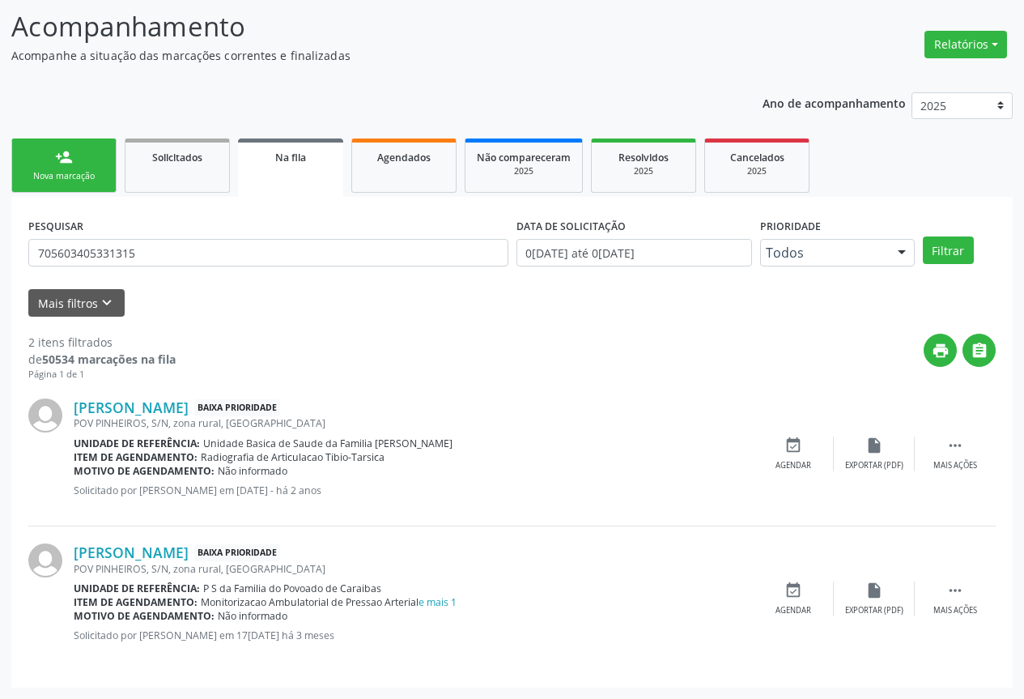
click at [64, 168] on link "person_add Nova marcação" at bounding box center [63, 165] width 105 height 54
drag, startPoint x: 64, startPoint y: 168, endPoint x: 325, endPoint y: 245, distance: 271.6
click at [66, 168] on div "Acompanhamento Acompanhe a situação das marcações correntes e finalizadas Relat…" at bounding box center [512, 346] width 1002 height 681
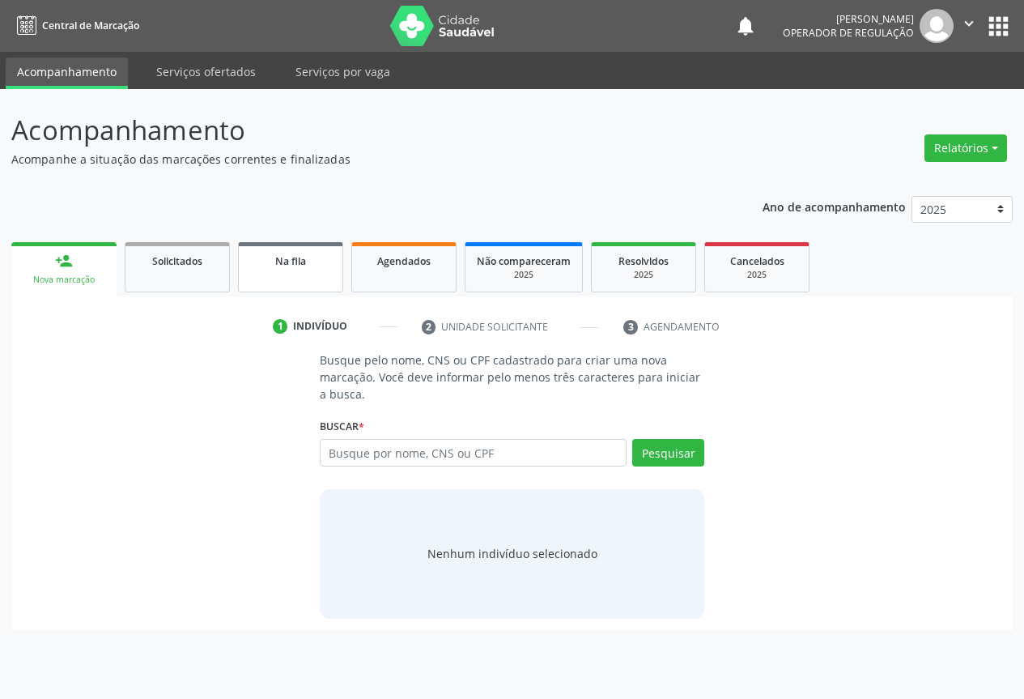
scroll to position [0, 0]
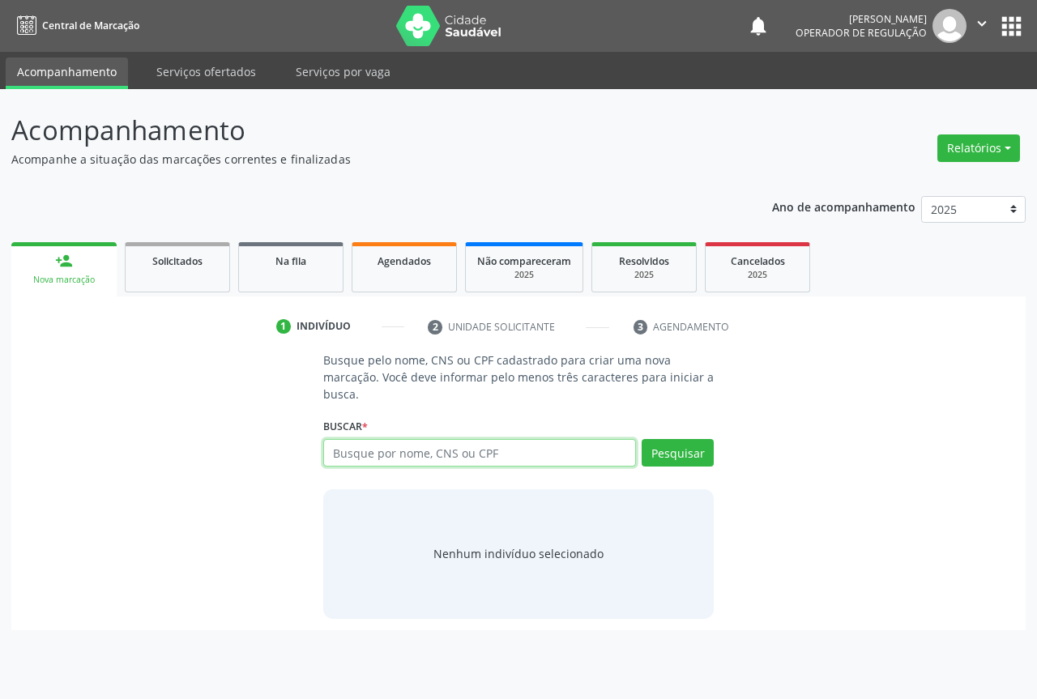
click at [438, 449] on input "text" at bounding box center [479, 453] width 313 height 28
type input "705603405331315"
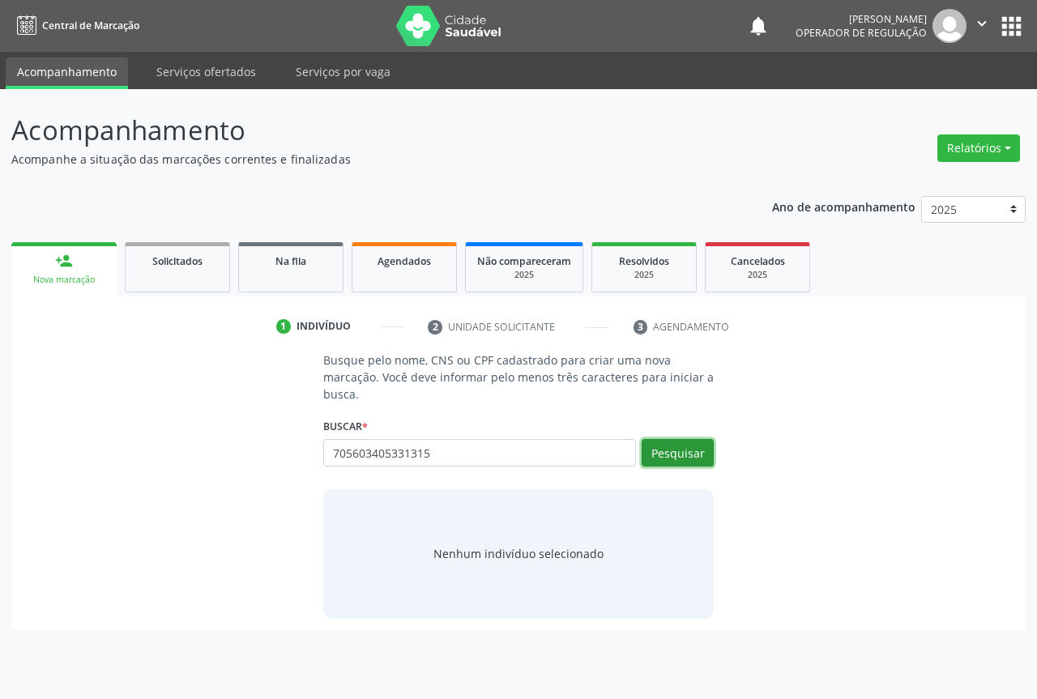
drag, startPoint x: 668, startPoint y: 445, endPoint x: 651, endPoint y: 436, distance: 19.2
click at [666, 445] on button "Pesquisar" at bounding box center [677, 453] width 72 height 28
type input "705603405331315"
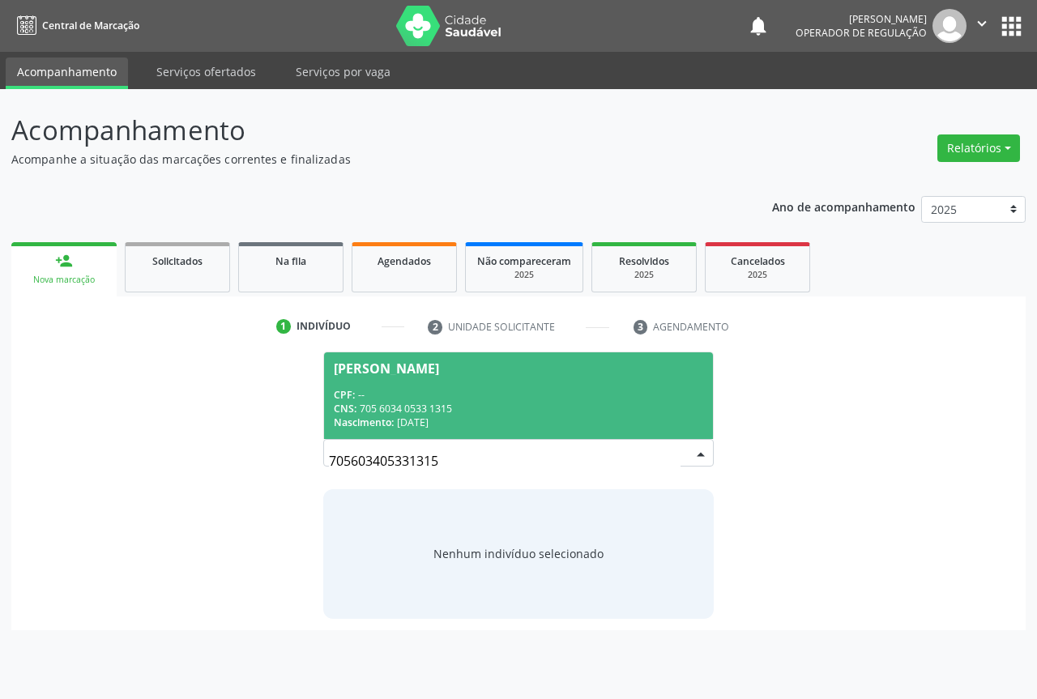
click at [418, 402] on div "CNS: 705 6034 0533 1315" at bounding box center [518, 409] width 369 height 14
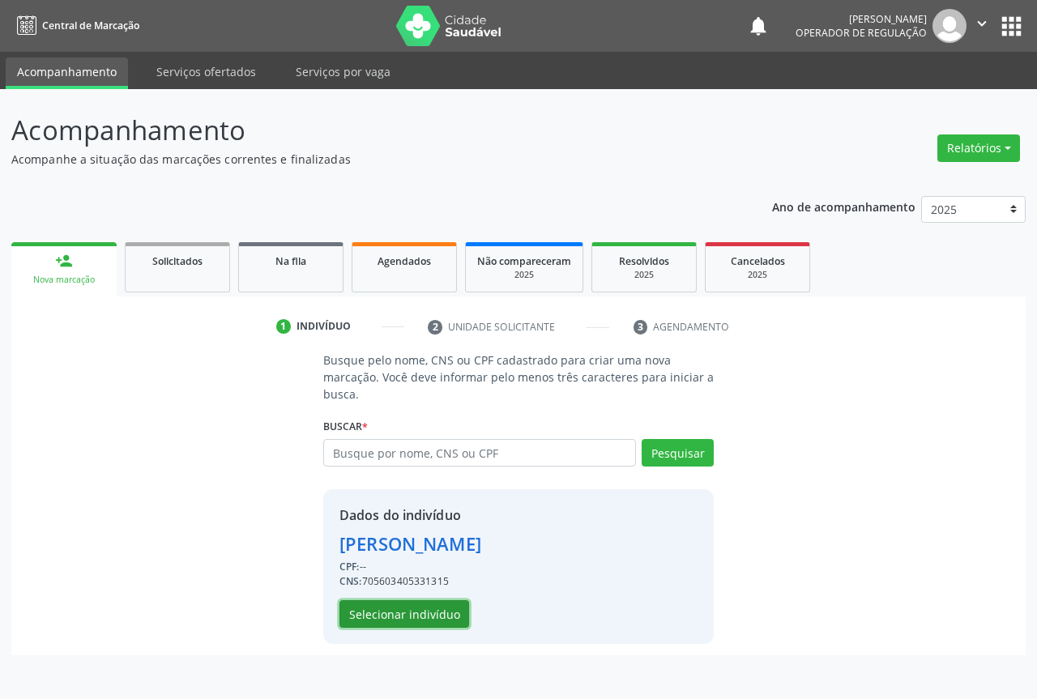
click at [388, 610] on button "Selecionar indivíduo" at bounding box center [404, 614] width 130 height 28
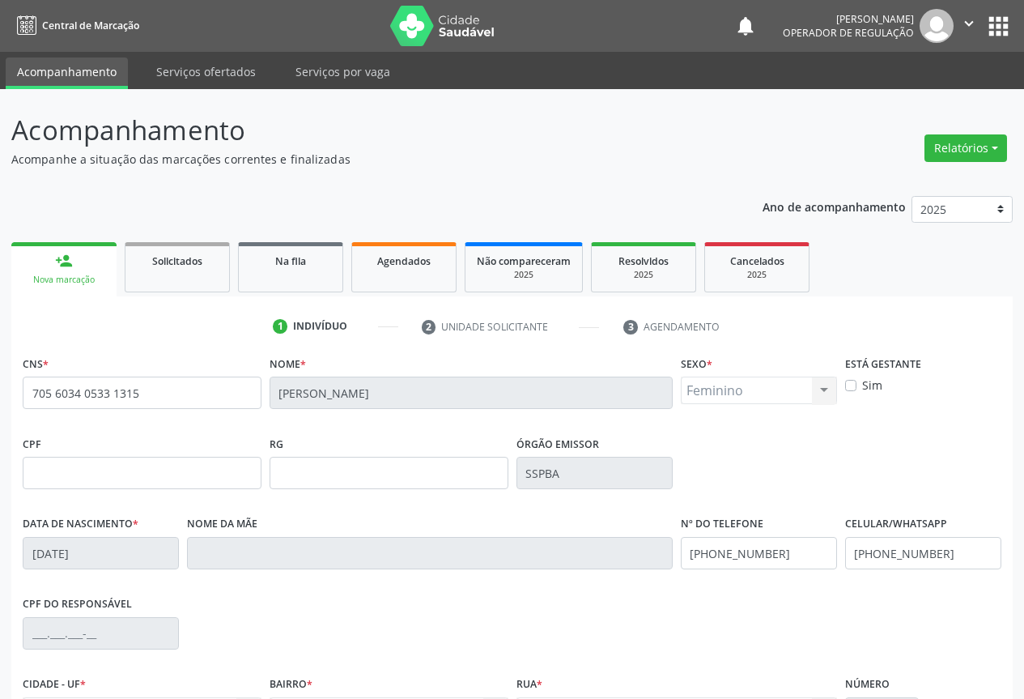
scroll to position [179, 0]
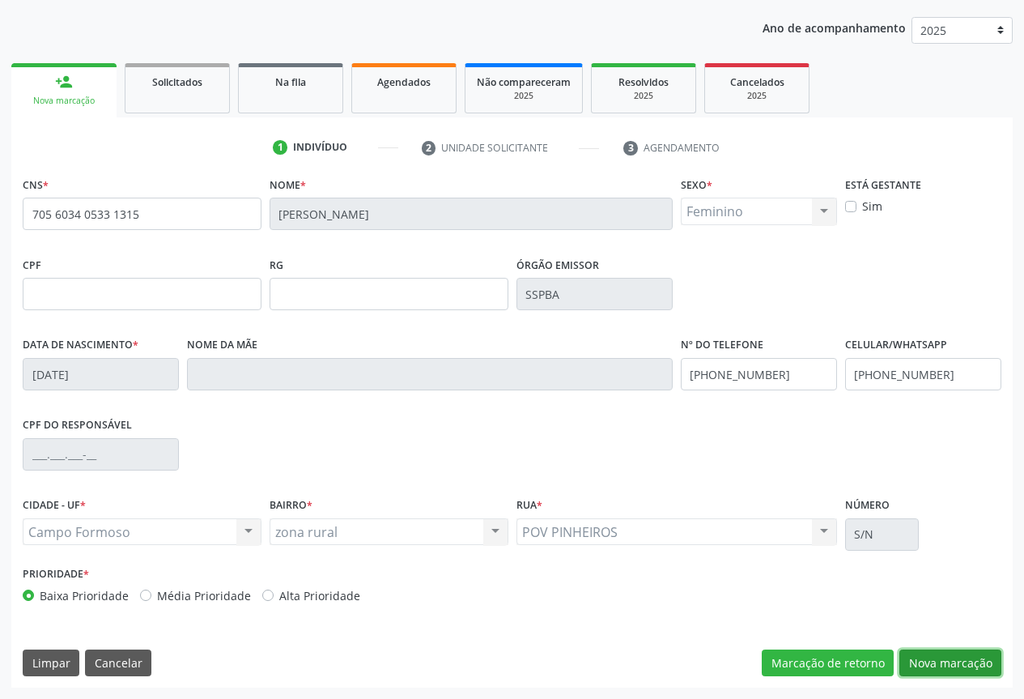
click at [960, 658] on button "Nova marcação" at bounding box center [951, 663] width 102 height 28
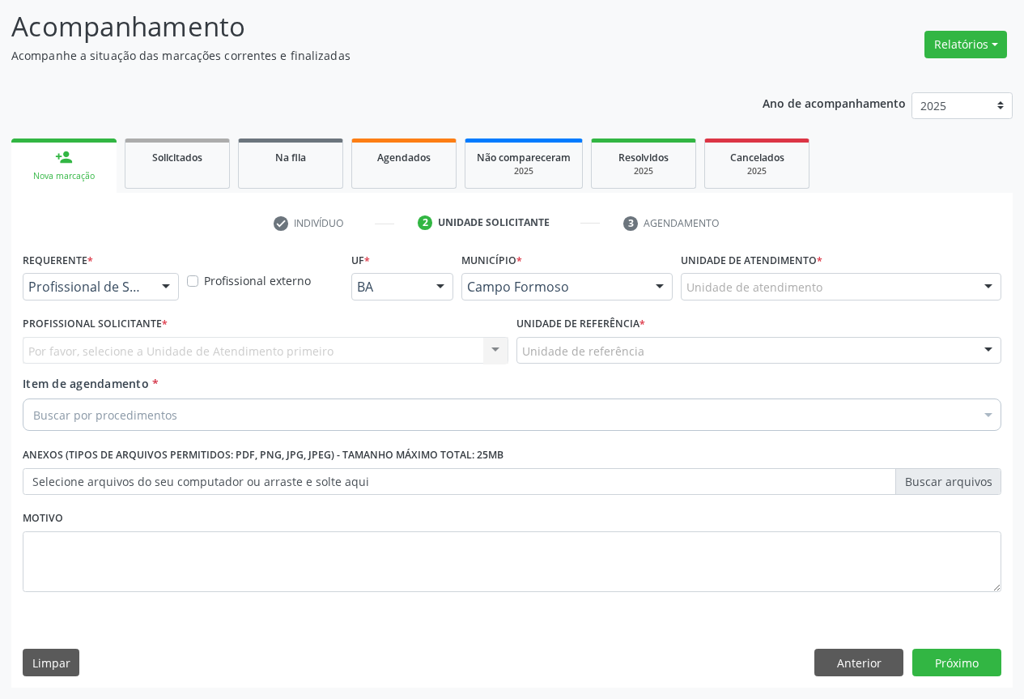
click at [154, 281] on div "Profissional de Saúde Profissional de Saúde Paciente Nenhum resultado encontrad…" at bounding box center [101, 287] width 156 height 28
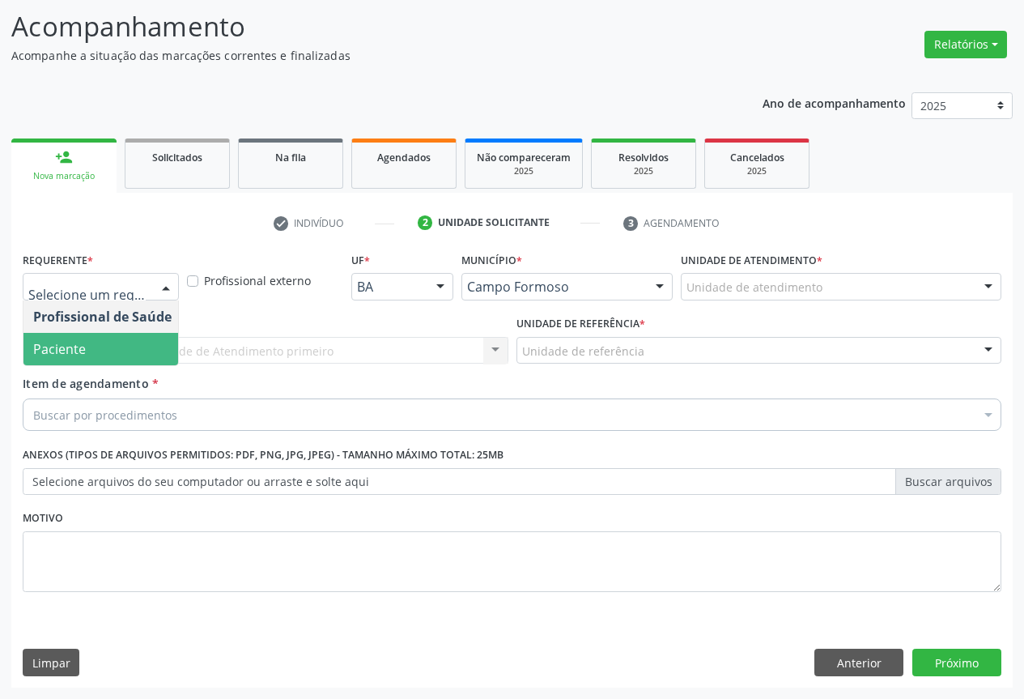
click at [121, 343] on span "Paciente" at bounding box center [102, 349] width 158 height 32
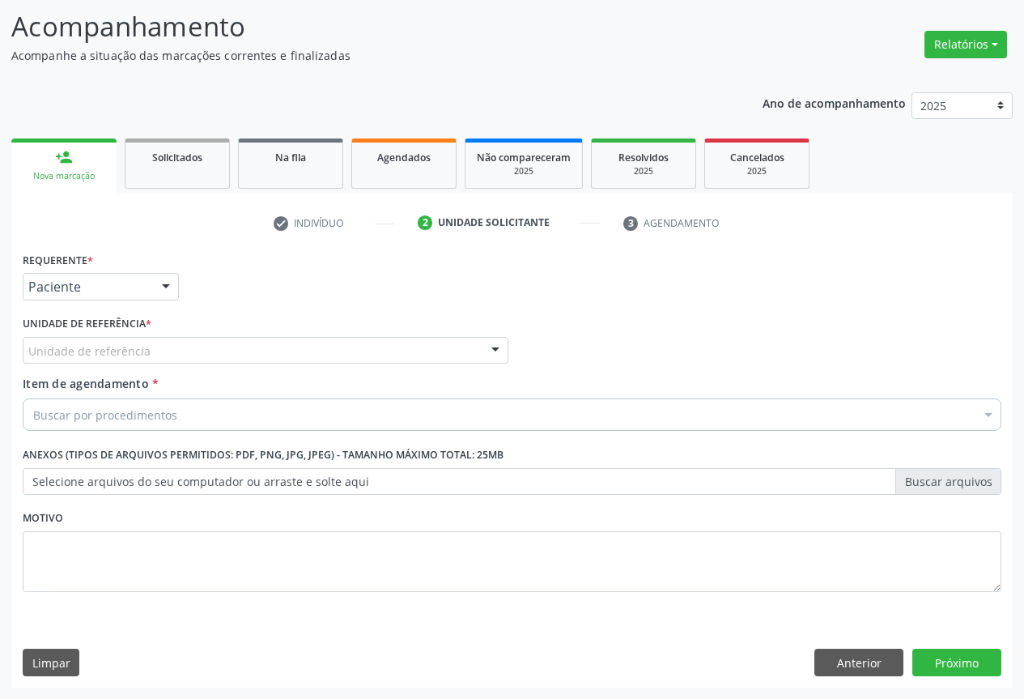
click at [171, 343] on div "Unidade de referência" at bounding box center [266, 351] width 486 height 28
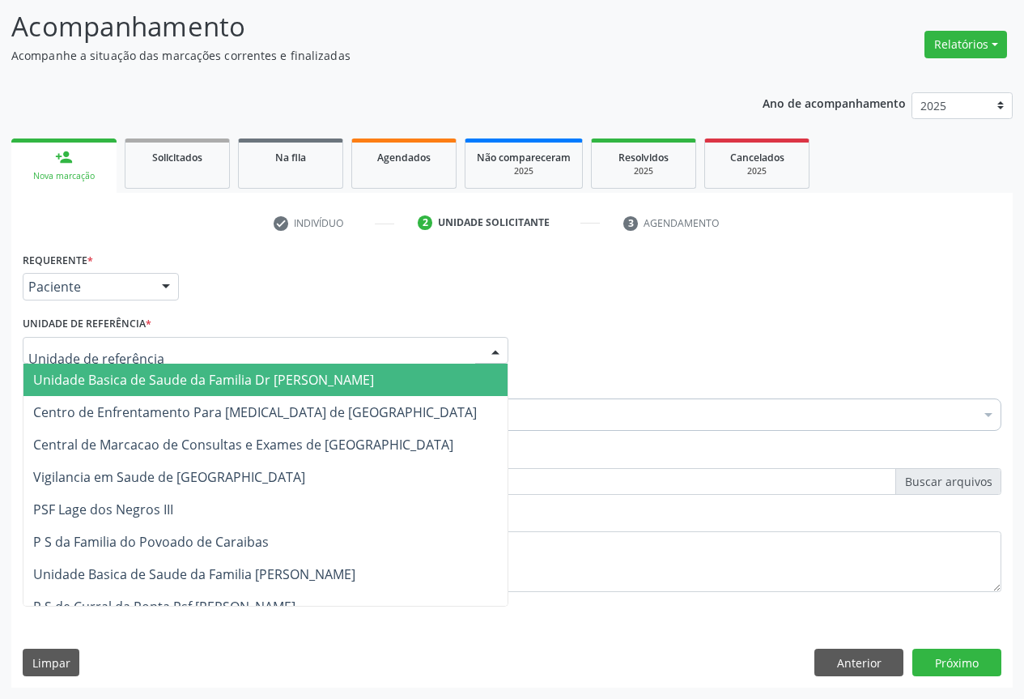
click at [137, 380] on span "Unidade Basica de Saude da Familia Dr [PERSON_NAME]" at bounding box center [203, 380] width 341 height 18
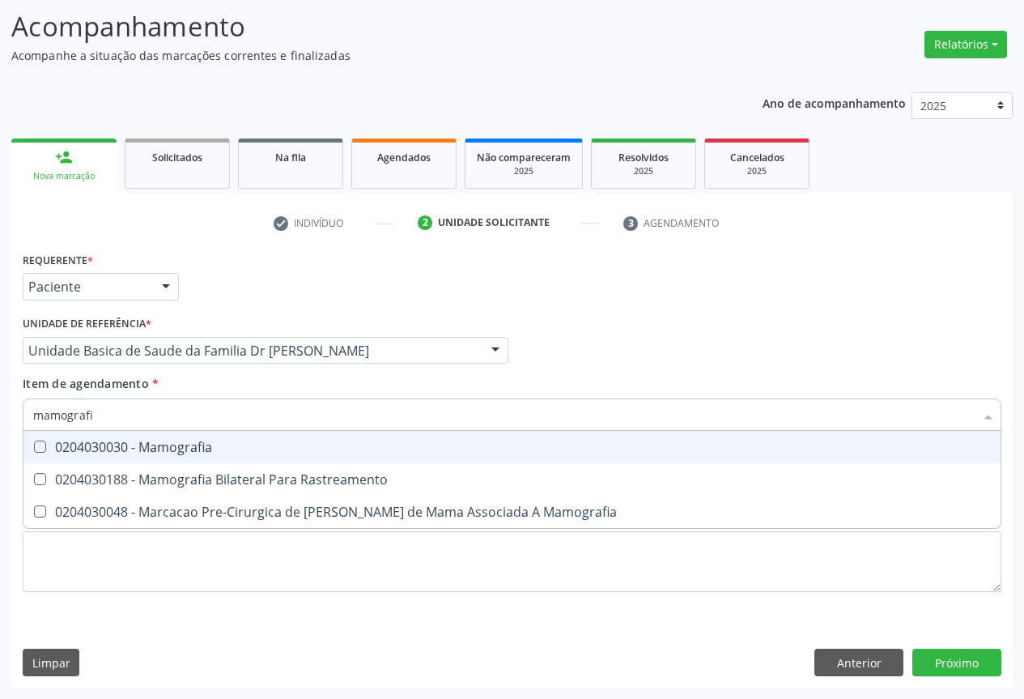
type input "mamografia"
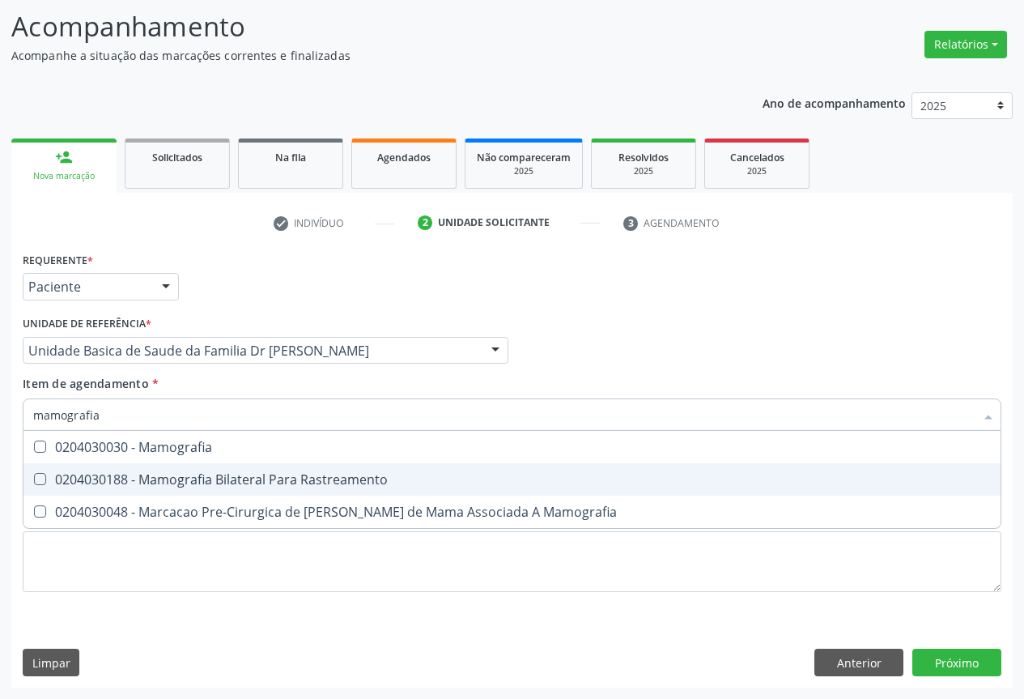
click at [220, 483] on div "0204030188 - Mamografia Bilateral Para Rastreamento" at bounding box center [512, 479] width 958 height 13
checkbox Rastreamento "true"
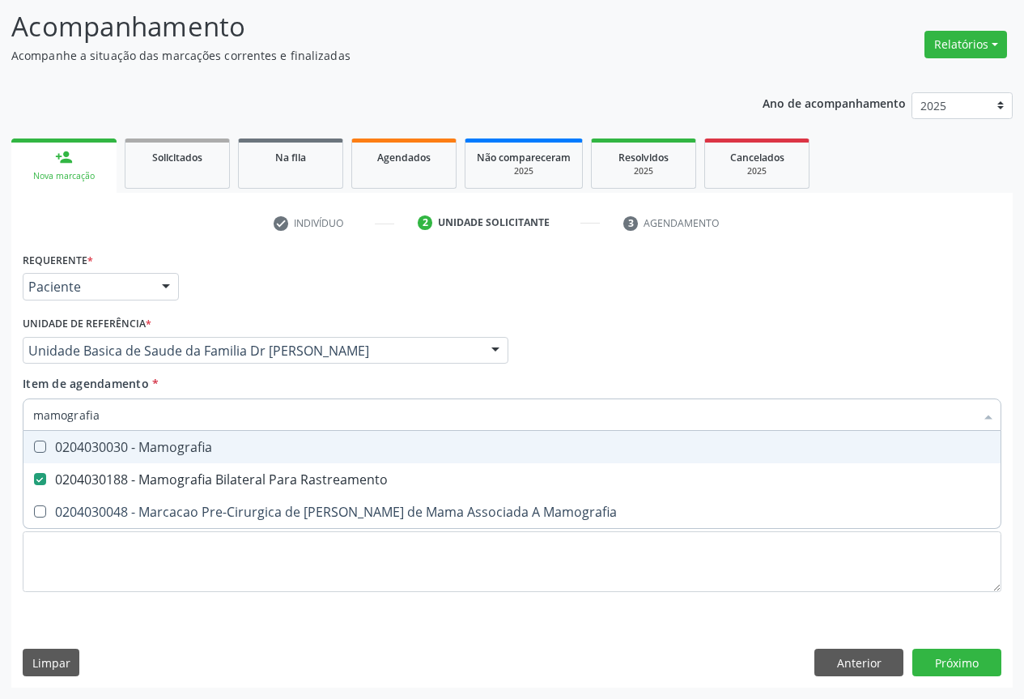
click at [611, 375] on div "Requerente * Paciente Profissional de Saúde Paciente Nenhum resultado encontrad…" at bounding box center [512, 431] width 979 height 367
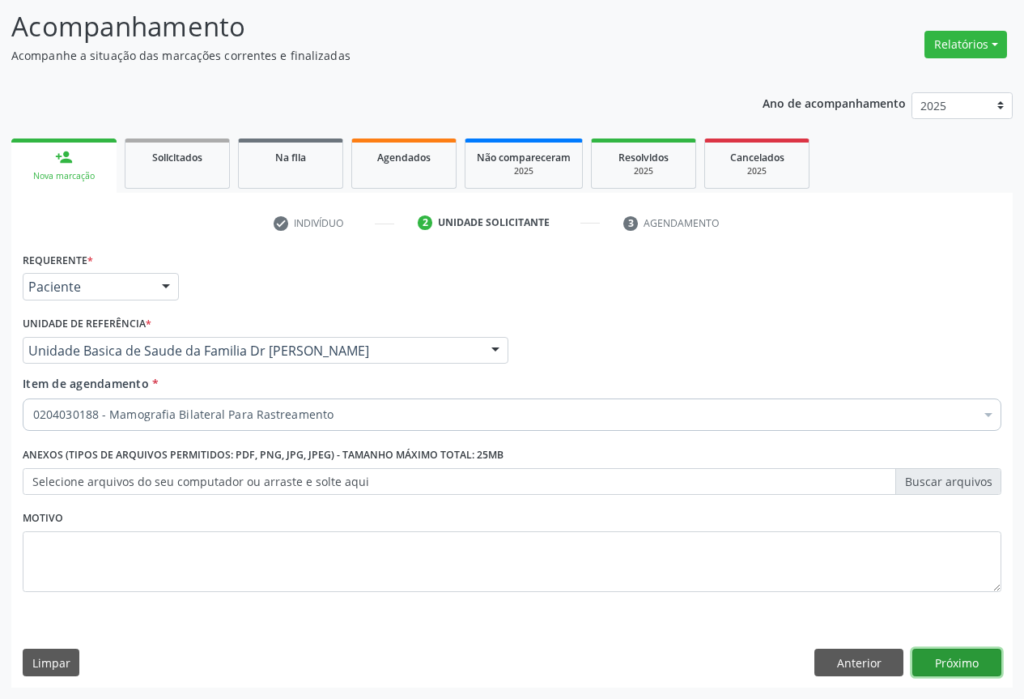
click at [944, 650] on button "Próximo" at bounding box center [957, 663] width 89 height 28
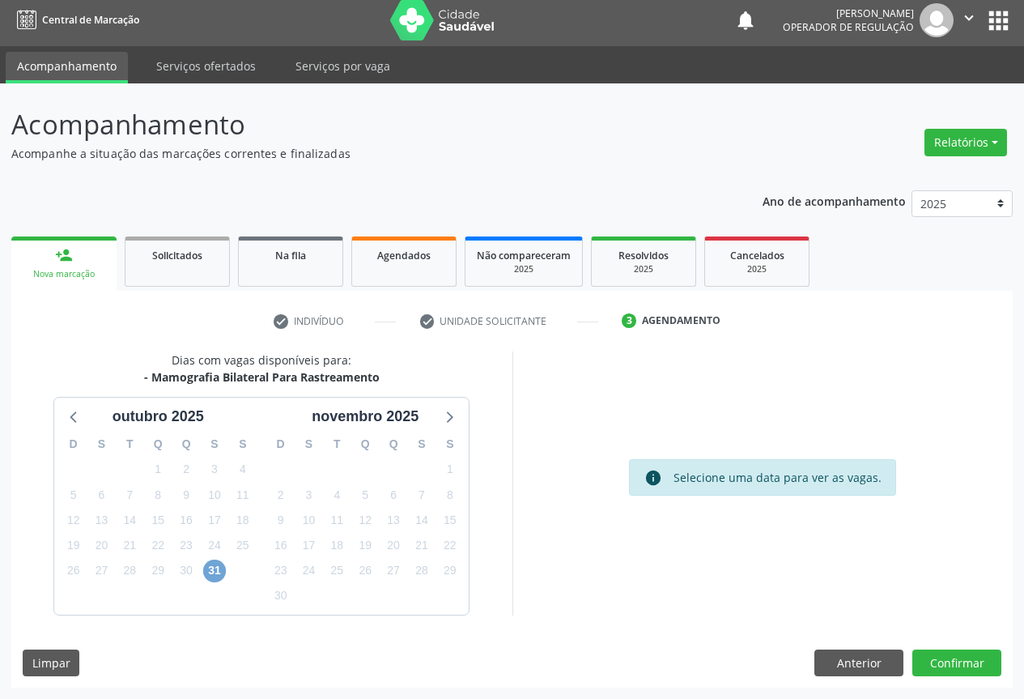
click at [214, 565] on span "31" at bounding box center [214, 571] width 23 height 23
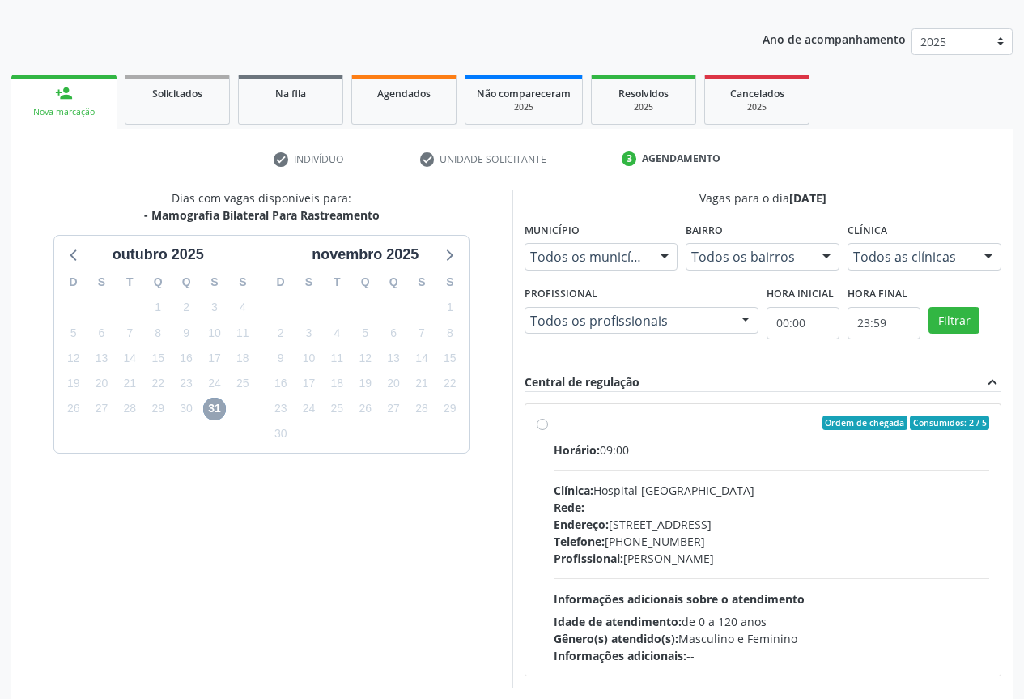
scroll to position [240, 0]
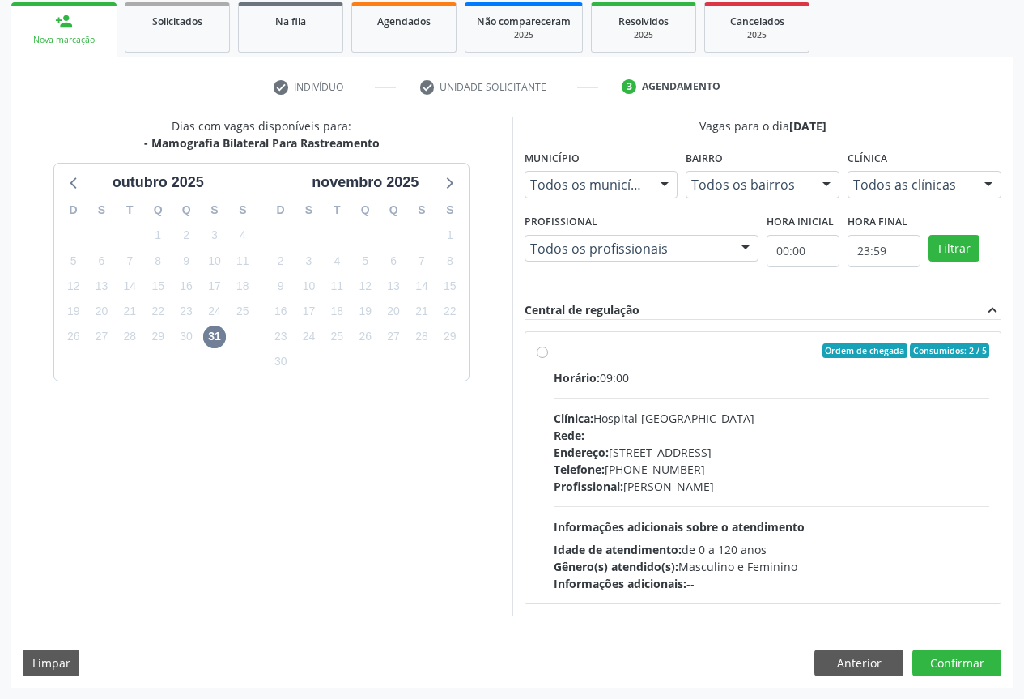
drag, startPoint x: 574, startPoint y: 411, endPoint x: 584, endPoint y: 407, distance: 10.5
click at [573, 411] on span "Clínica:" at bounding box center [574, 418] width 40 height 15
click at [548, 358] on input "Ordem de chegada Consumidos: 2 / 5 Horário: 09:00 Clínica: Hospital [GEOGRAPHIC…" at bounding box center [542, 350] width 11 height 15
radio input "true"
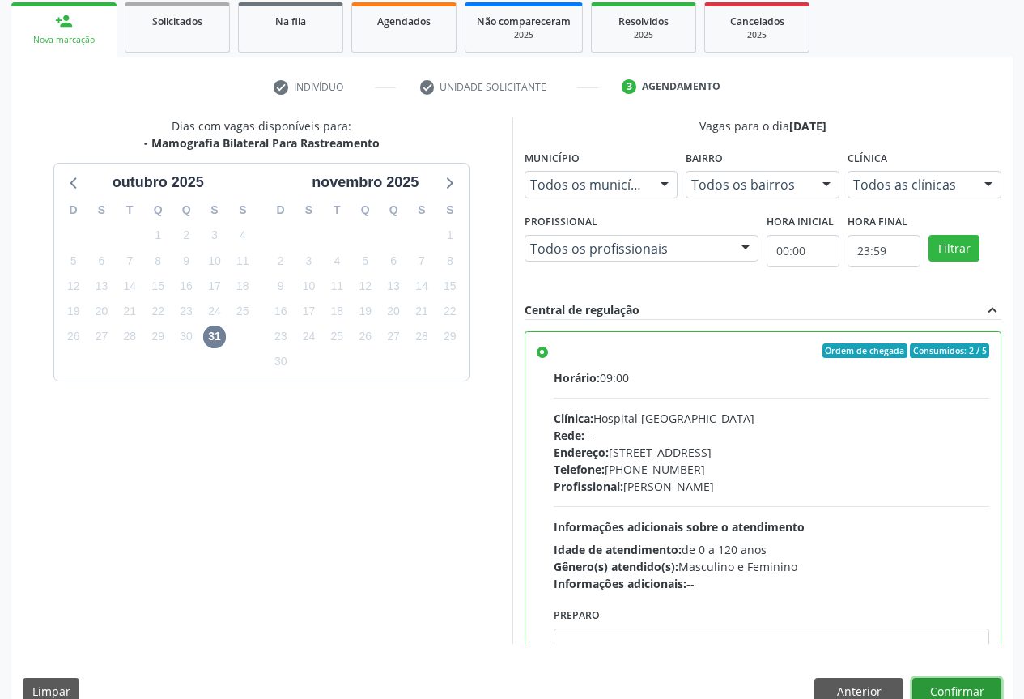
click at [960, 685] on button "Confirmar" at bounding box center [957, 692] width 89 height 28
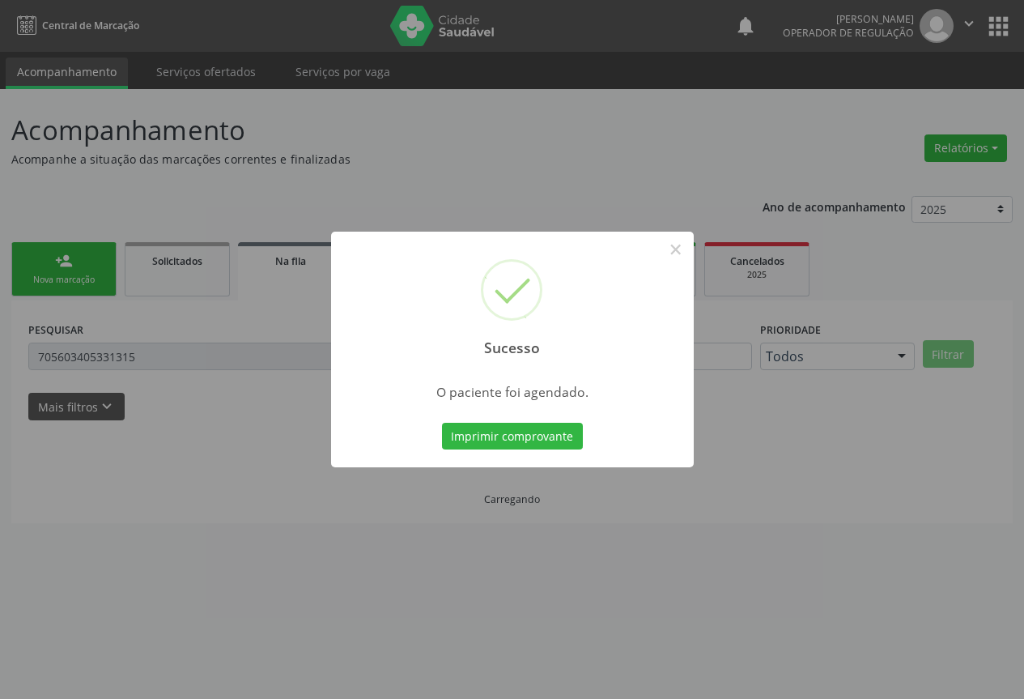
scroll to position [0, 0]
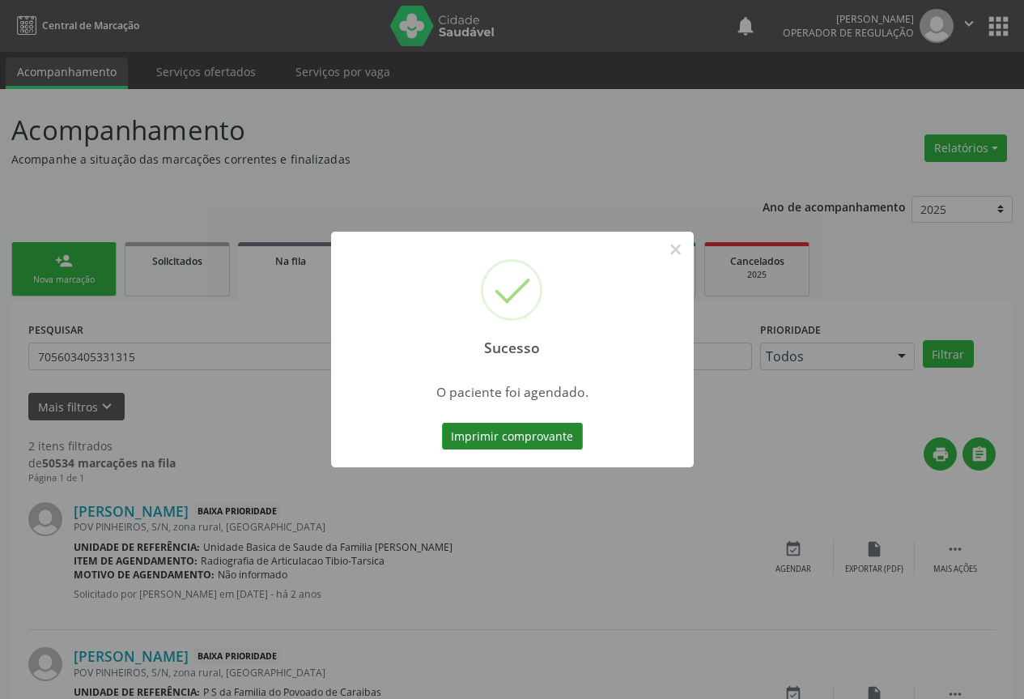
click at [508, 431] on button "Imprimir comprovante" at bounding box center [512, 437] width 141 height 28
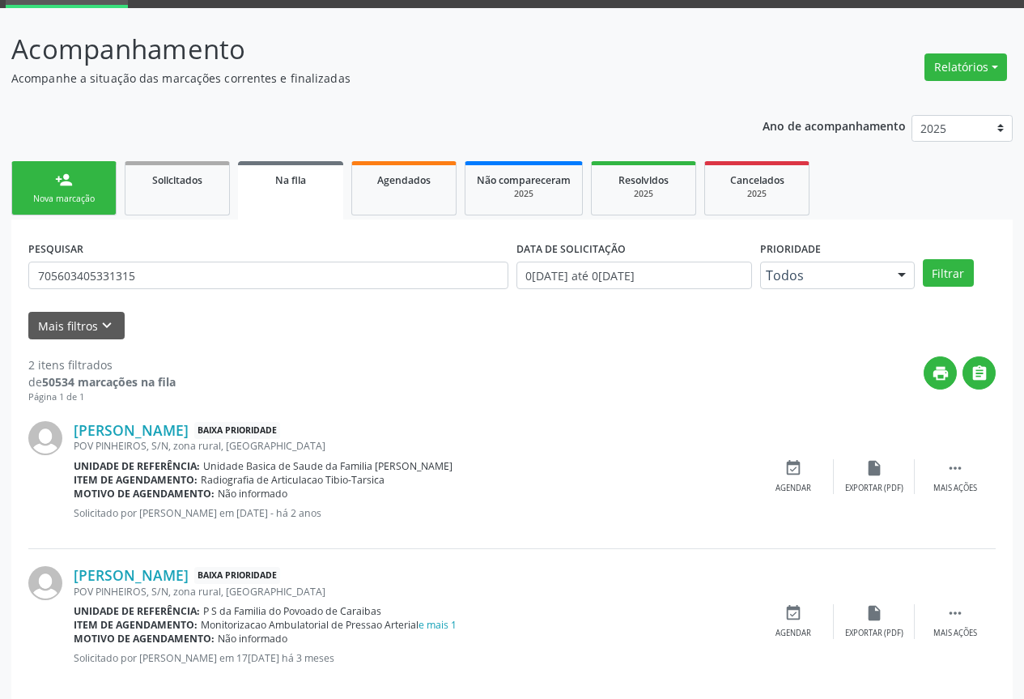
scroll to position [104, 0]
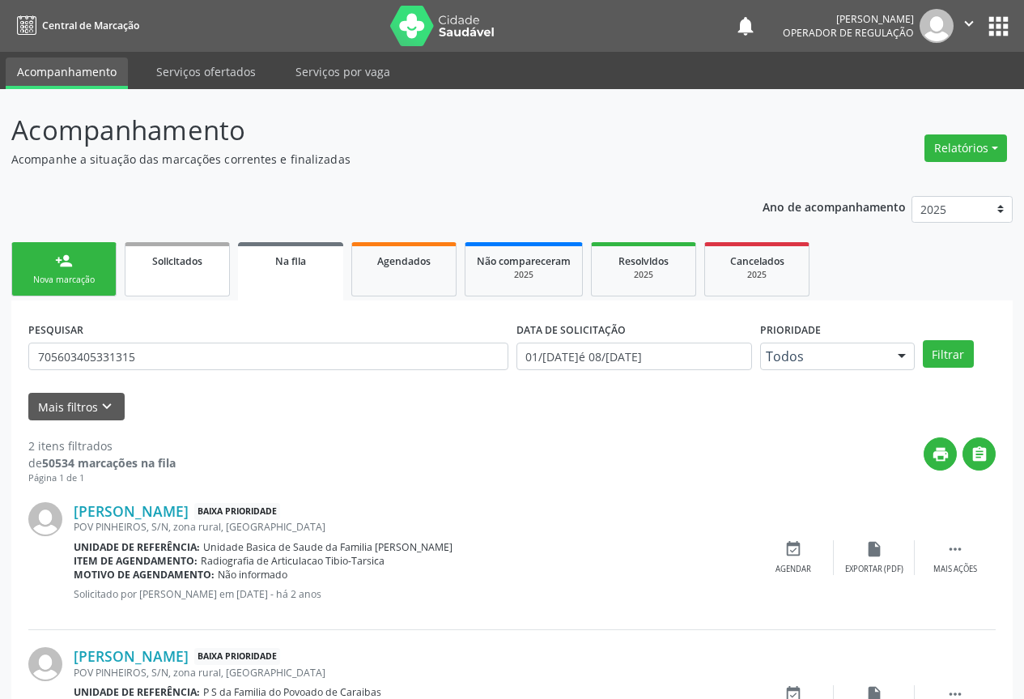
scroll to position [104, 0]
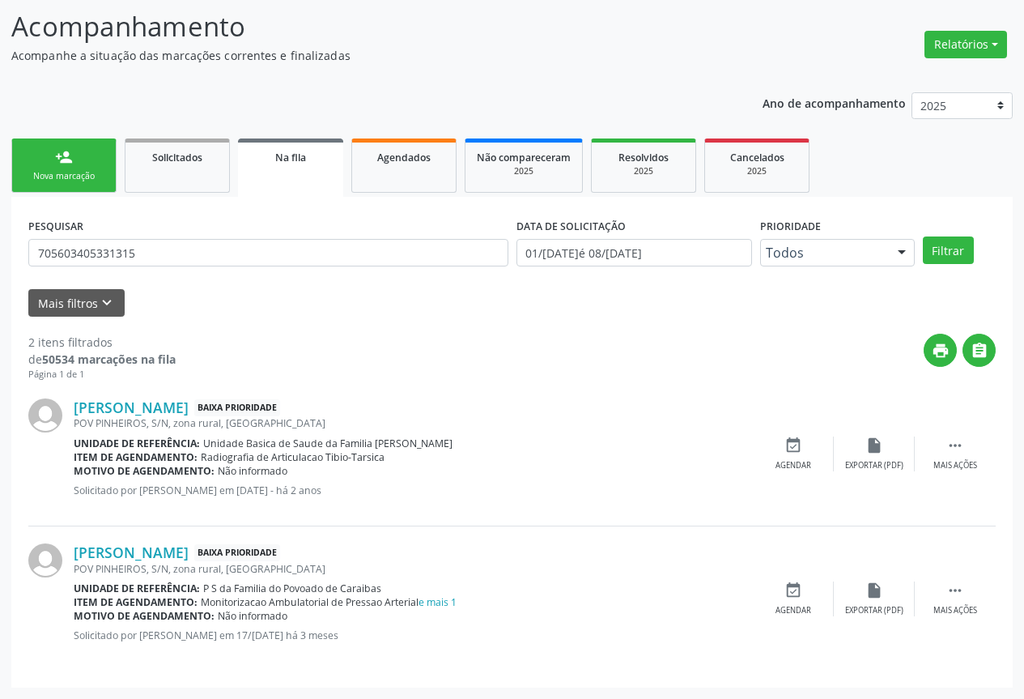
click at [72, 162] on div "person_add" at bounding box center [64, 157] width 18 height 18
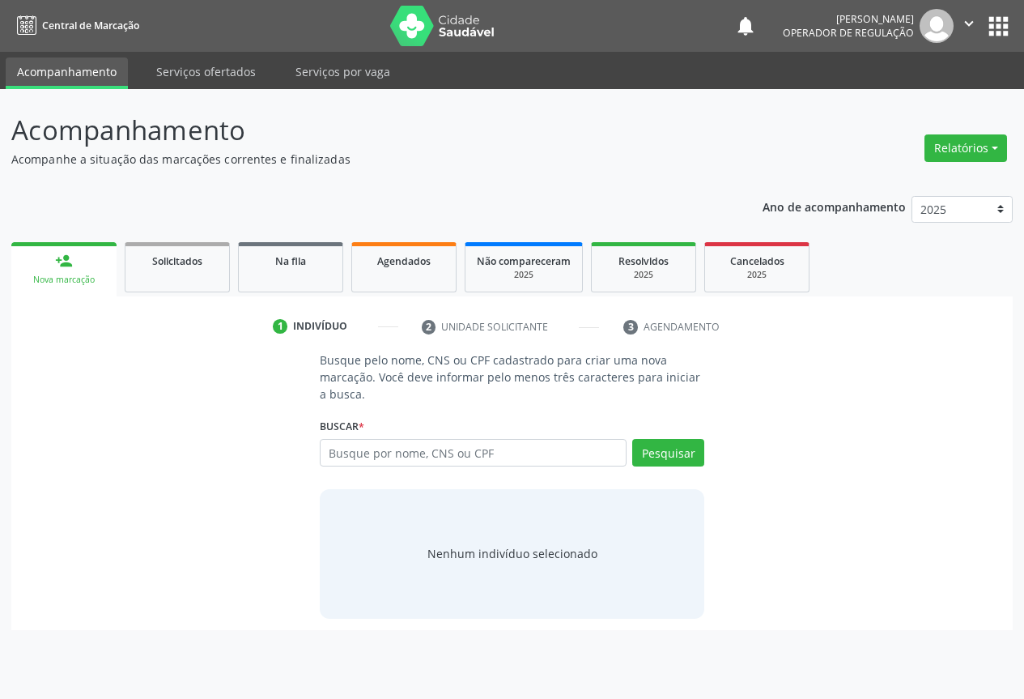
scroll to position [0, 0]
click at [72, 162] on p "Acompanhe a situação das marcações correntes e finalizadas" at bounding box center [365, 159] width 709 height 17
click at [316, 279] on link "Na fila" at bounding box center [290, 267] width 105 height 50
click at [315, 279] on link "Na fila" at bounding box center [290, 267] width 105 height 50
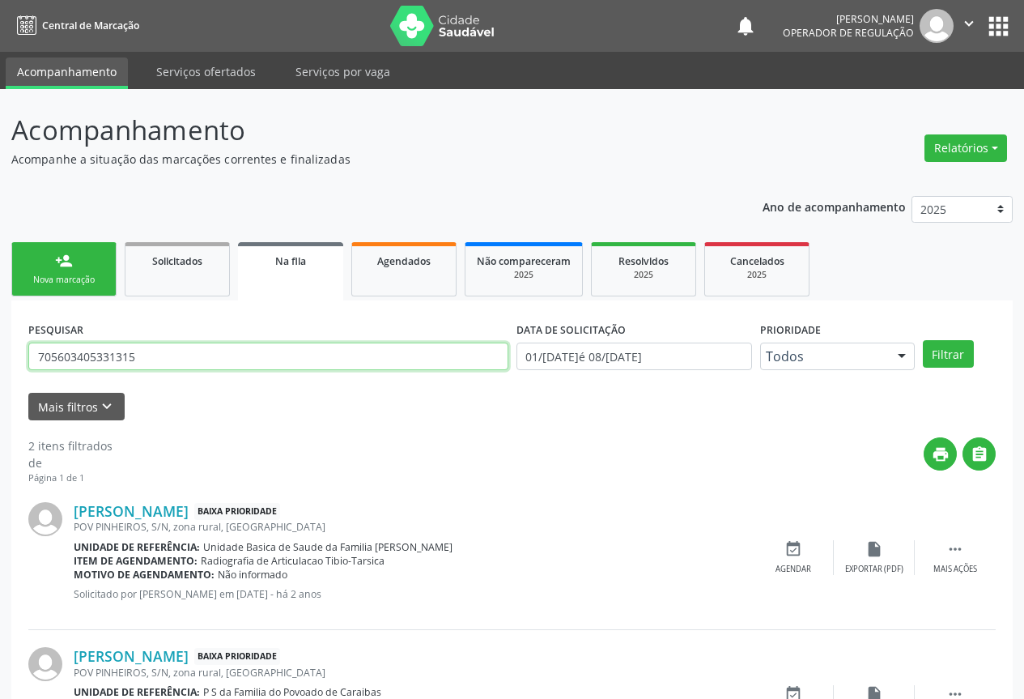
click at [168, 355] on input "705603405331315" at bounding box center [268, 357] width 480 height 28
click at [923, 340] on button "Filtrar" at bounding box center [948, 354] width 51 height 28
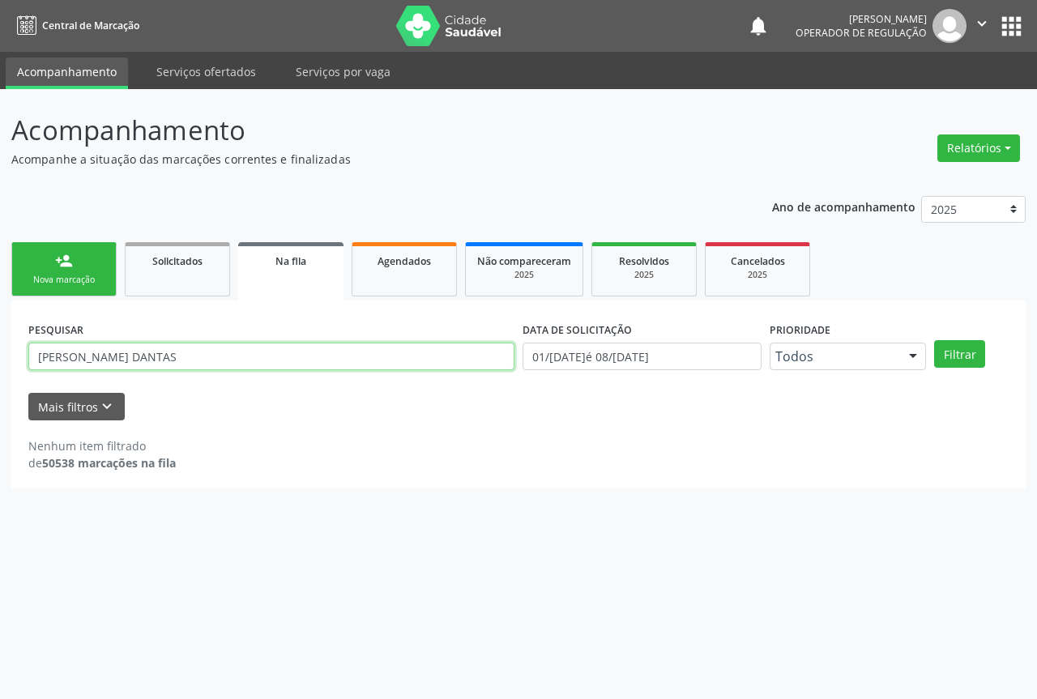
click at [172, 357] on input "NELIA OLIVEIRA DANTAS" at bounding box center [271, 357] width 486 height 28
click at [934, 340] on button "Filtrar" at bounding box center [959, 354] width 51 height 28
click at [125, 356] on input "NELIA OLIVEIRA" at bounding box center [271, 357] width 486 height 28
click at [934, 340] on button "Filtrar" at bounding box center [959, 354] width 51 height 28
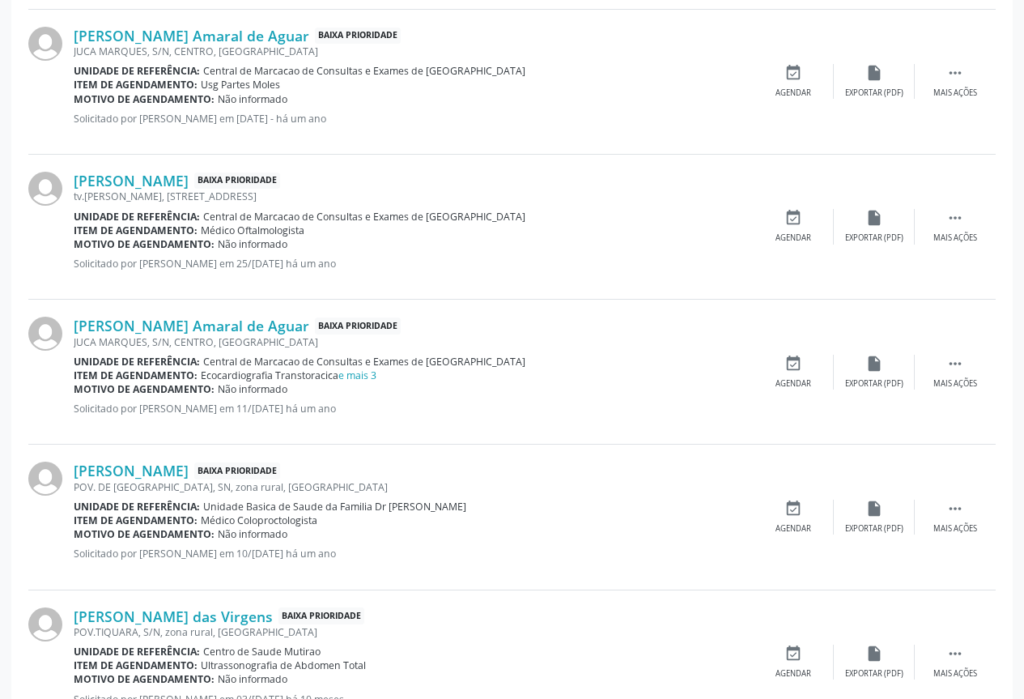
scroll to position [2037, 0]
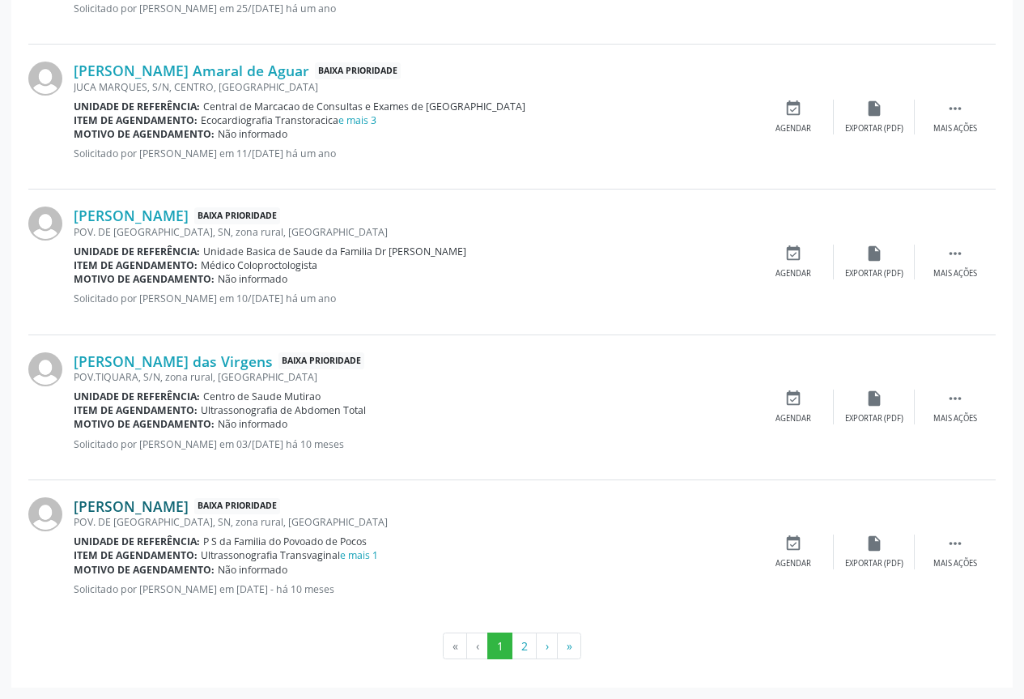
click at [76, 505] on link "Nelia de Oliveira Jorge" at bounding box center [131, 506] width 115 height 18
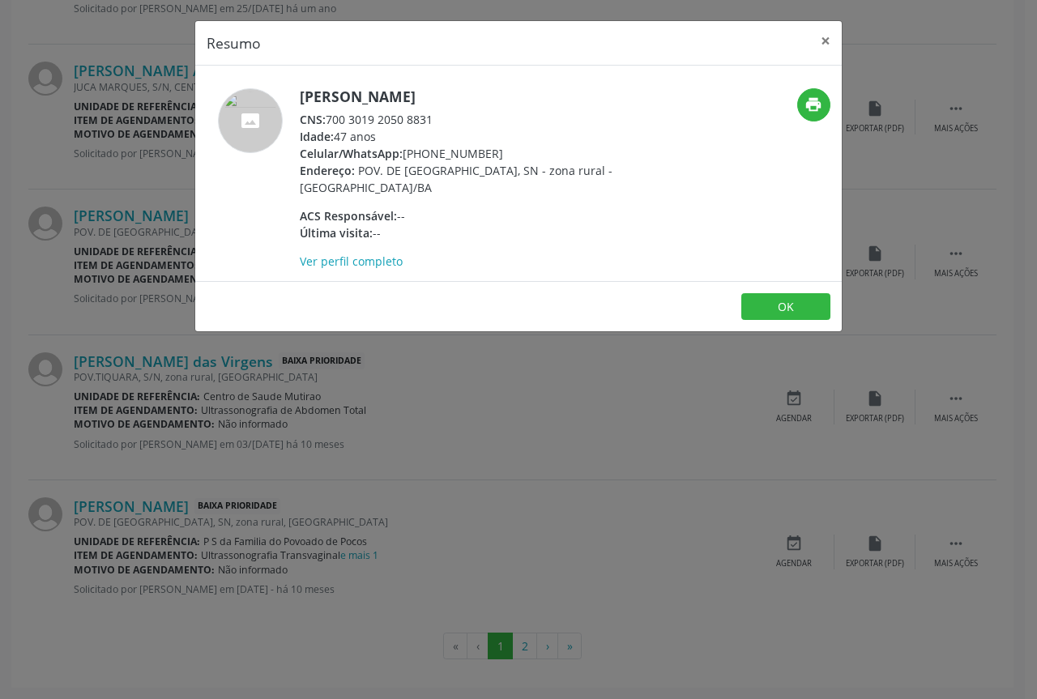
drag, startPoint x: 326, startPoint y: 118, endPoint x: 432, endPoint y: 118, distance: 105.3
click at [432, 118] on div "CNS: 700 3019 2050 8831" at bounding box center [457, 119] width 315 height 17
copy div "700 3019 2050 8831"
click at [824, 33] on button "×" at bounding box center [825, 41] width 32 height 40
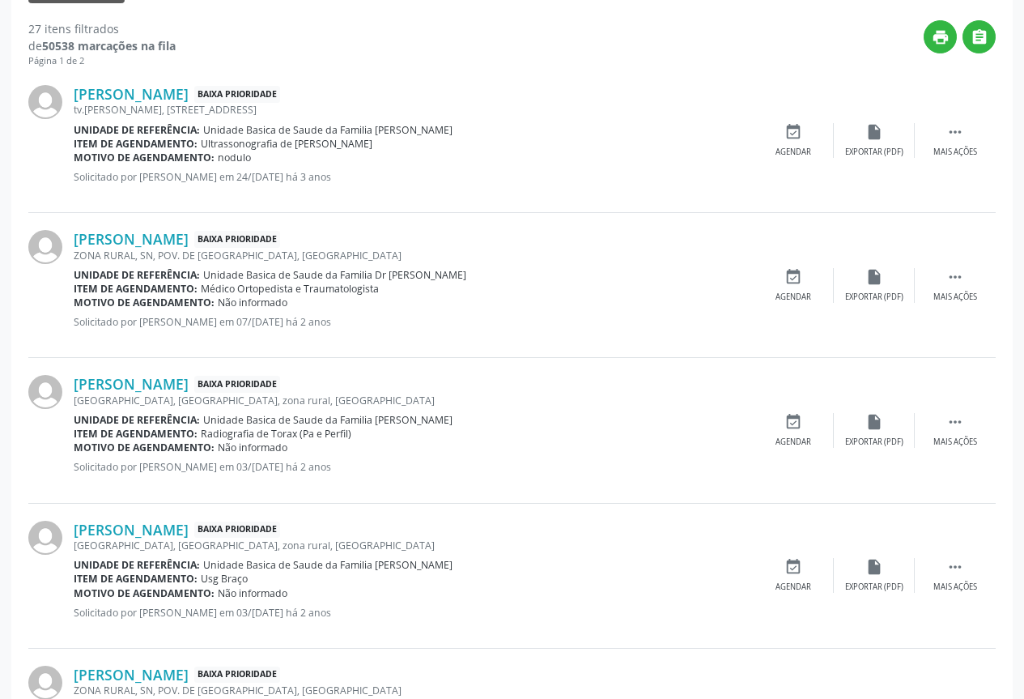
scroll to position [0, 0]
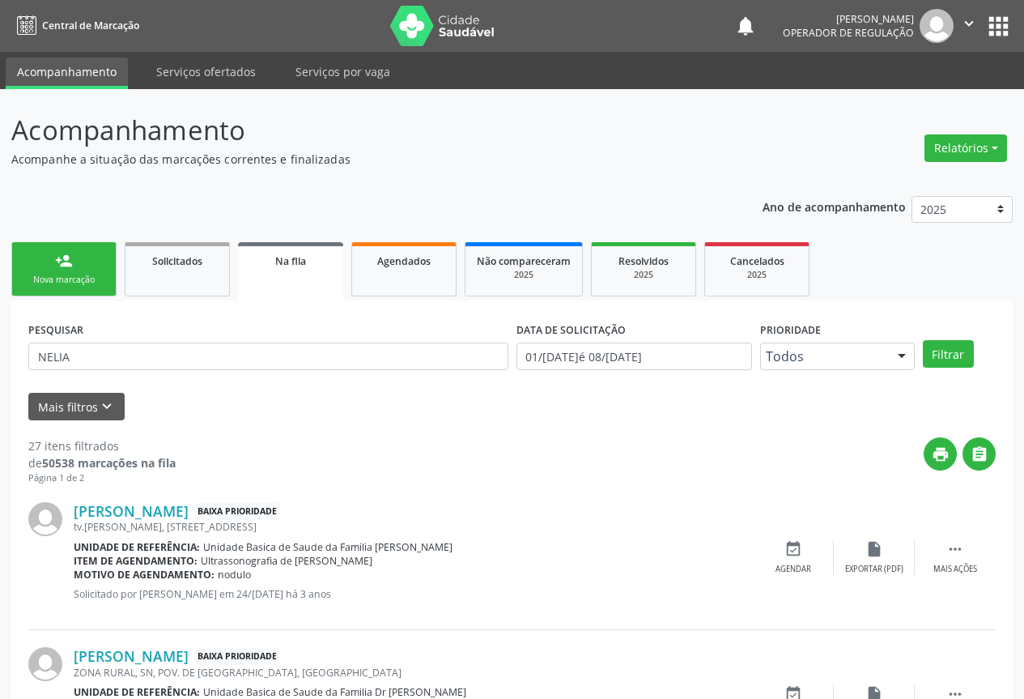
click at [302, 271] on link "Na fila" at bounding box center [290, 271] width 105 height 58
click at [302, 272] on link "Na fila" at bounding box center [290, 271] width 105 height 58
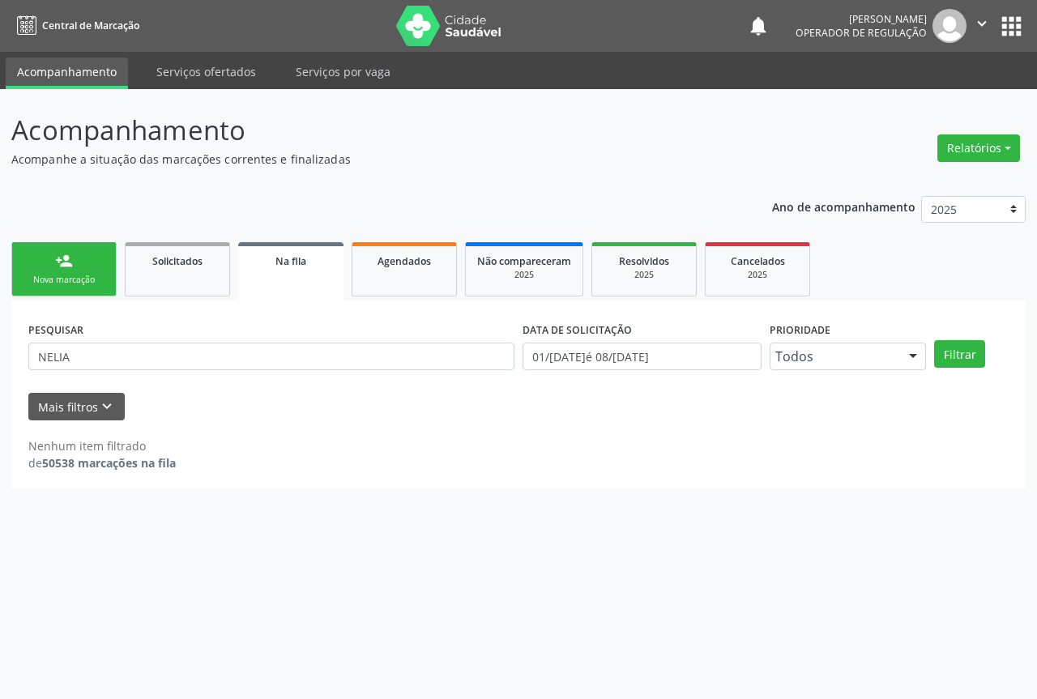
drag, startPoint x: 96, startPoint y: 353, endPoint x: 168, endPoint y: 398, distance: 84.7
click at [201, 408] on div "Mais filtros keyboard_arrow_down" at bounding box center [518, 407] width 988 height 28
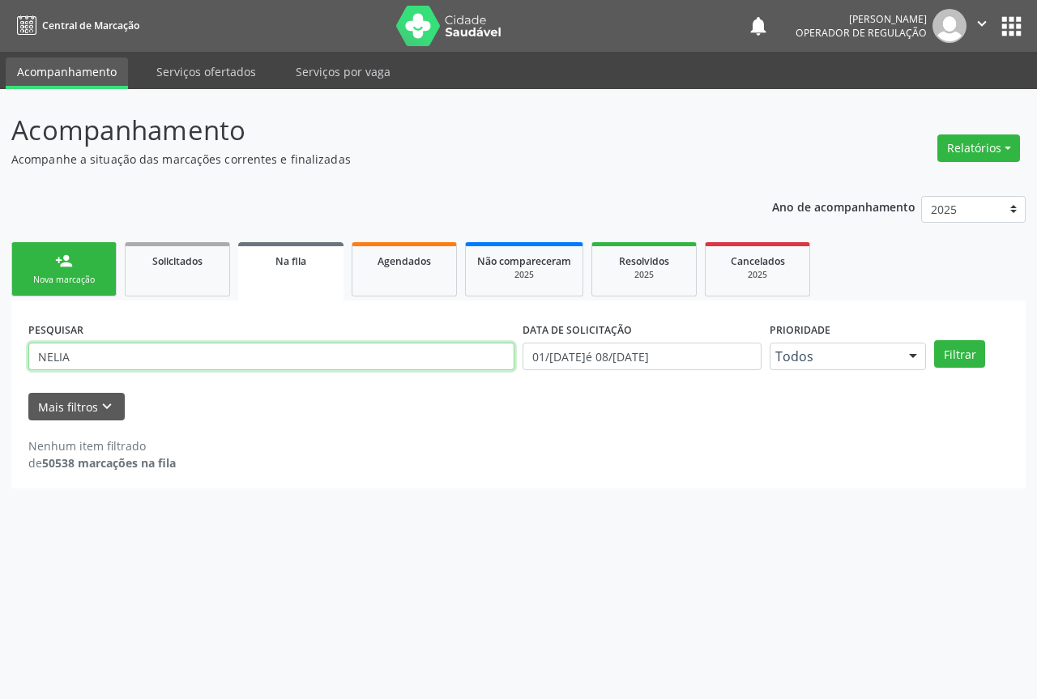
click at [89, 362] on input "NELIA" at bounding box center [271, 357] width 486 height 28
type input "N"
paste input "700 3019 2050 8831"
type input "700 3019 2050 8831"
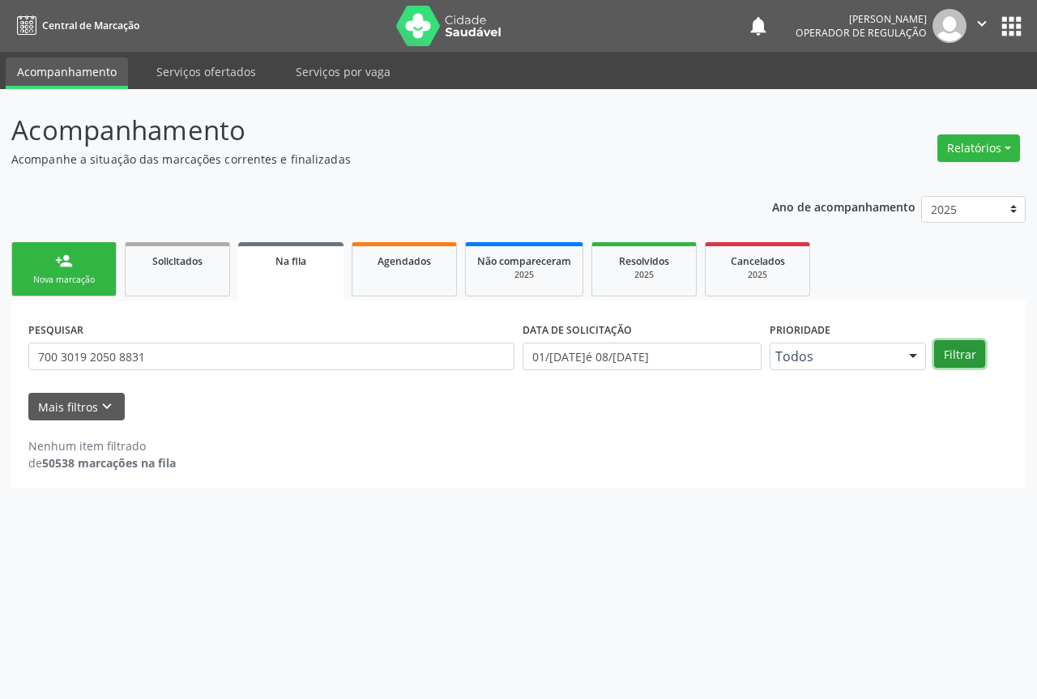
click at [960, 351] on button "Filtrar" at bounding box center [959, 354] width 51 height 28
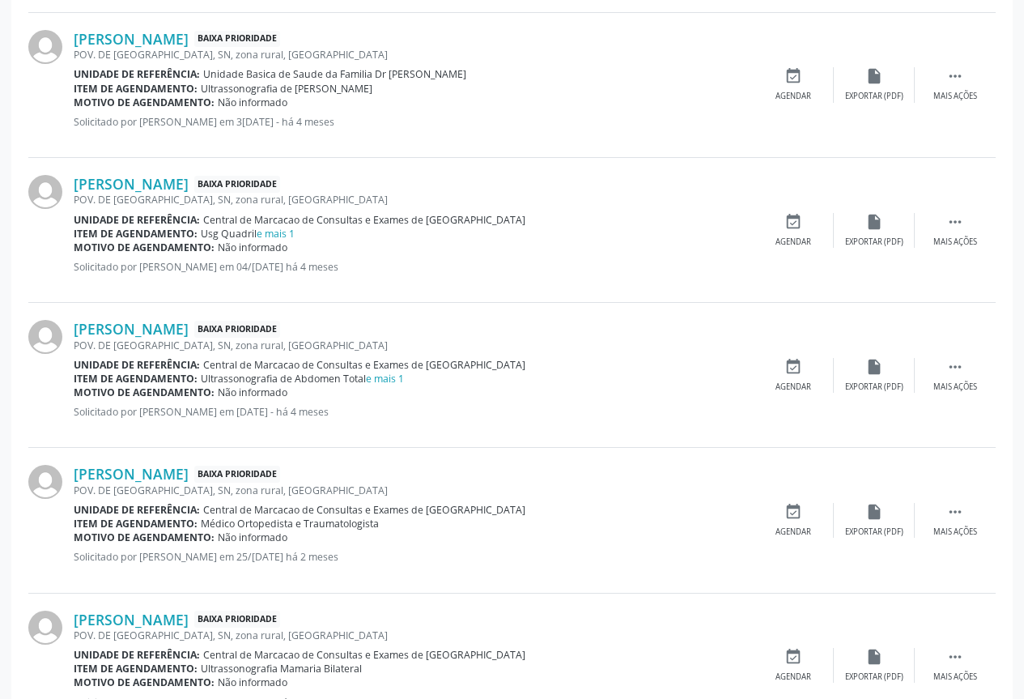
scroll to position [1120, 0]
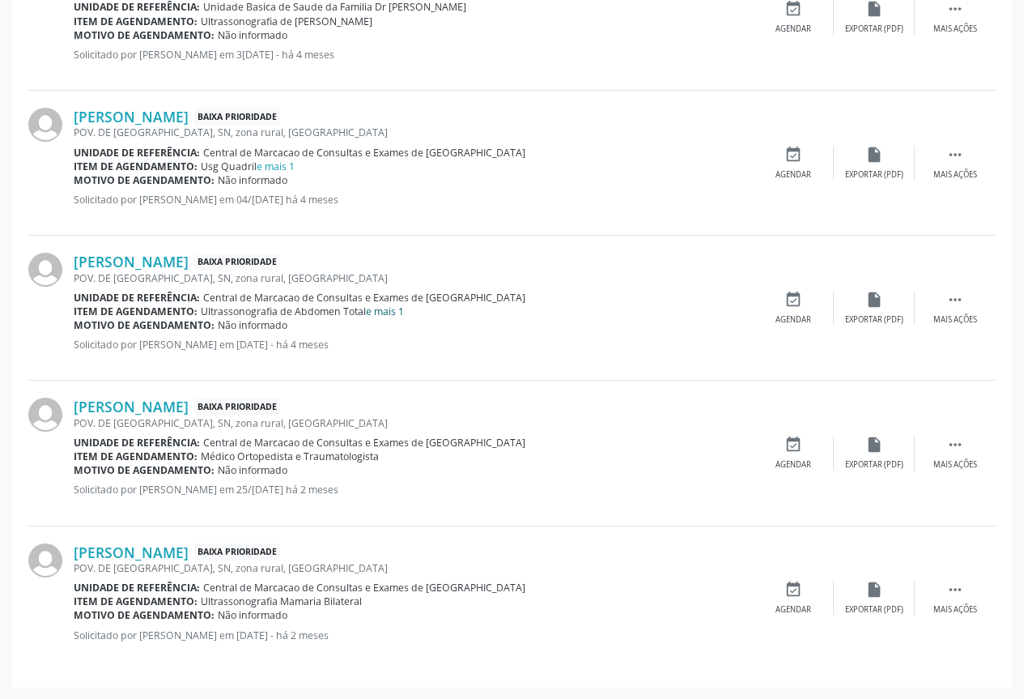
click at [385, 313] on link "e mais 1" at bounding box center [385, 311] width 38 height 14
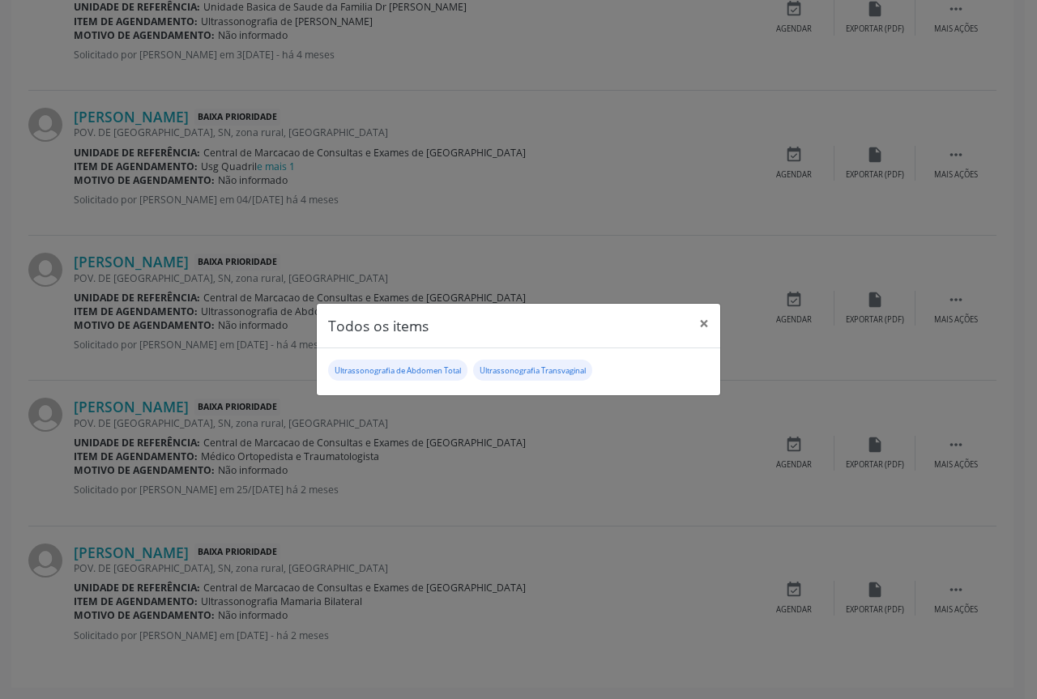
click at [189, 368] on div "Todos os items × Ultrassonografia de Abdomen Total Ultrassonografia Transvaginal" at bounding box center [518, 349] width 1037 height 699
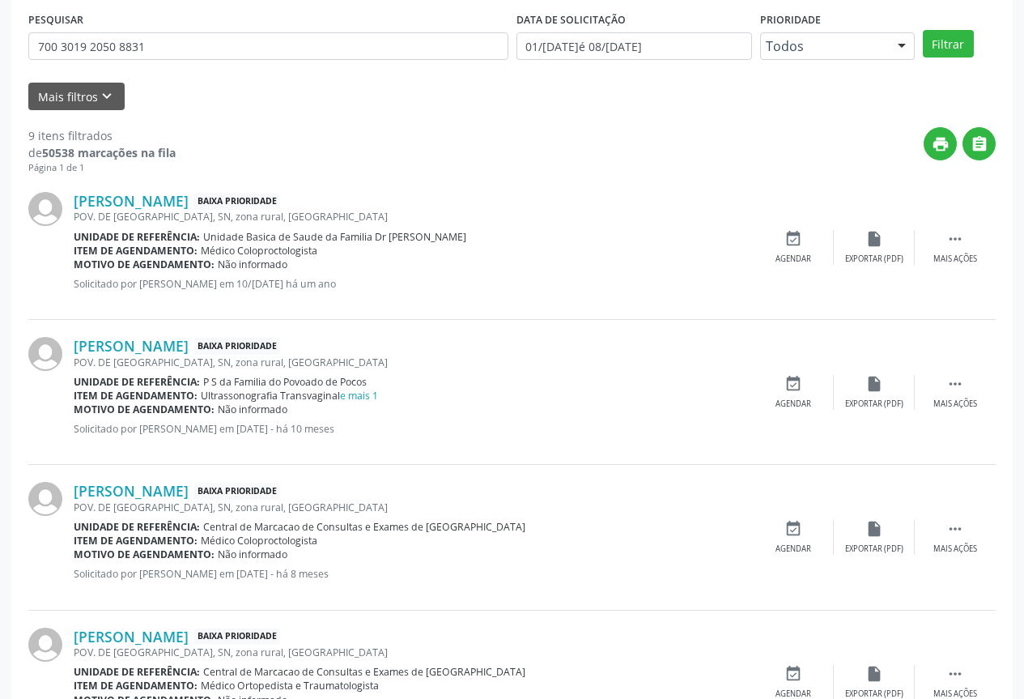
scroll to position [229, 0]
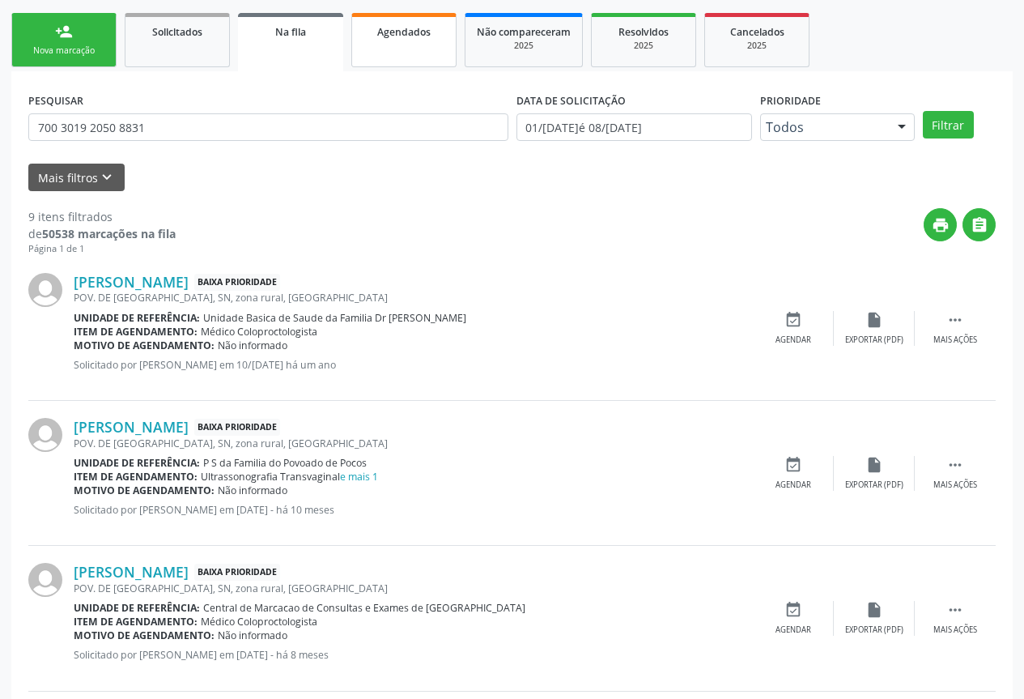
click at [428, 47] on link "Agendados" at bounding box center [403, 40] width 105 height 54
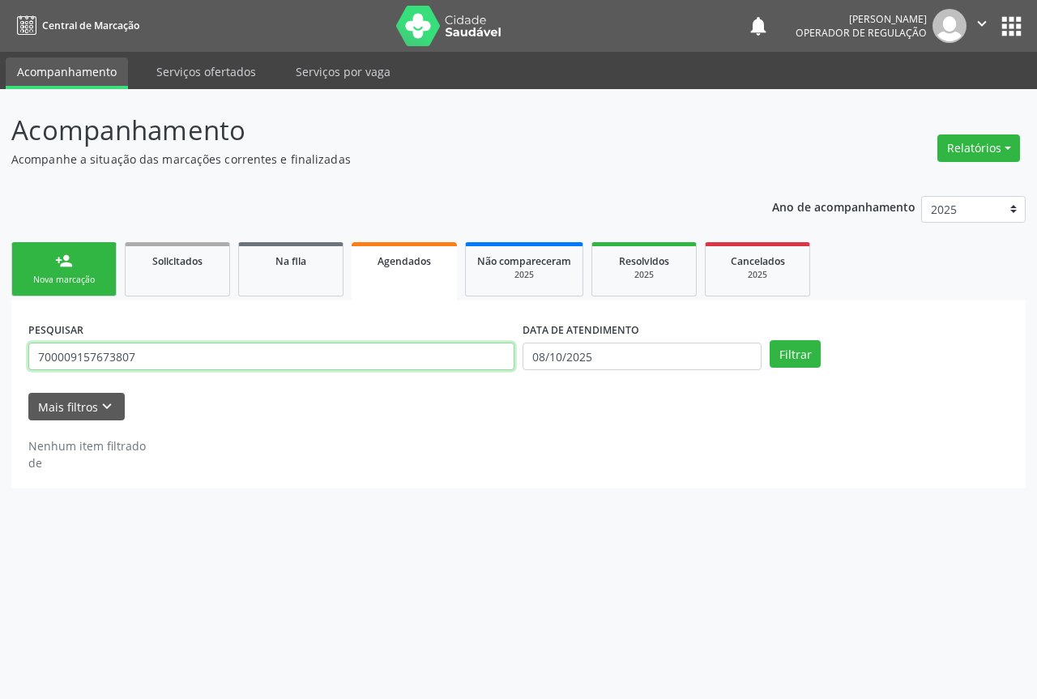
click at [155, 352] on input "700009157673807" at bounding box center [271, 357] width 486 height 28
type input "7"
paste input "700 3019 2050 8831"
type input "700 3019 2050 8831"
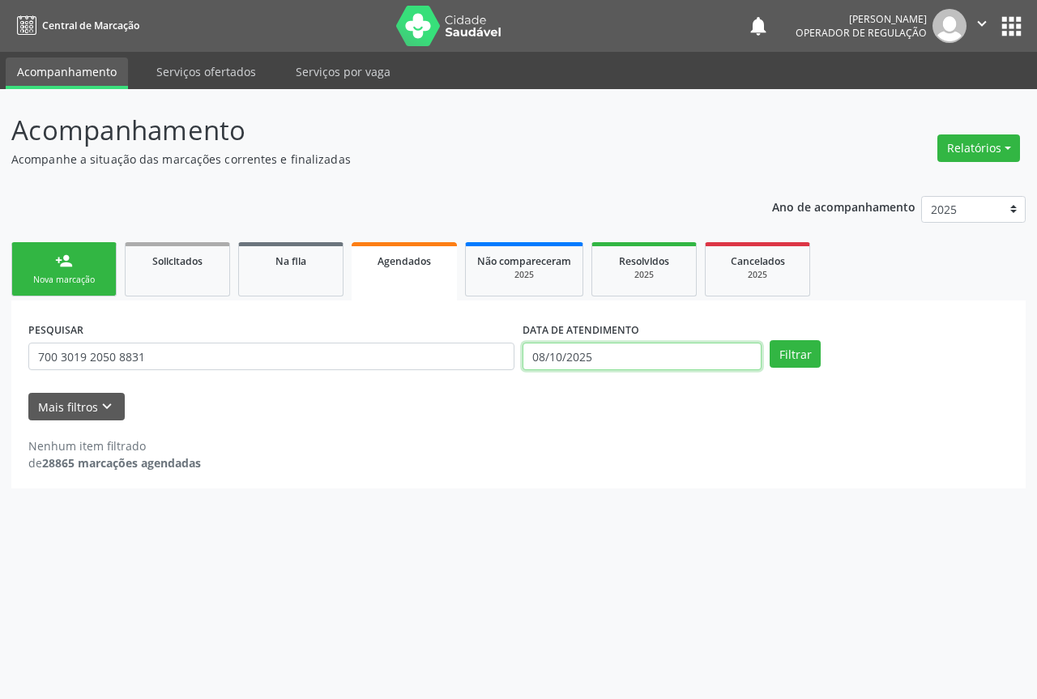
drag, startPoint x: 710, startPoint y: 347, endPoint x: 721, endPoint y: 338, distance: 13.3
click at [721, 338] on div "DATA DE ATENDIMENTO 08/10/2025" at bounding box center [641, 343] width 239 height 52
drag, startPoint x: 794, startPoint y: 356, endPoint x: 785, endPoint y: 347, distance: 12.6
click at [794, 355] on button "Filtrar" at bounding box center [794, 354] width 51 height 28
click at [85, 274] on div "Nova marcação" at bounding box center [63, 280] width 81 height 12
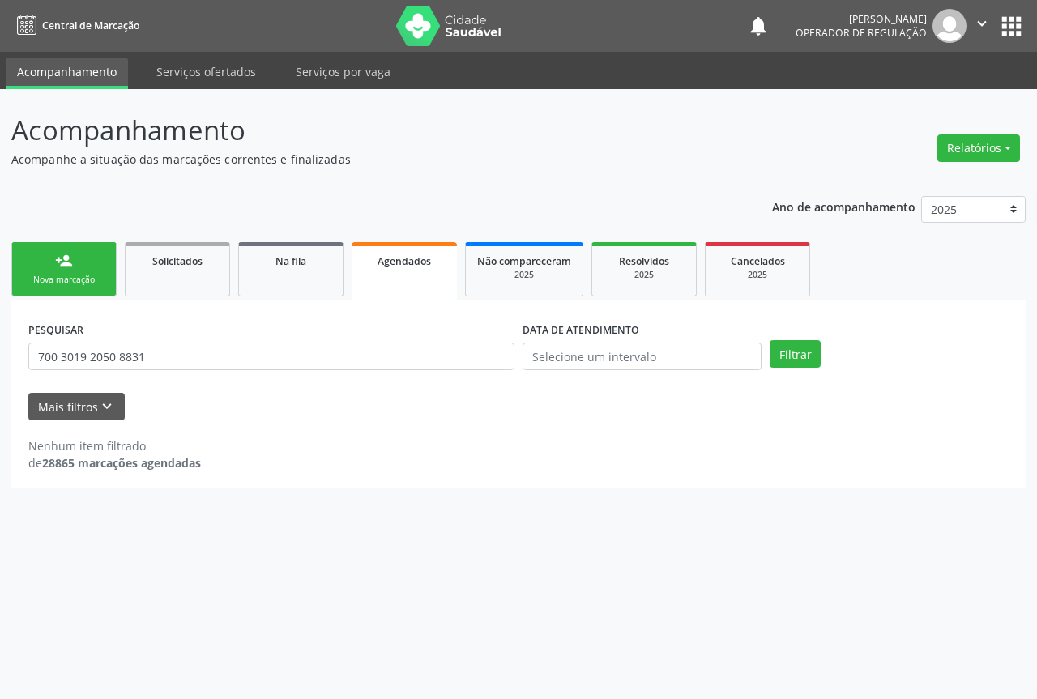
click at [85, 274] on div "Nova marcação" at bounding box center [63, 280] width 81 height 12
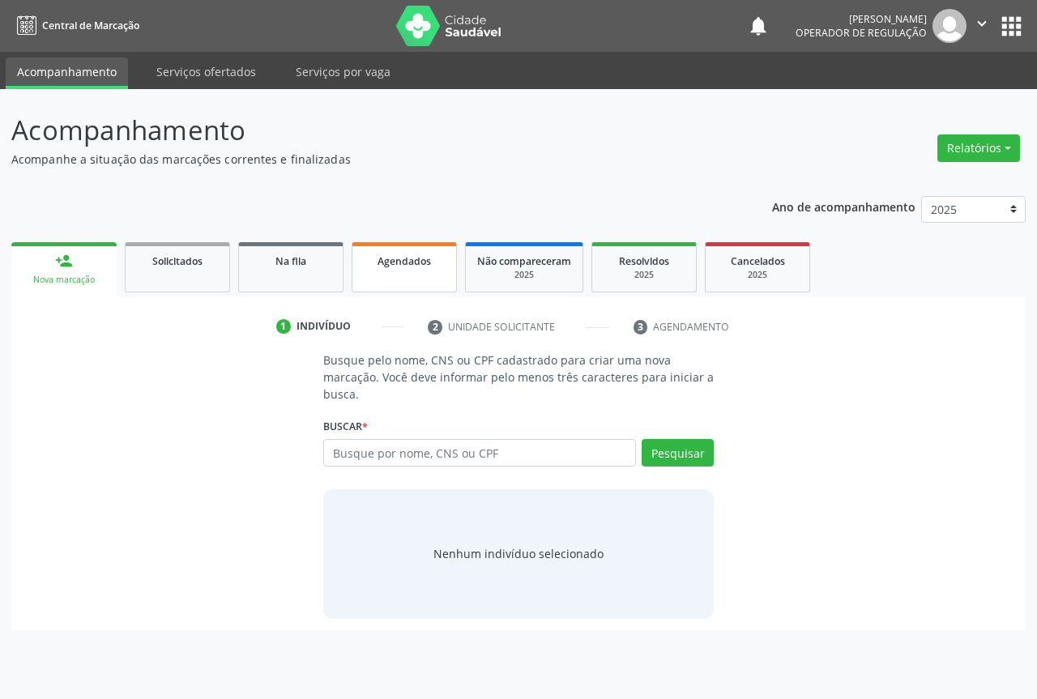
click at [404, 269] on link "Agendados" at bounding box center [403, 267] width 105 height 50
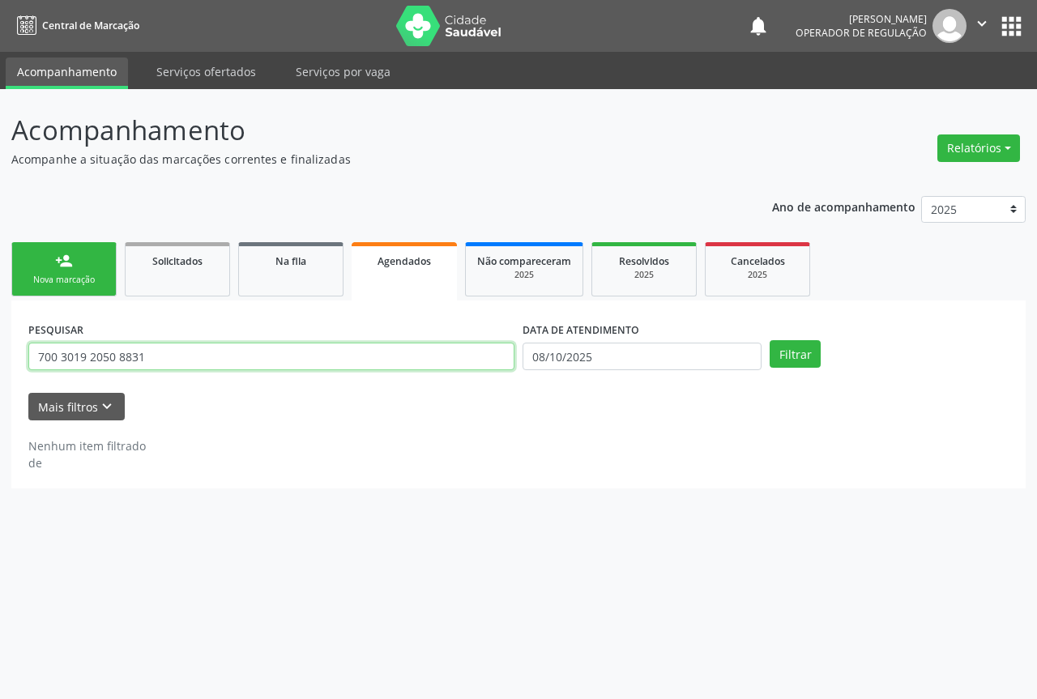
drag, startPoint x: 110, startPoint y: 350, endPoint x: 119, endPoint y: 347, distance: 9.5
click at [109, 351] on input "700 3019 2050 8831" at bounding box center [271, 357] width 486 height 28
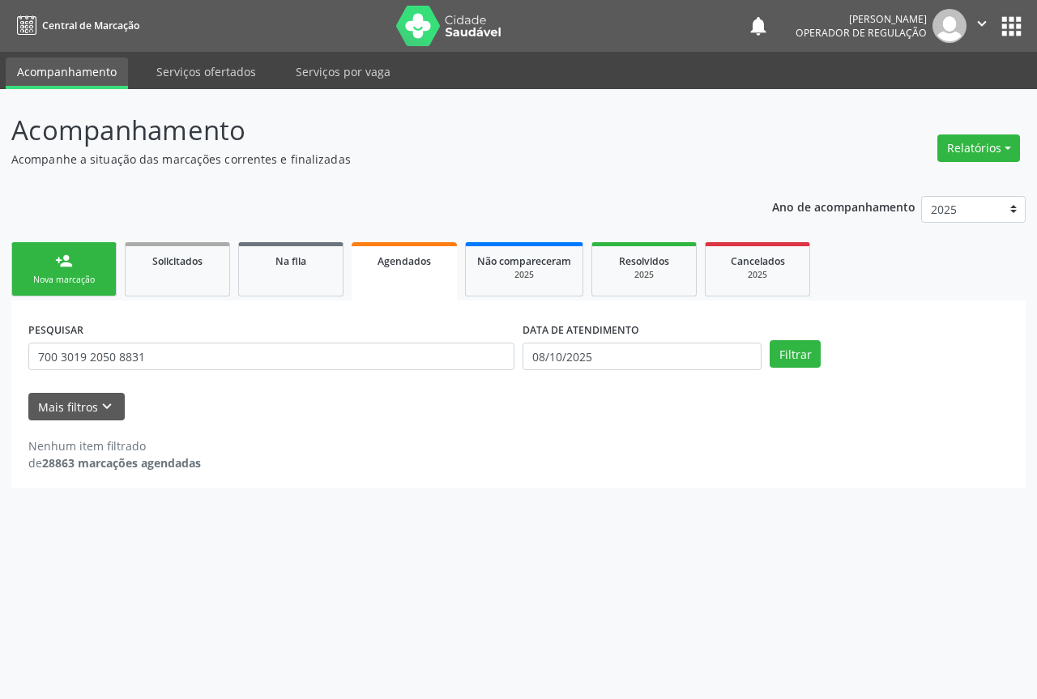
click at [183, 333] on div "PESQUISAR 700 3019 2050 8831" at bounding box center [271, 348] width 494 height 63
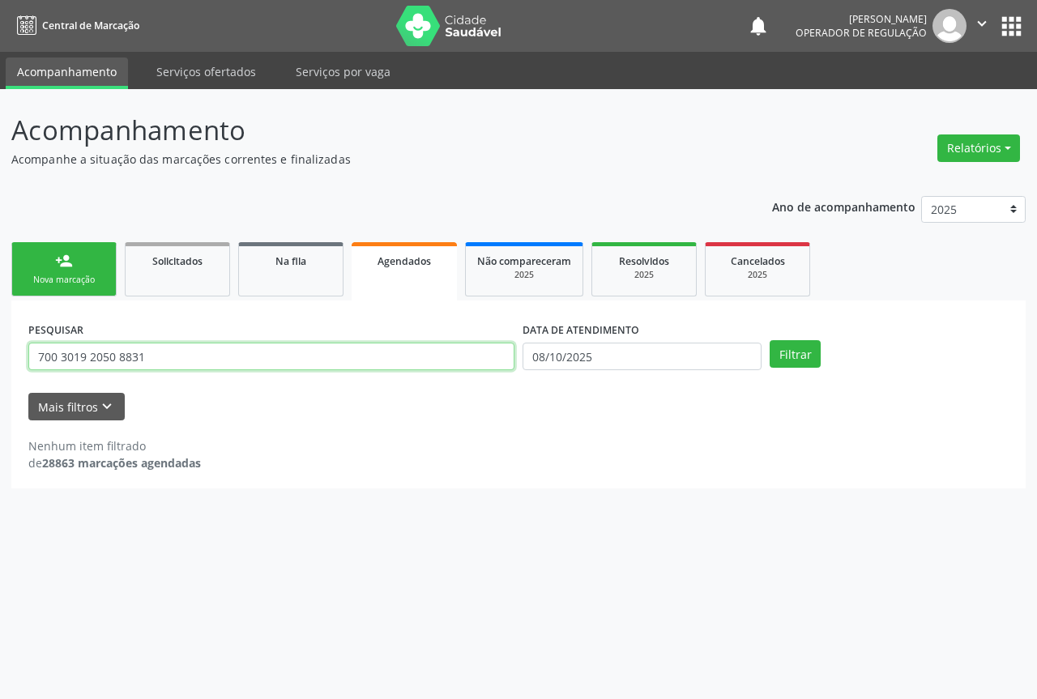
click at [185, 345] on input "700 3019 2050 8831" at bounding box center [271, 357] width 486 height 28
type input "7"
type input "706400153914580"
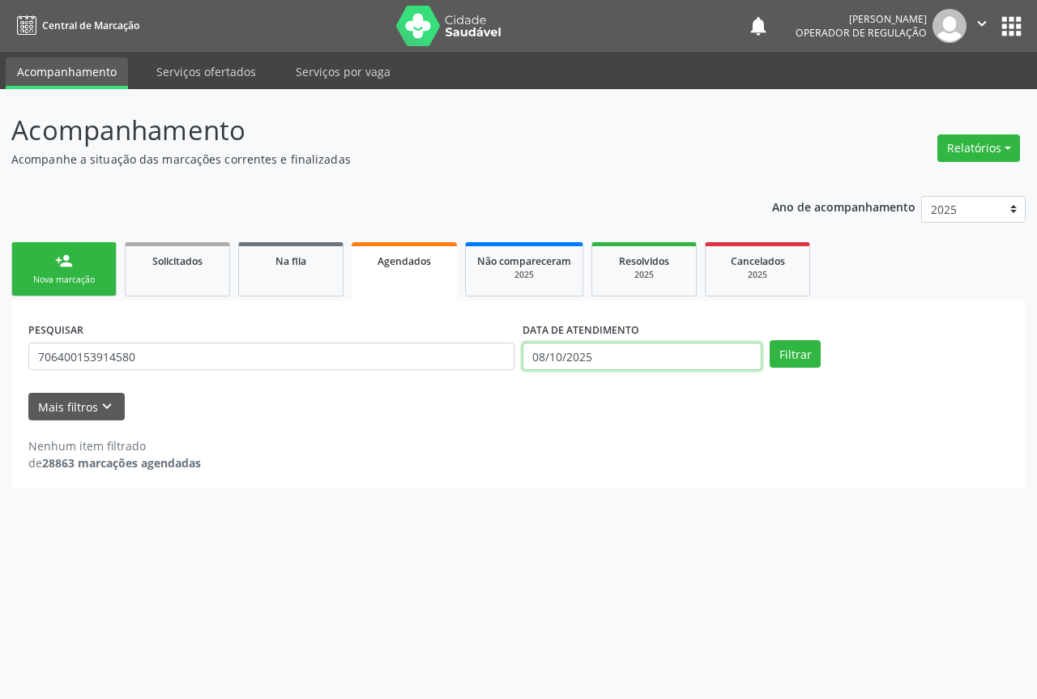
drag, startPoint x: 654, startPoint y: 360, endPoint x: 644, endPoint y: 335, distance: 27.2
click at [651, 351] on input "08/10/2025" at bounding box center [641, 357] width 239 height 28
click at [785, 353] on button "Filtrar" at bounding box center [794, 354] width 51 height 28
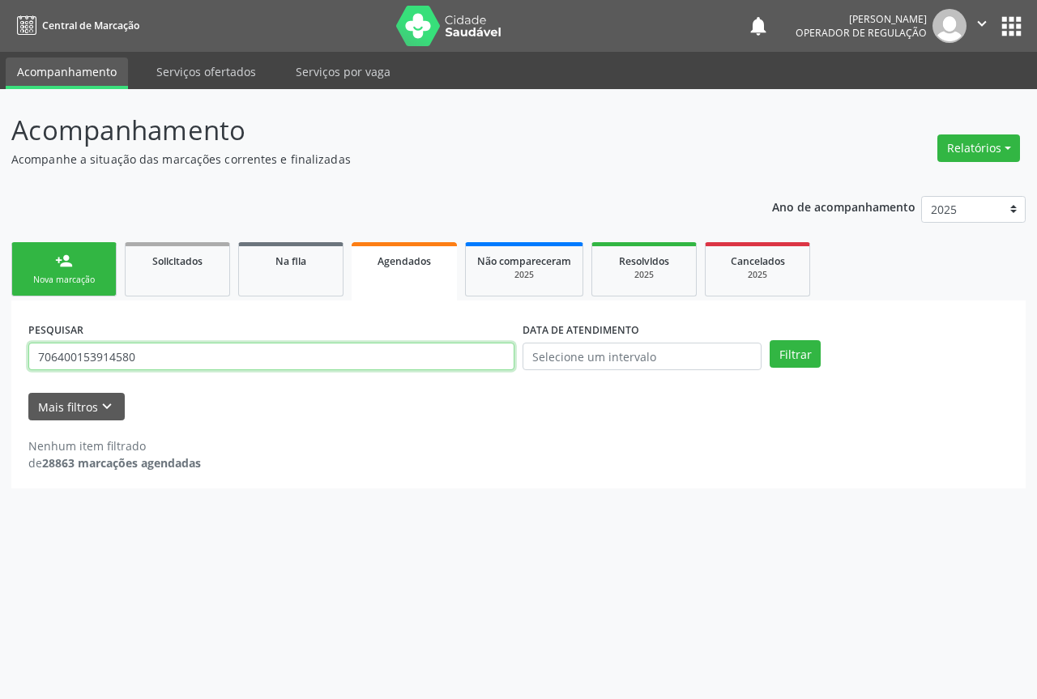
drag, startPoint x: 168, startPoint y: 349, endPoint x: 206, endPoint y: 320, distance: 47.9
click at [189, 337] on div "PESQUISAR 706400153914580" at bounding box center [271, 348] width 494 height 63
type input "7"
type input "706400153914580"
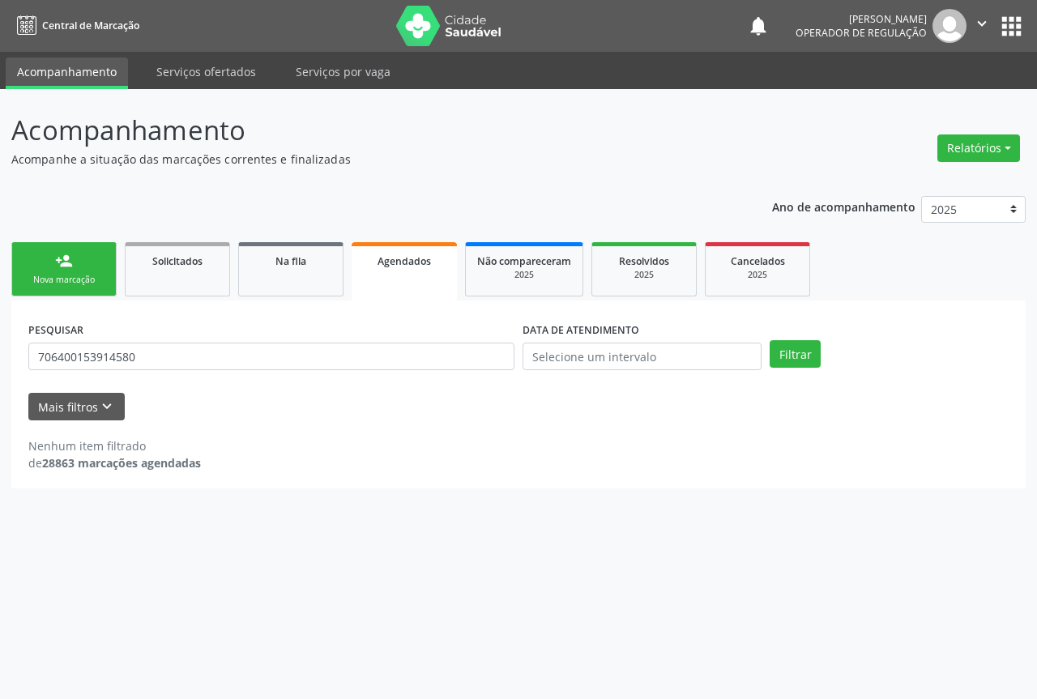
click at [765, 345] on div "Filtrar" at bounding box center [888, 354] width 247 height 28
click at [780, 355] on button "Filtrar" at bounding box center [794, 354] width 51 height 28
click at [300, 285] on link "Na fila" at bounding box center [290, 269] width 105 height 54
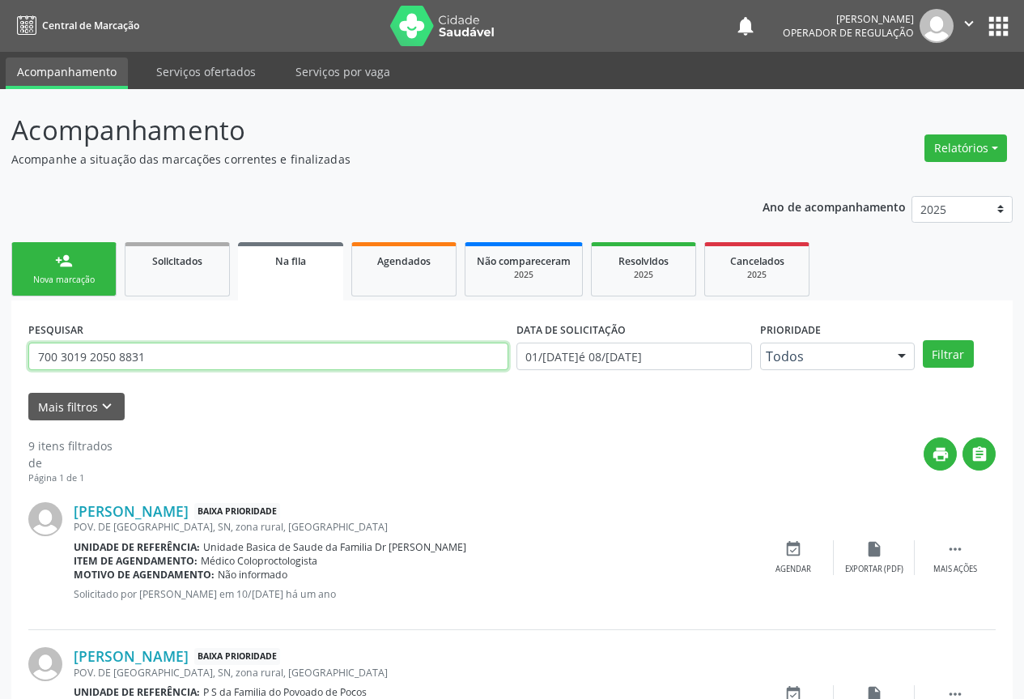
click at [155, 353] on input "700 3019 2050 8831" at bounding box center [268, 357] width 480 height 28
type input "7"
type input "706707541239914"
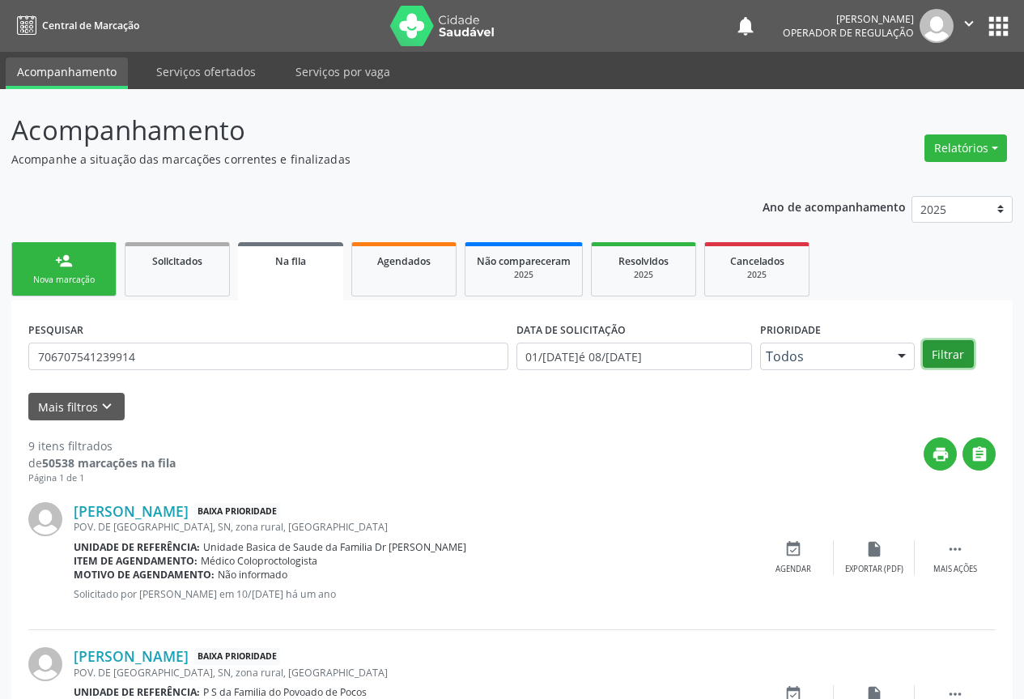
click at [948, 352] on button "Filtrar" at bounding box center [948, 354] width 51 height 28
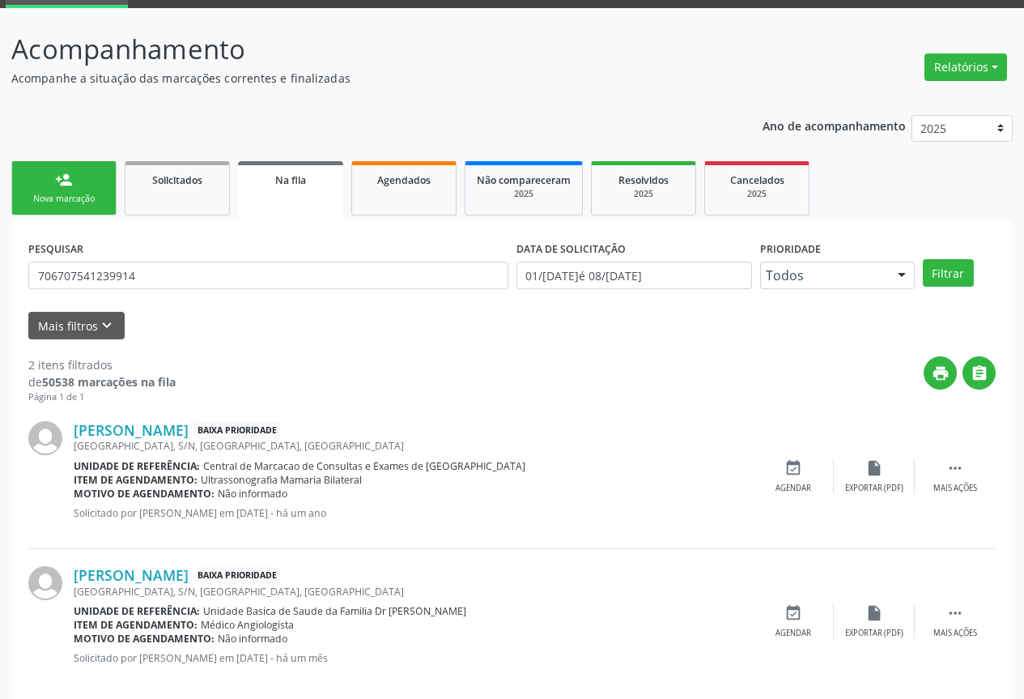
scroll to position [104, 0]
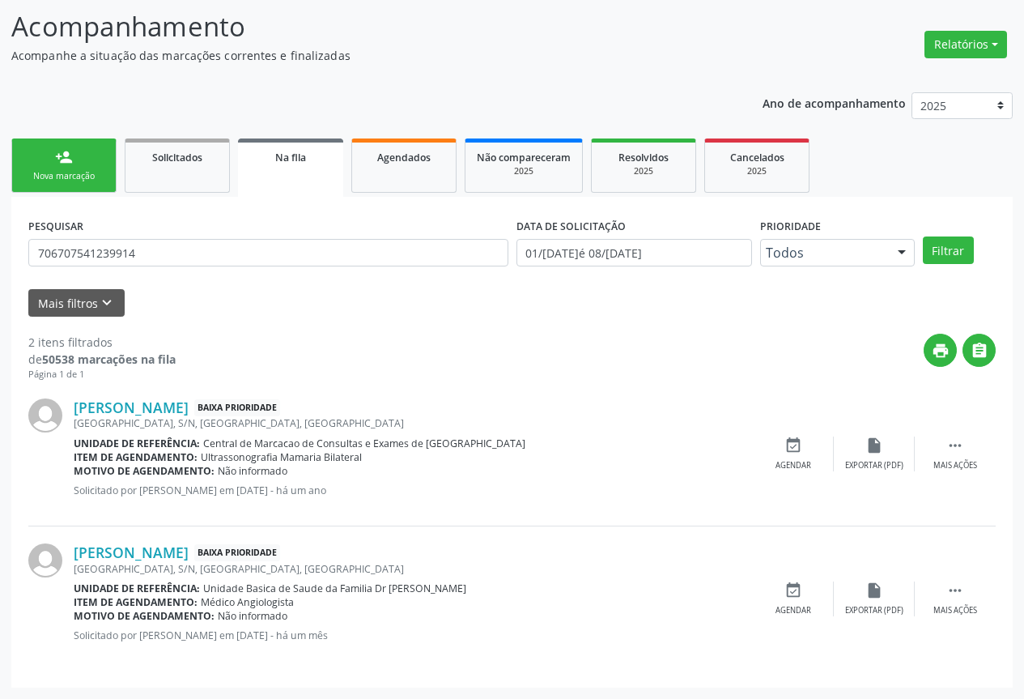
click at [62, 161] on div "person_add" at bounding box center [64, 157] width 18 height 18
click at [62, 64] on p "Acompanhe a situação das marcações correntes e finalizadas" at bounding box center [361, 55] width 701 height 17
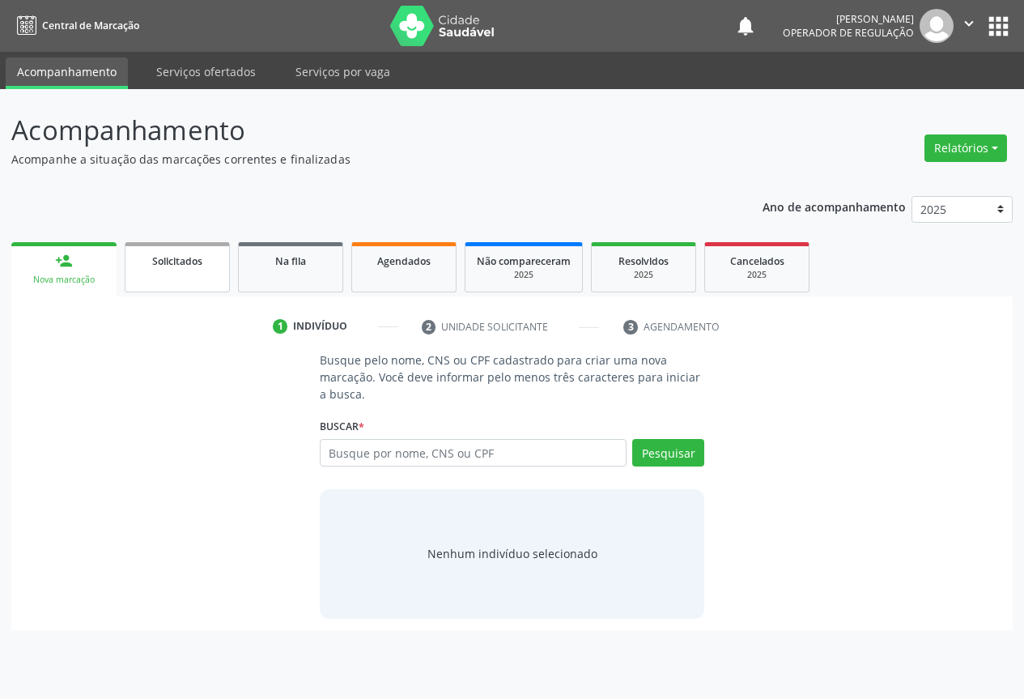
scroll to position [0, 0]
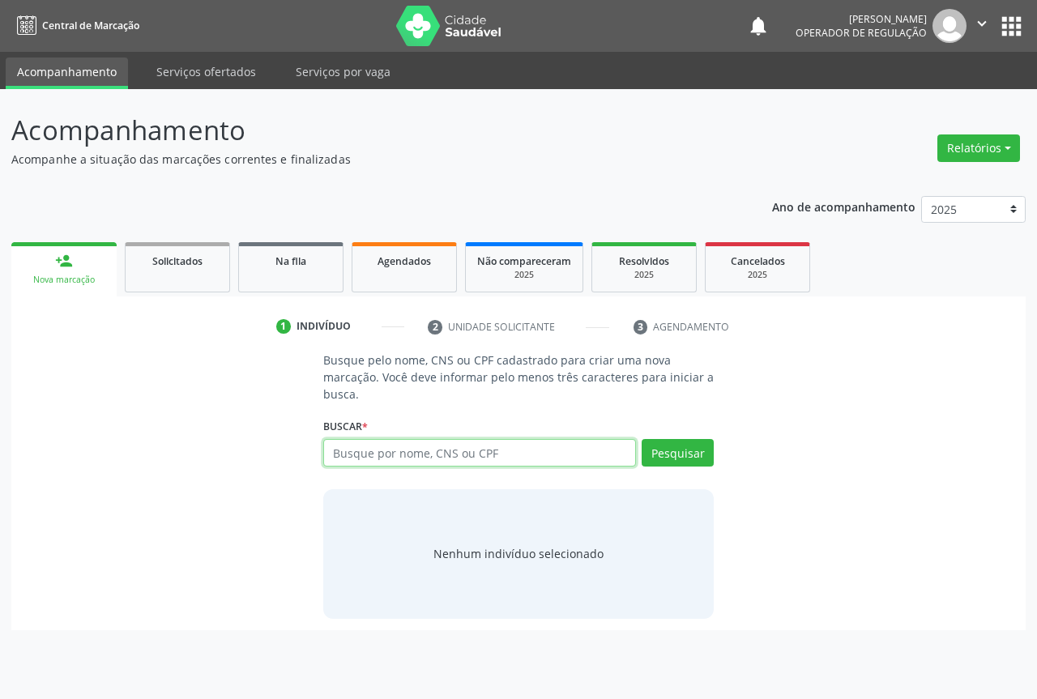
click at [416, 453] on input "text" at bounding box center [479, 453] width 313 height 28
type input "704607607935721"
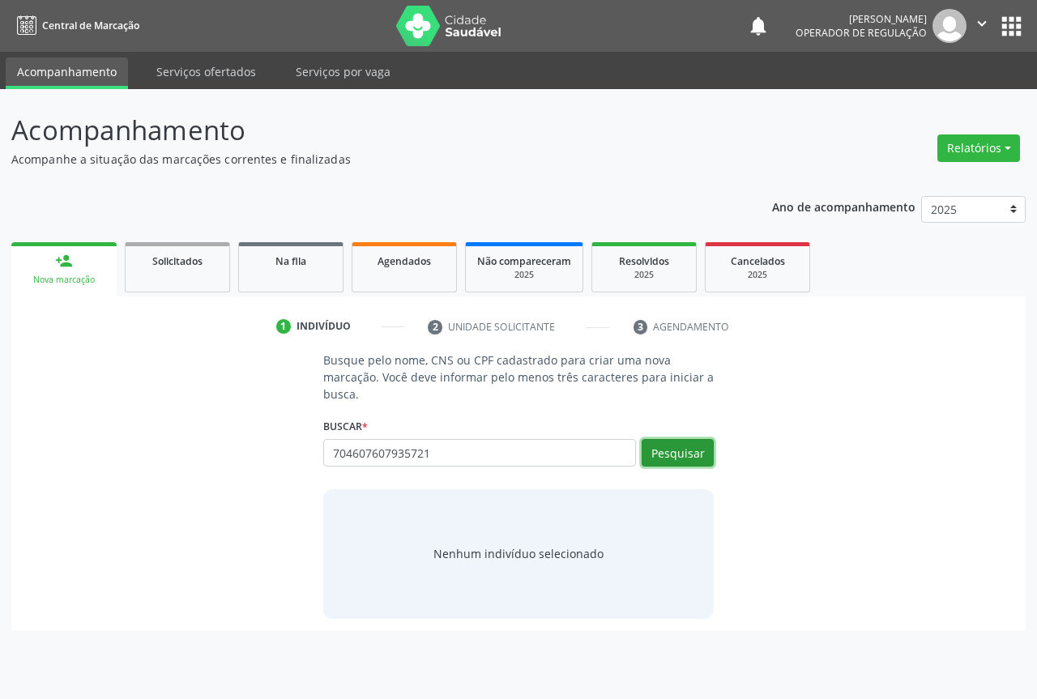
click at [684, 452] on button "Pesquisar" at bounding box center [677, 453] width 72 height 28
type input "704607607935721"
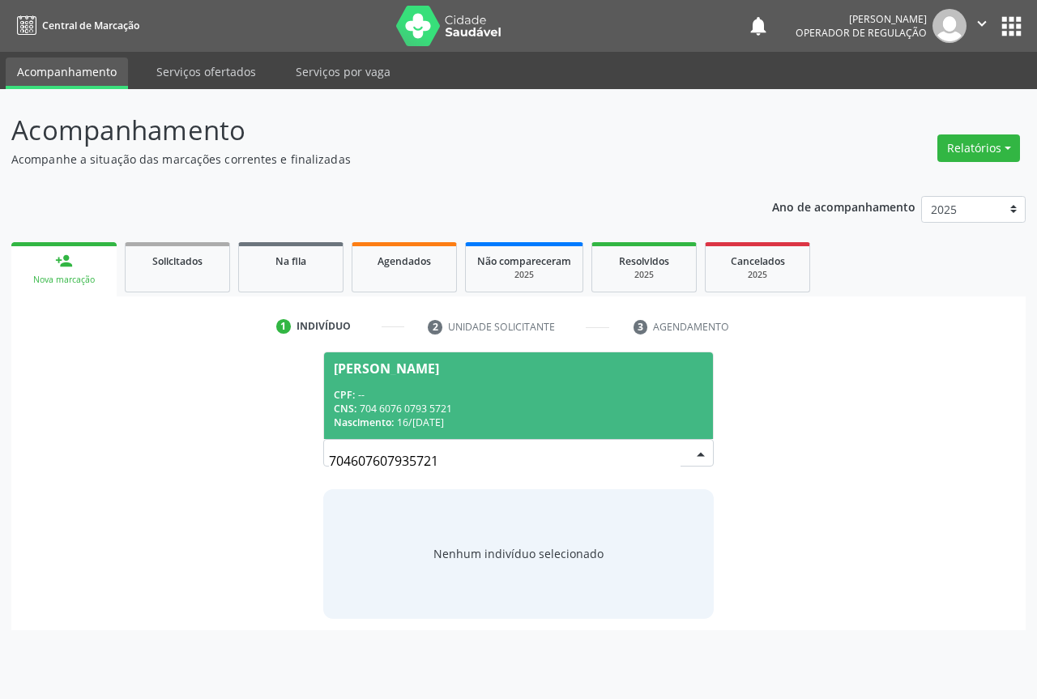
click at [362, 380] on span "Gerlane Monteiro de Oliveira CPF: -- CNS: 704 6076 0793 5721 Nascimento: 16/09/…" at bounding box center [518, 395] width 389 height 87
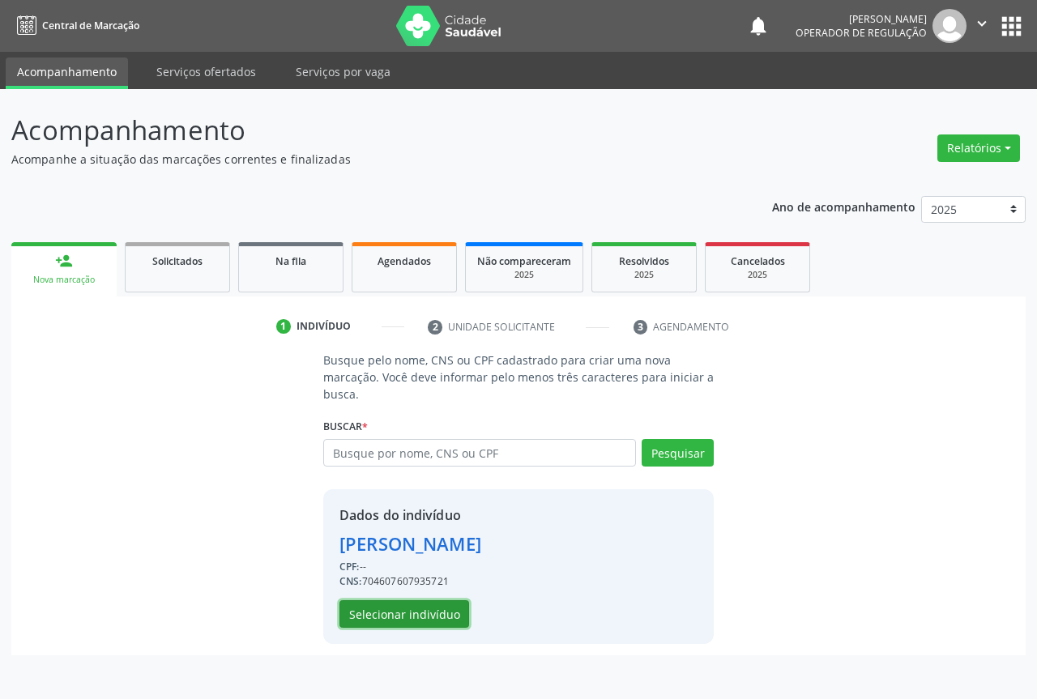
click at [396, 609] on button "Selecionar indivíduo" at bounding box center [404, 614] width 130 height 28
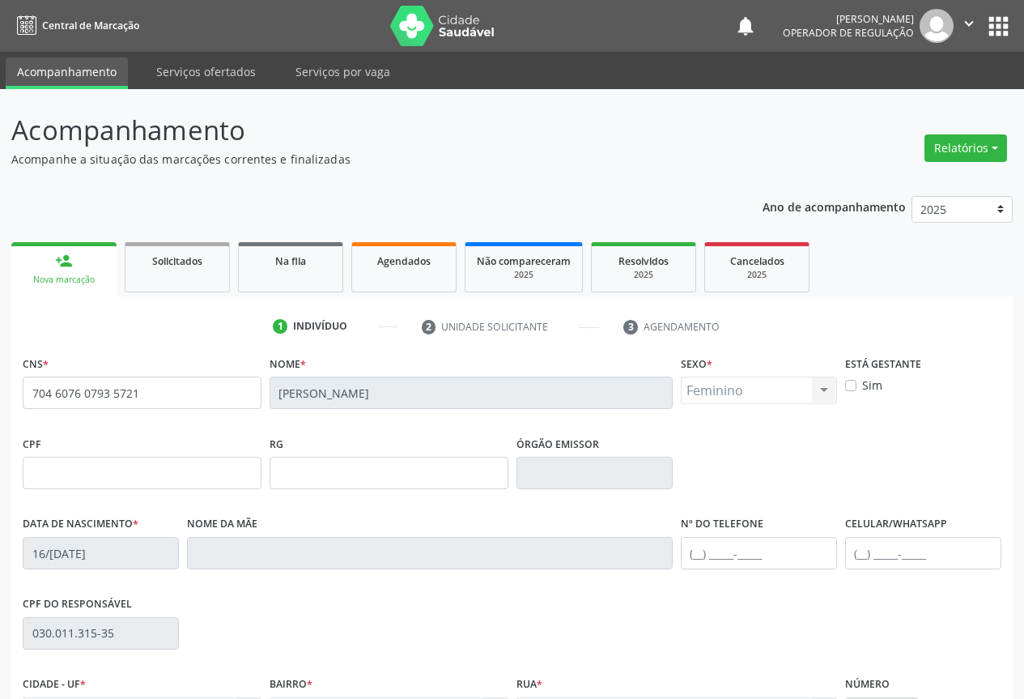
scroll to position [162, 0]
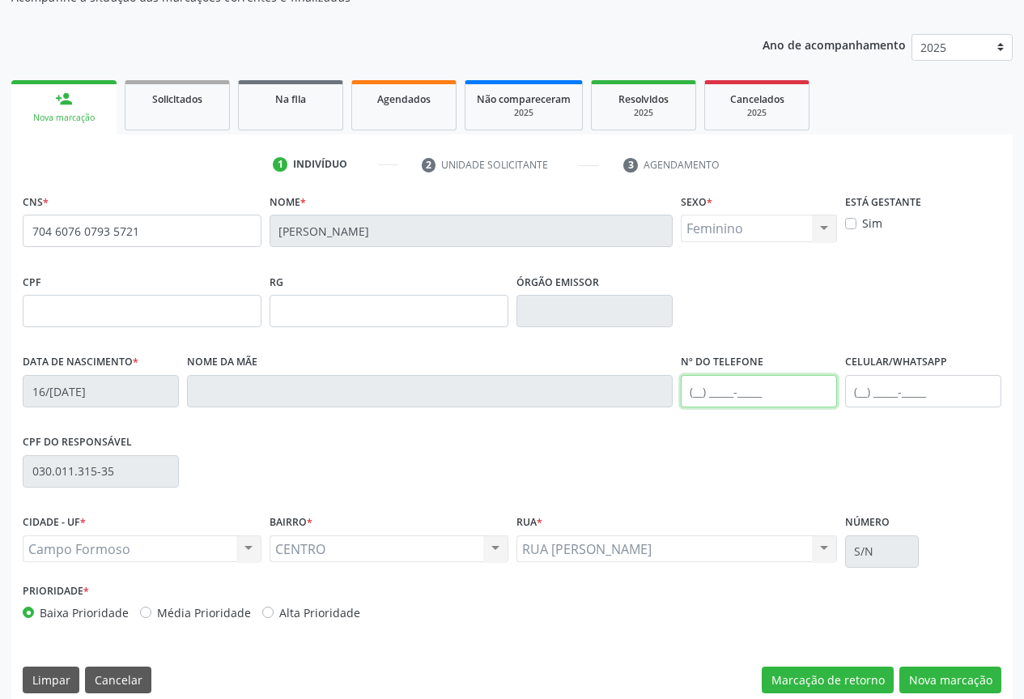
drag, startPoint x: 739, startPoint y: 398, endPoint x: 876, endPoint y: 392, distance: 137.8
click at [742, 398] on input "text" at bounding box center [759, 391] width 156 height 32
click at [194, 160] on ul "1 Indivíduo 2 Unidade solicitante 3 Agendamento" at bounding box center [512, 164] width 1002 height 27
click at [735, 391] on input "(74" at bounding box center [759, 391] width 156 height 32
type input "("
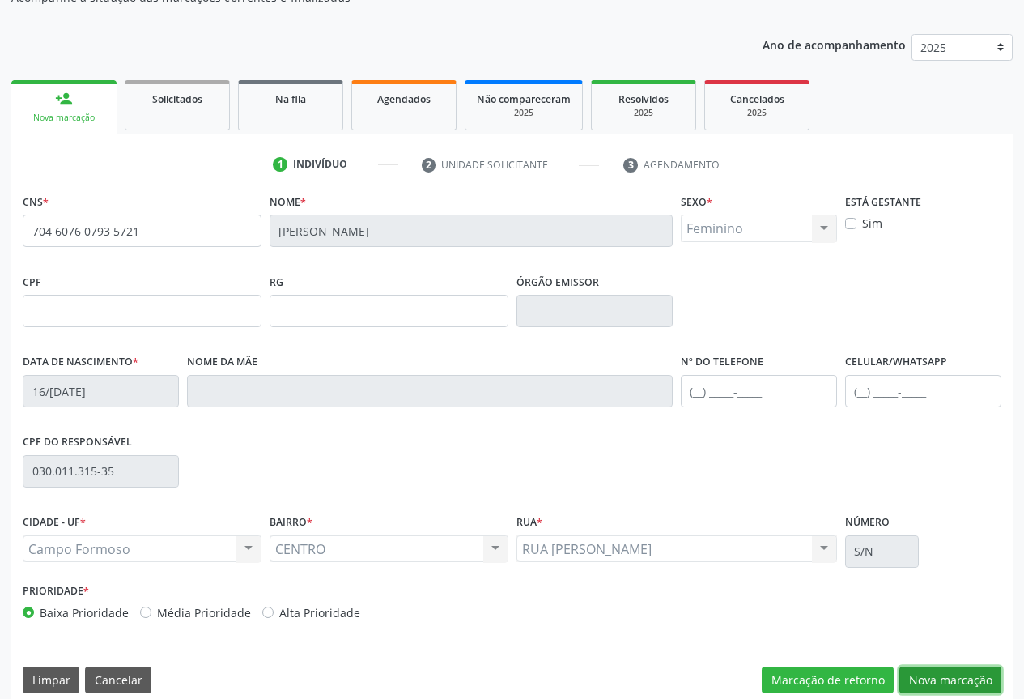
click at [936, 681] on button "Nova marcação" at bounding box center [951, 680] width 102 height 28
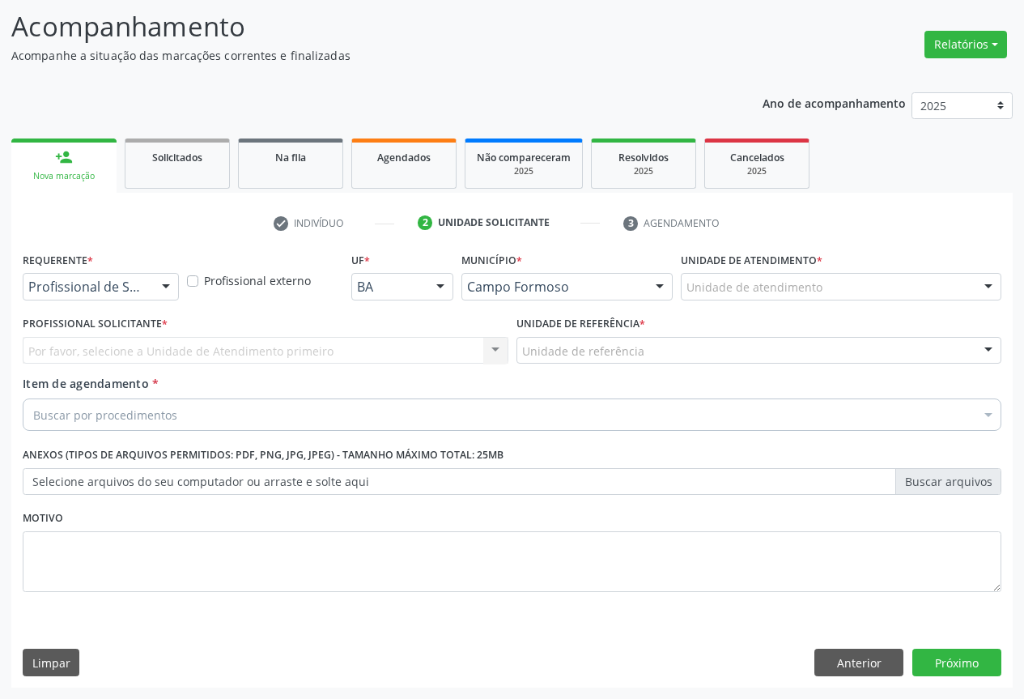
scroll to position [104, 0]
click at [168, 289] on div at bounding box center [166, 288] width 24 height 28
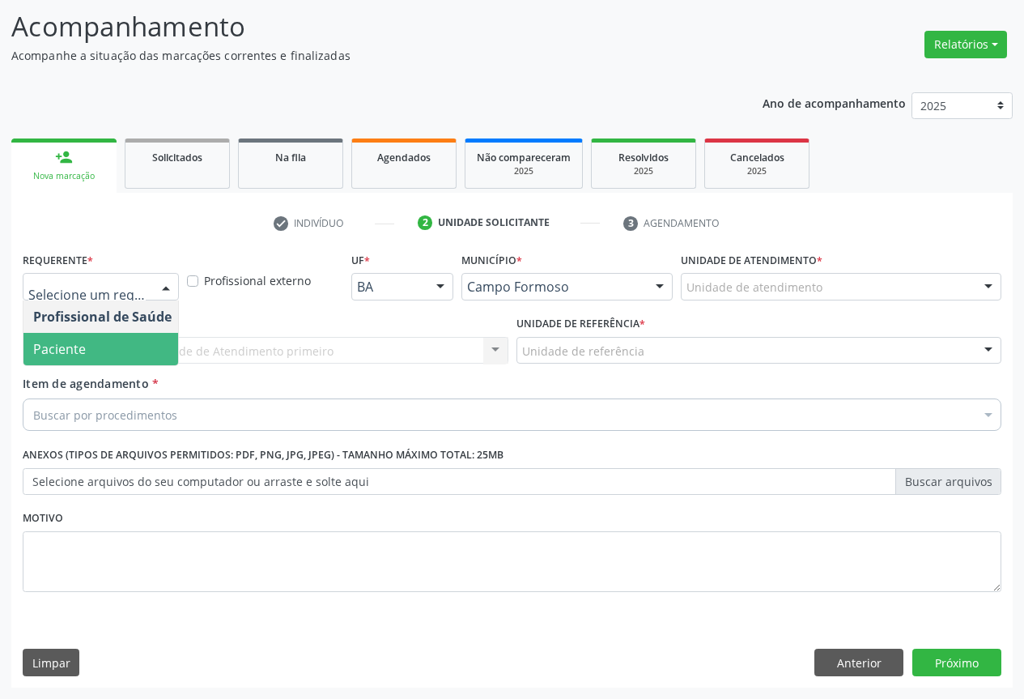
drag, startPoint x: 75, startPoint y: 343, endPoint x: 177, endPoint y: 367, distance: 105.5
click at [78, 343] on span "Paciente" at bounding box center [59, 349] width 53 height 18
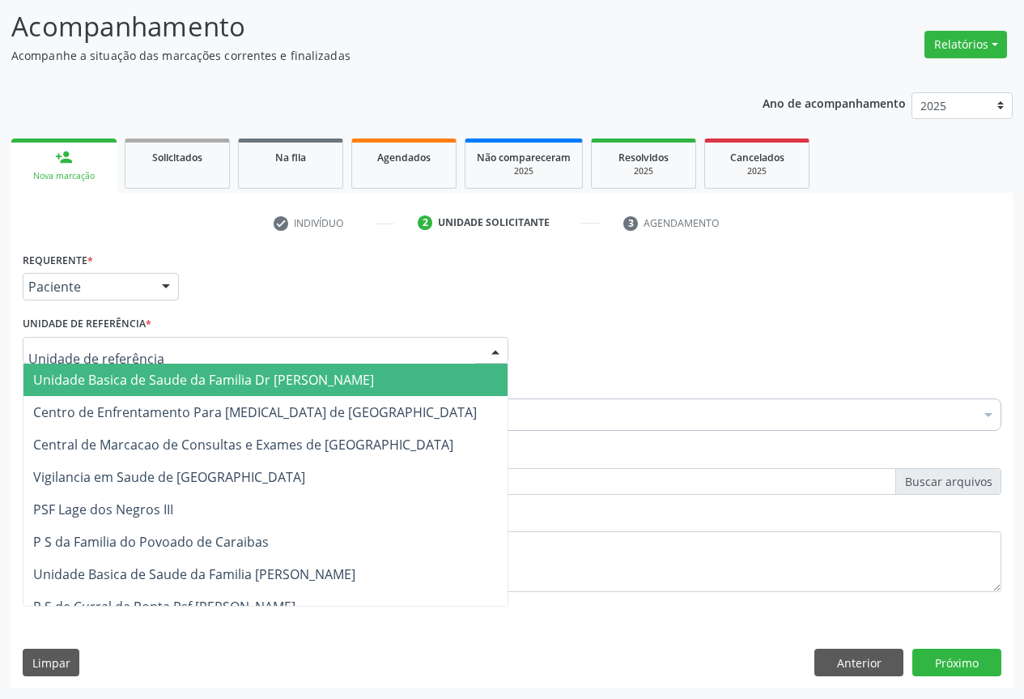
click at [224, 354] on div at bounding box center [266, 351] width 486 height 28
drag, startPoint x: 163, startPoint y: 375, endPoint x: 189, endPoint y: 387, distance: 28.6
click at [164, 377] on span "Unidade Basica de Saude da Familia Dr [PERSON_NAME]" at bounding box center [203, 380] width 341 height 18
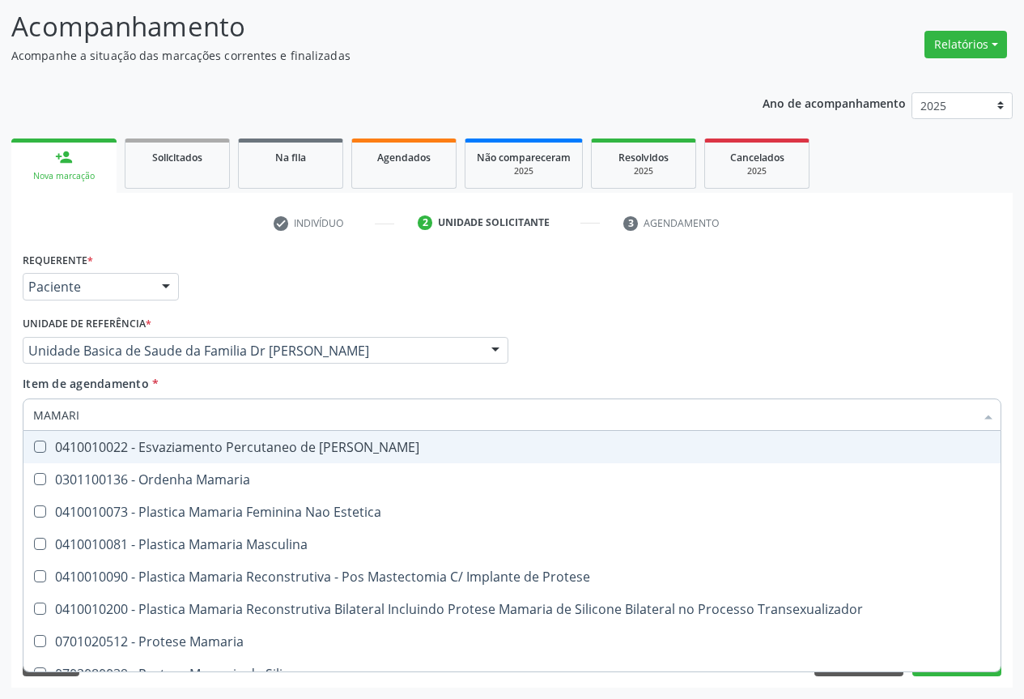
type input "MAMARIA"
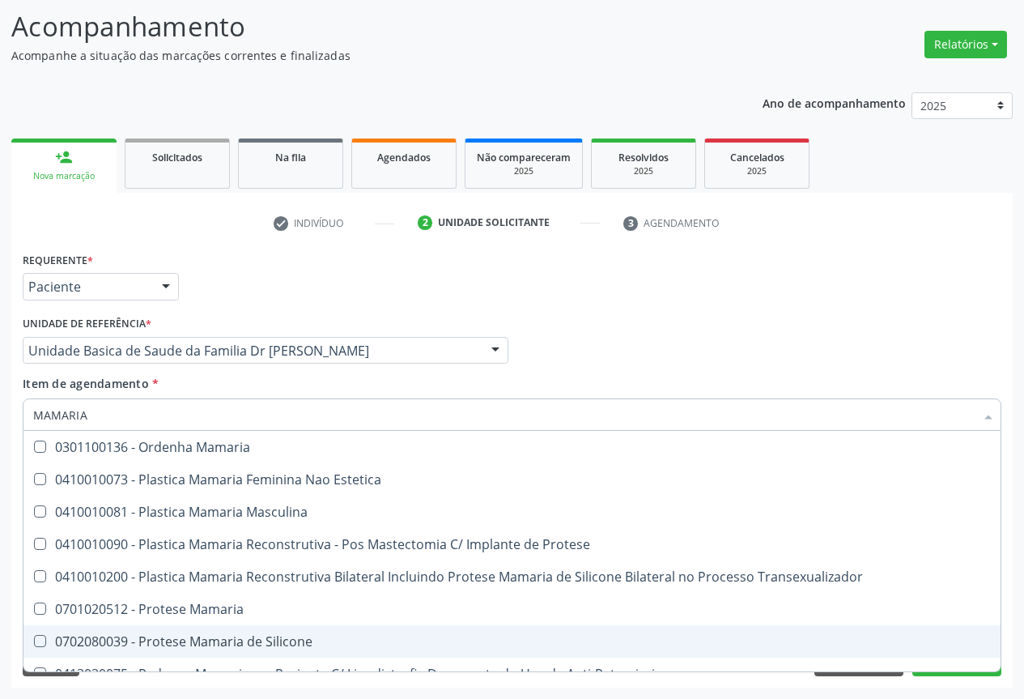
scroll to position [51, 0]
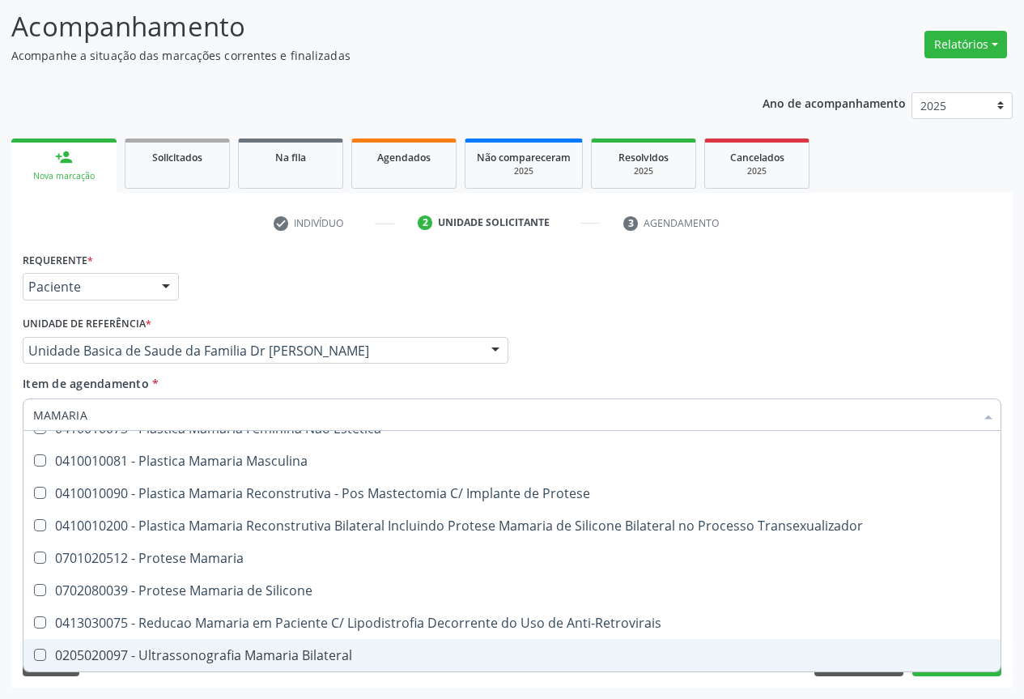
click at [189, 653] on div "0205020097 - Ultrassonografia Mamaria Bilateral" at bounding box center [512, 655] width 958 height 13
checkbox Bilateral "true"
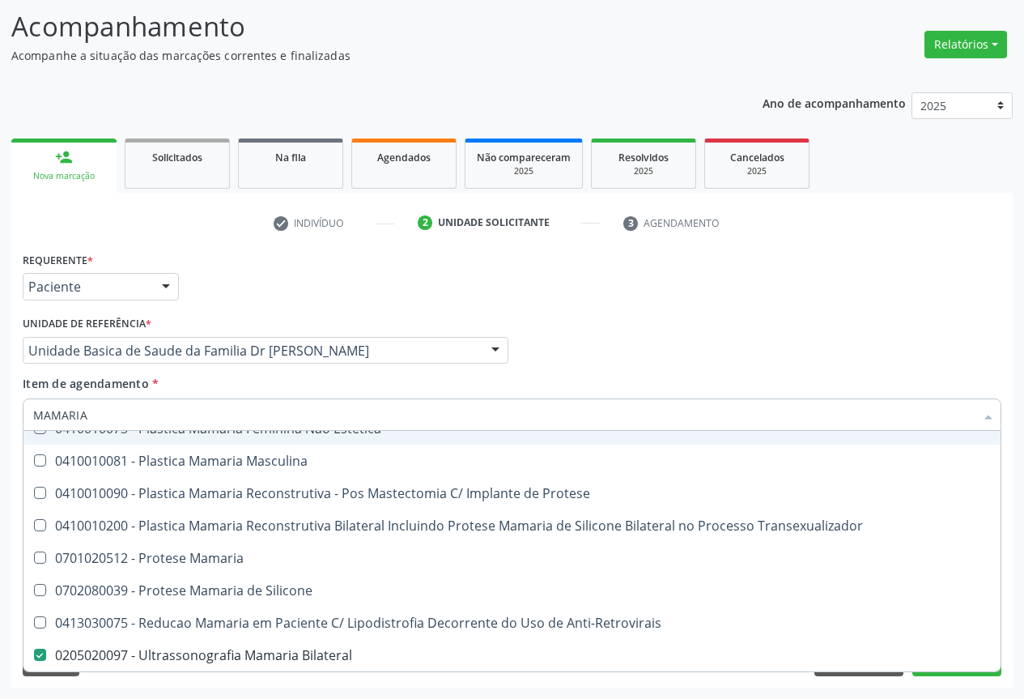
click at [295, 400] on input "MAMARIA" at bounding box center [504, 414] width 942 height 32
click at [236, 378] on div "Item de agendamento * MAMARIA Desfazer seleção 0301100136 - Ordenha Mamaria 041…" at bounding box center [512, 400] width 979 height 51
checkbox Estetica "true"
checkbox Bilateral "false"
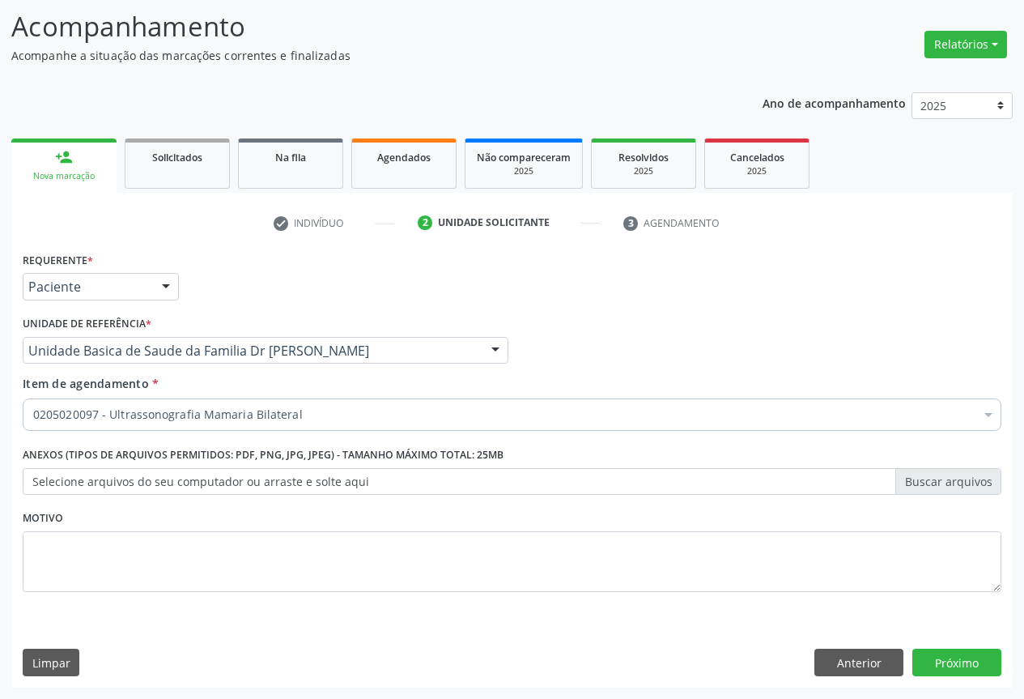
scroll to position [0, 0]
drag, startPoint x: 415, startPoint y: 387, endPoint x: 403, endPoint y: 395, distance: 14.6
click at [415, 385] on div "Item de agendamento * 0205020097 - Ultrassonografia Mamaria Bilateral Desfazer …" at bounding box center [512, 400] width 979 height 51
click at [321, 379] on div "Item de agendamento * 0205020097 - Ultrassonografia Mamaria Bilateral Desfazer …" at bounding box center [512, 400] width 979 height 51
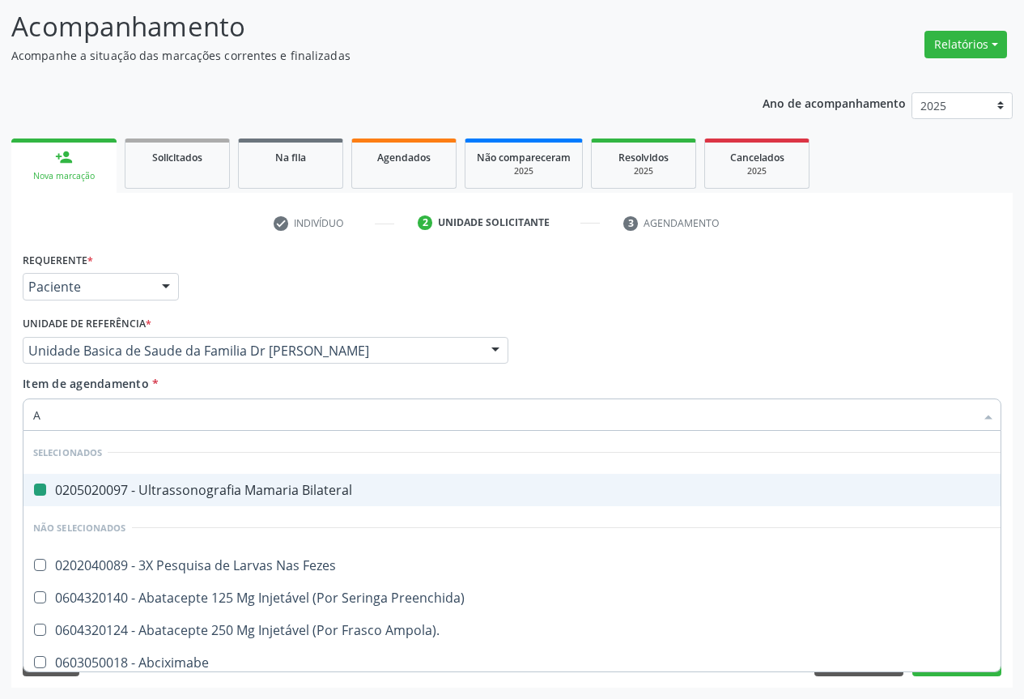
type input "AB"
checkbox Bilateral "false"
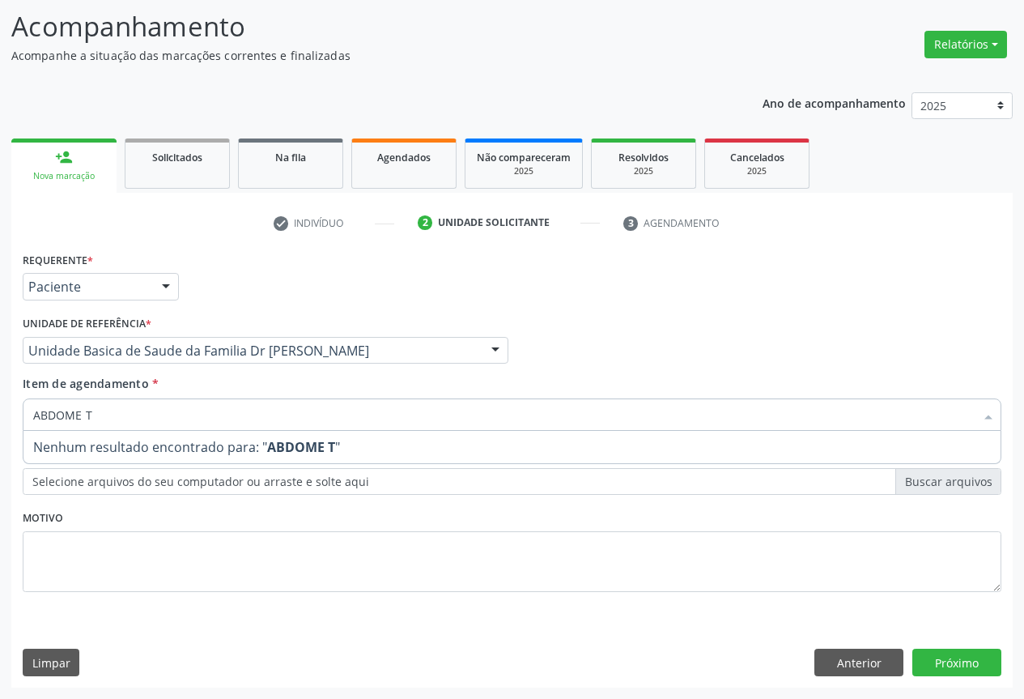
type input "ABDOME"
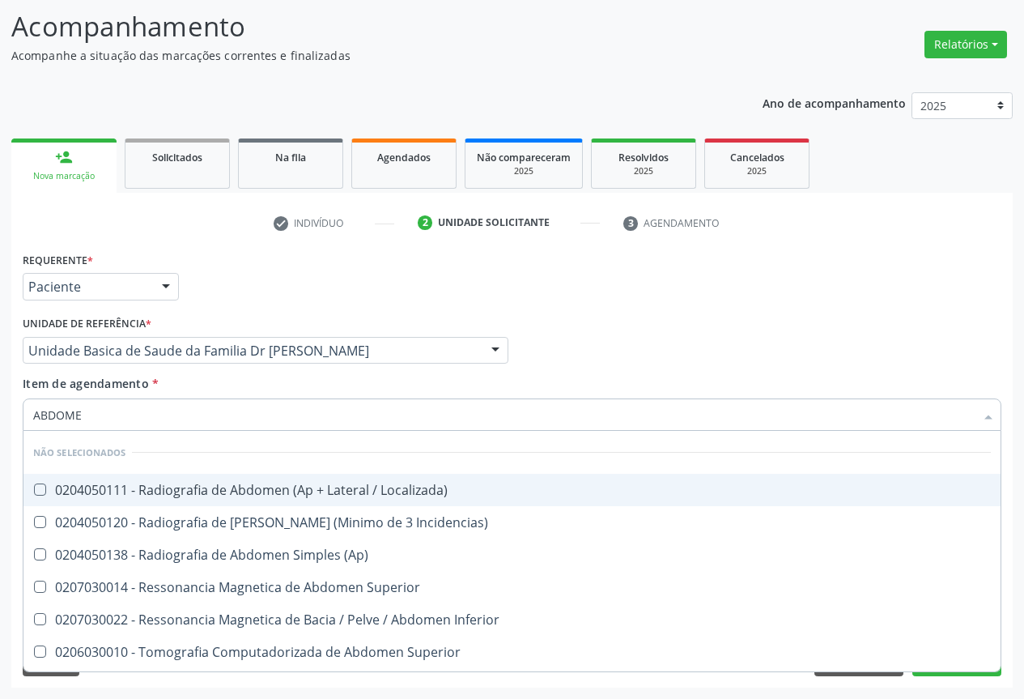
scroll to position [126, 0]
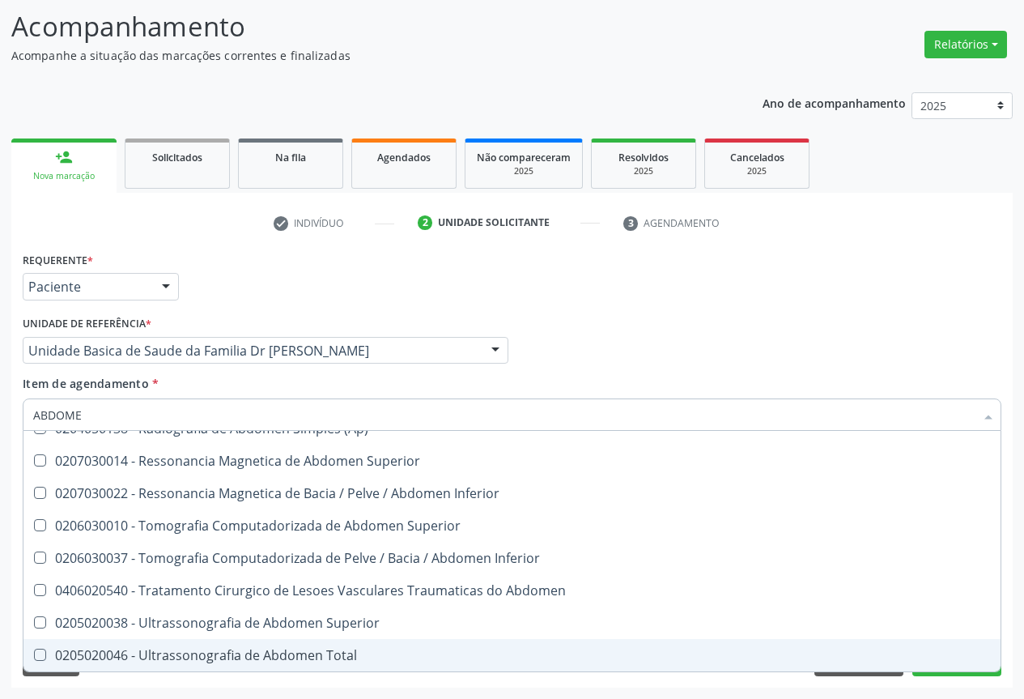
drag, startPoint x: 217, startPoint y: 653, endPoint x: 260, endPoint y: 624, distance: 52.3
click at [218, 652] on div "0205020046 - Ultrassonografia de Abdomen Total" at bounding box center [512, 655] width 958 height 13
checkbox Total "true"
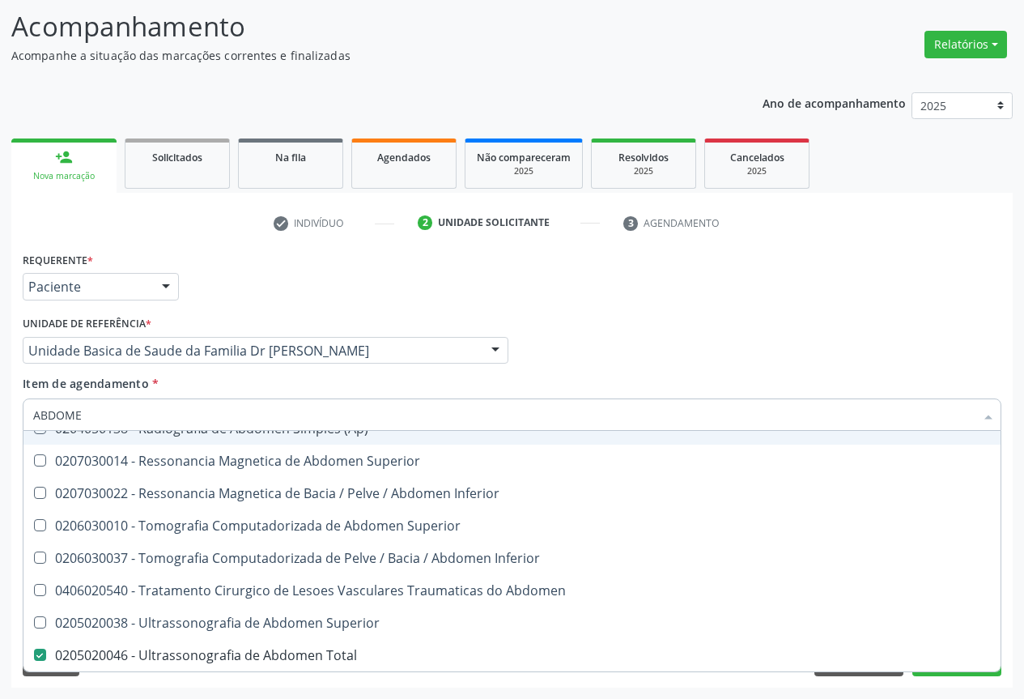
click at [524, 307] on div "Requerente * Paciente Profissional de Saúde Paciente Nenhum resultado encontrad…" at bounding box center [512, 279] width 987 height 63
checkbox Localizada\) "true"
checkbox Incidencias\) "true"
checkbox Total "false"
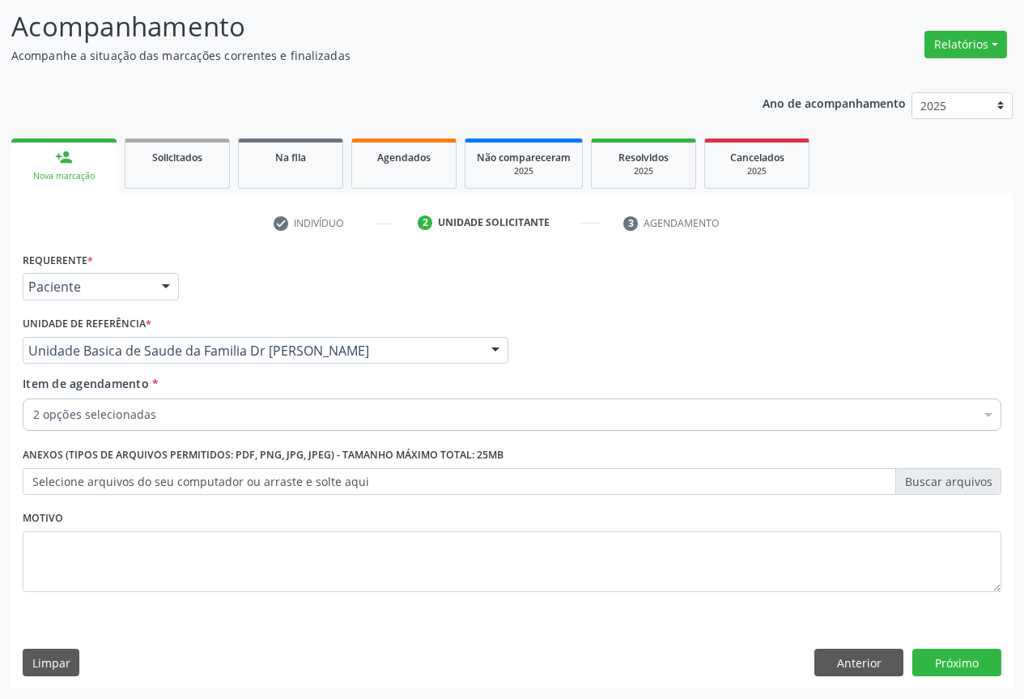
scroll to position [0, 0]
click at [951, 665] on button "Próximo" at bounding box center [957, 663] width 89 height 28
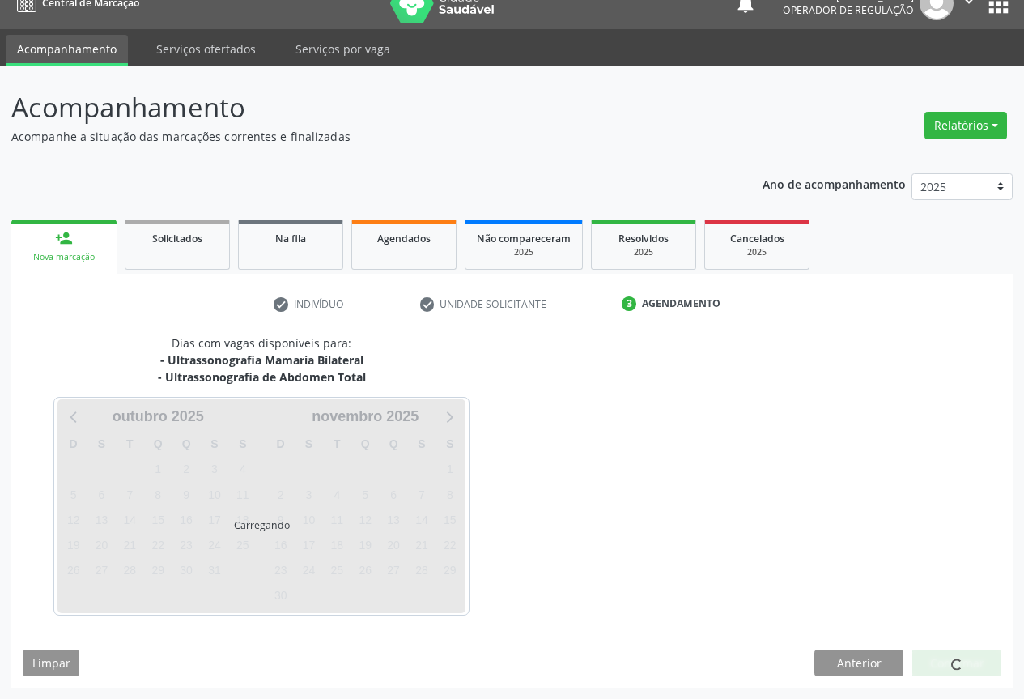
scroll to position [23, 0]
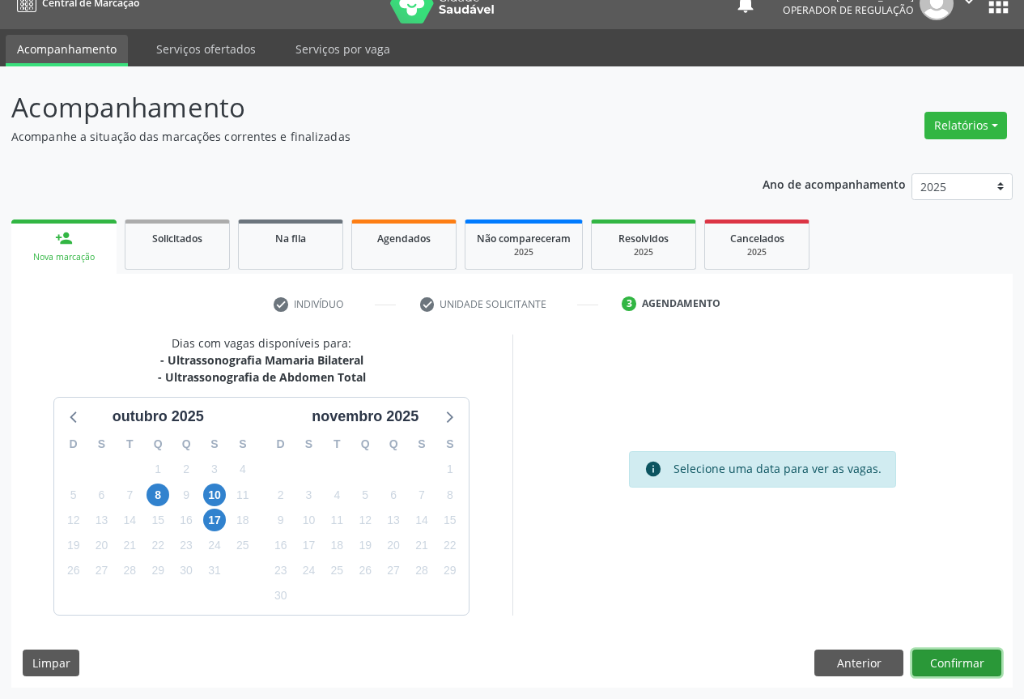
click at [949, 658] on button "Confirmar" at bounding box center [957, 663] width 89 height 28
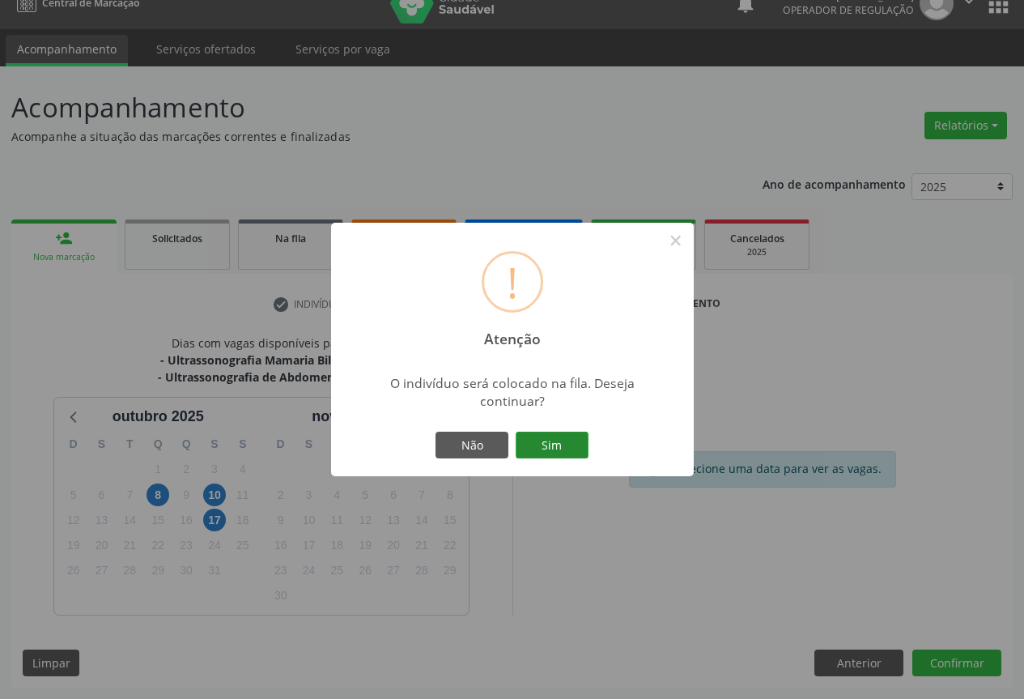
click at [562, 441] on button "Sim" at bounding box center [552, 446] width 73 height 28
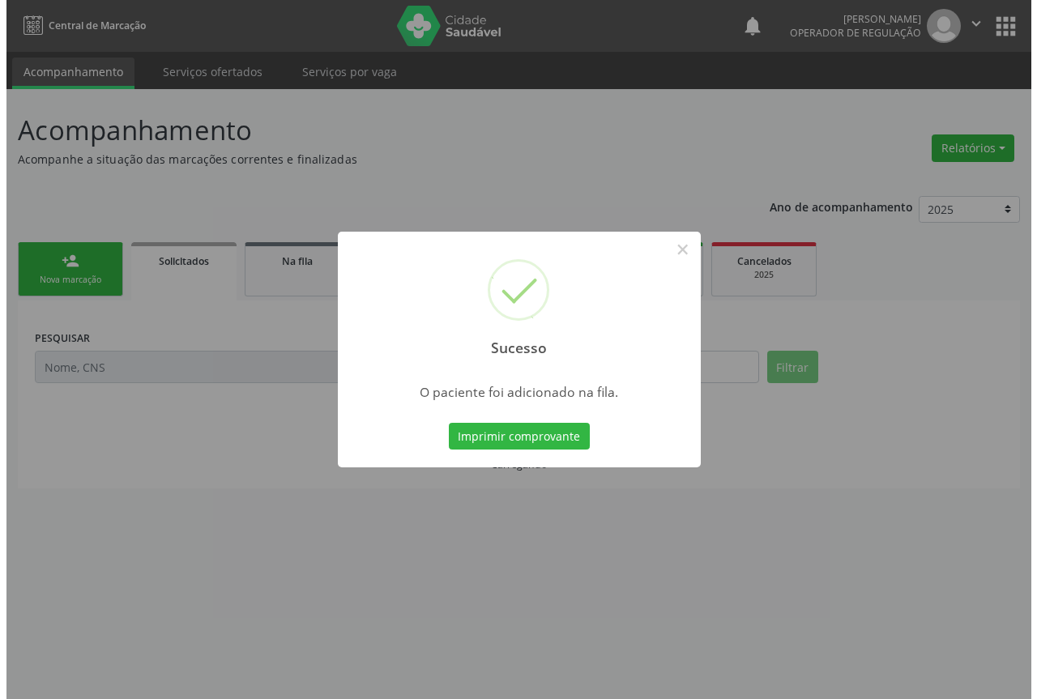
scroll to position [0, 0]
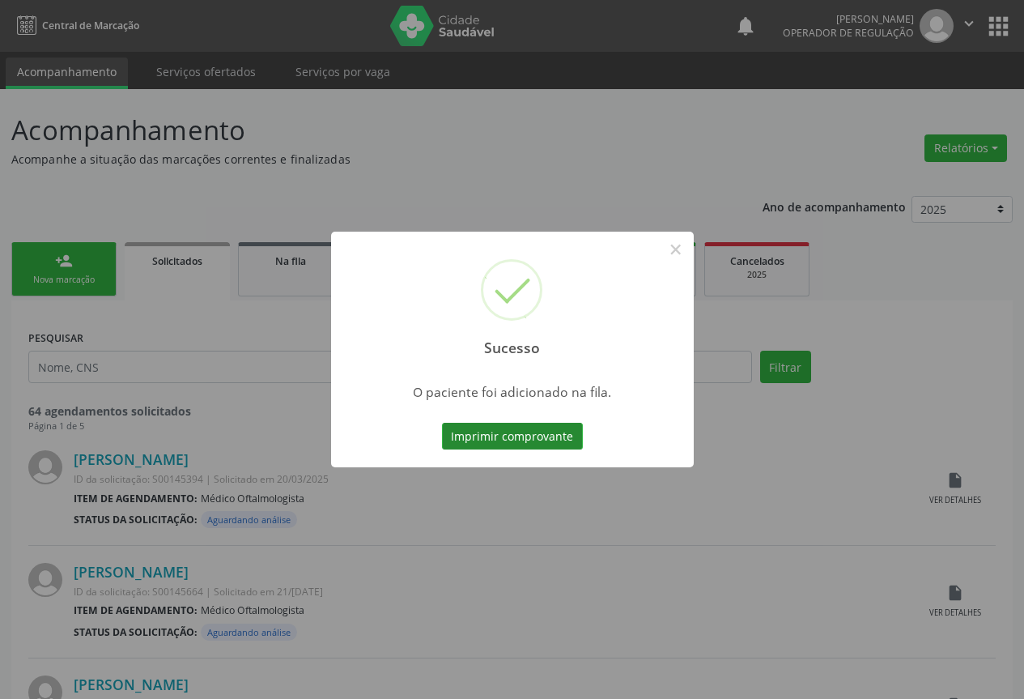
click at [519, 428] on button "Imprimir comprovante" at bounding box center [512, 437] width 141 height 28
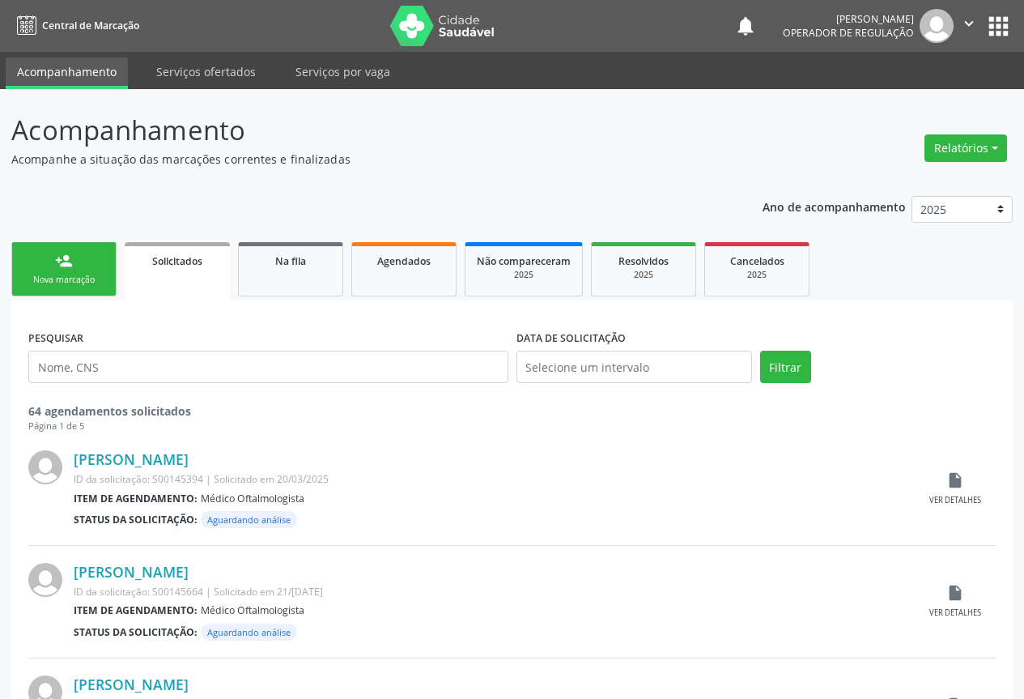
click at [65, 262] on div "person_add" at bounding box center [64, 261] width 18 height 18
click at [68, 259] on div "person_add" at bounding box center [64, 261] width 18 height 18
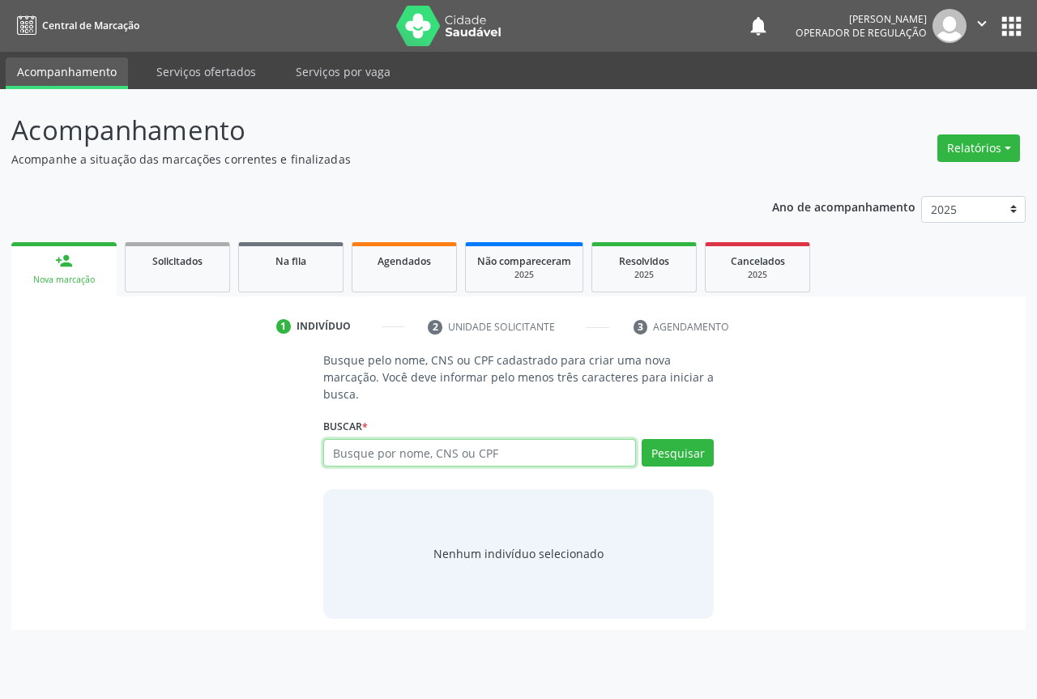
drag, startPoint x: 451, startPoint y: 445, endPoint x: 458, endPoint y: 432, distance: 15.6
click at [451, 445] on input "text" at bounding box center [479, 453] width 313 height 28
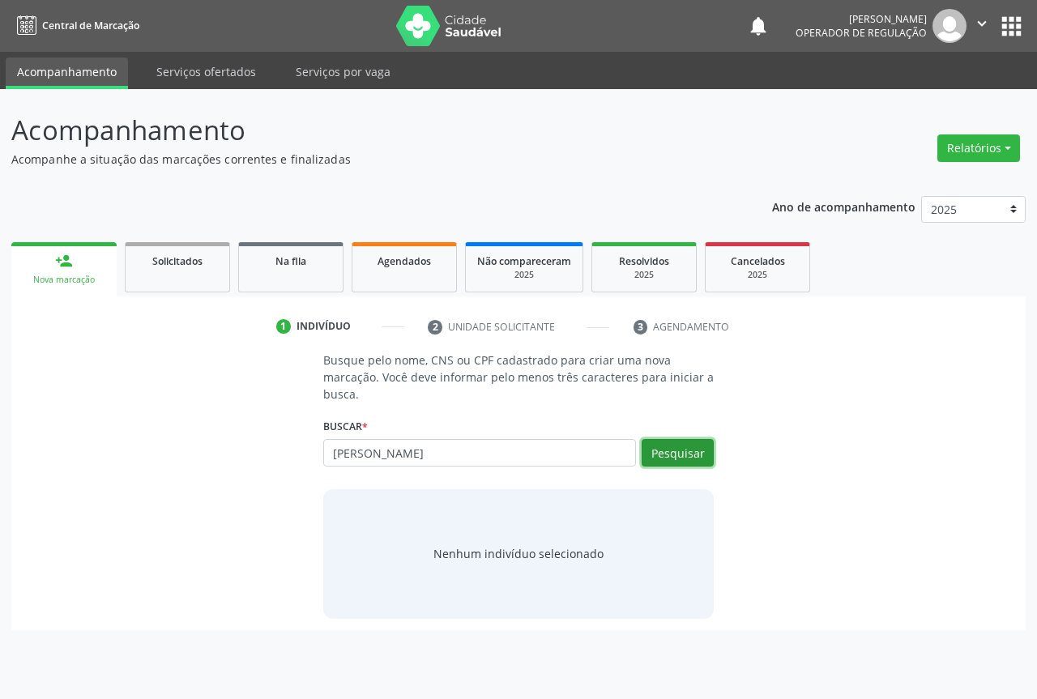
click at [679, 458] on button "Pesquisar" at bounding box center [677, 453] width 72 height 28
click at [683, 445] on button "Pesquisar" at bounding box center [677, 453] width 72 height 28
click at [660, 451] on button "Pesquisar" at bounding box center [677, 453] width 72 height 28
click at [688, 450] on button "Pesquisar" at bounding box center [677, 453] width 72 height 28
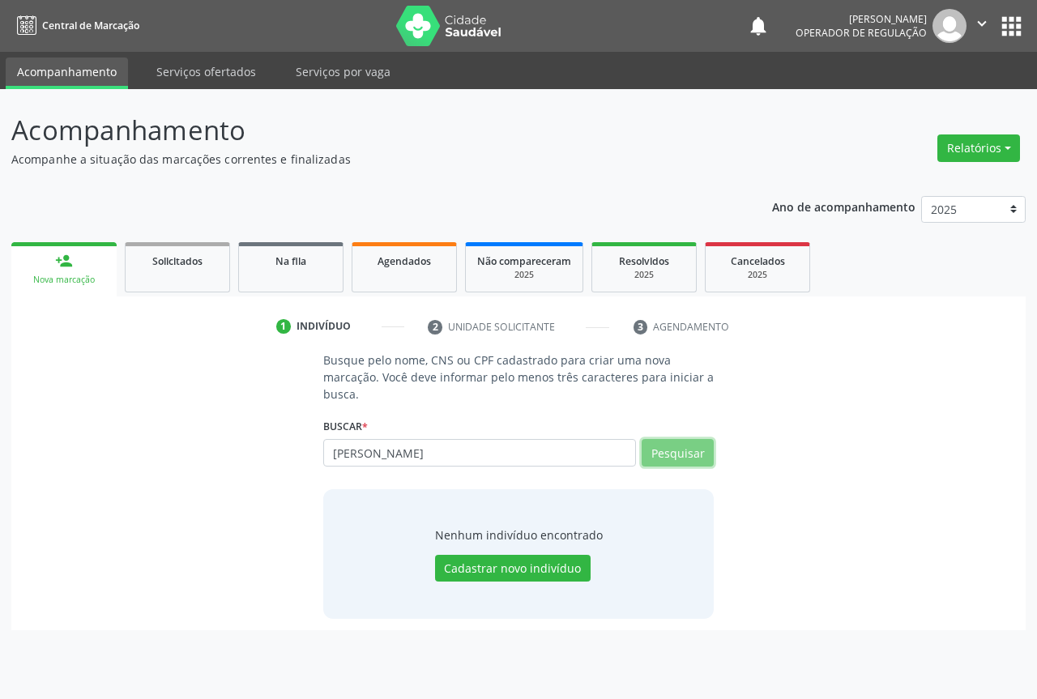
click at [688, 450] on button "Pesquisar" at bounding box center [677, 453] width 72 height 28
click at [470, 449] on input "JEILANE MARIA DA SILVA" at bounding box center [479, 453] width 313 height 28
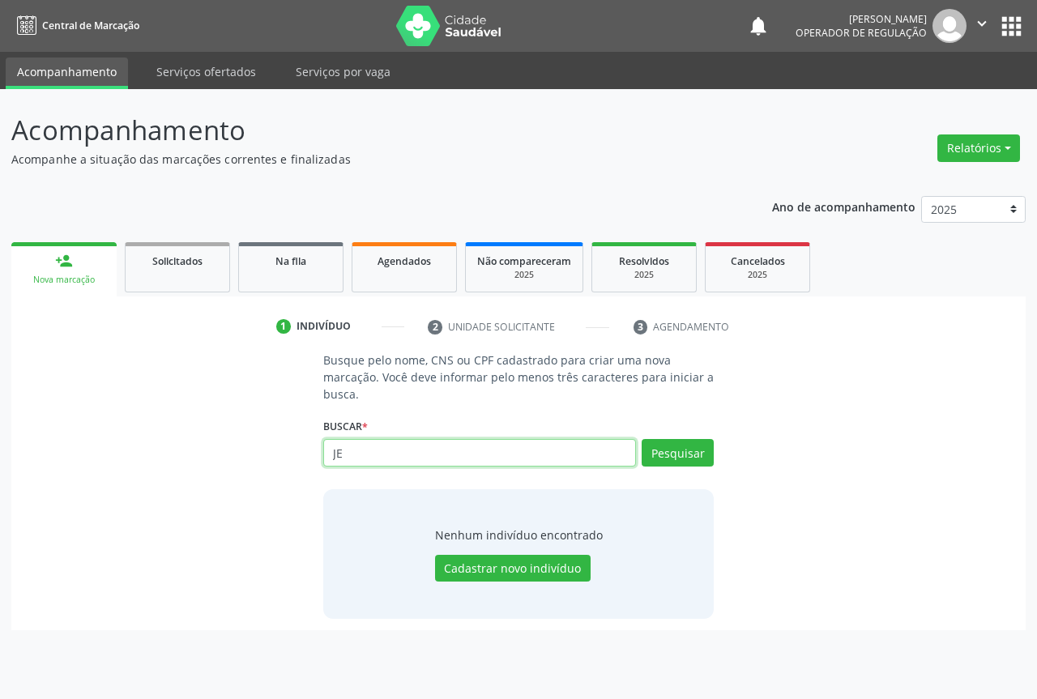
type input "J"
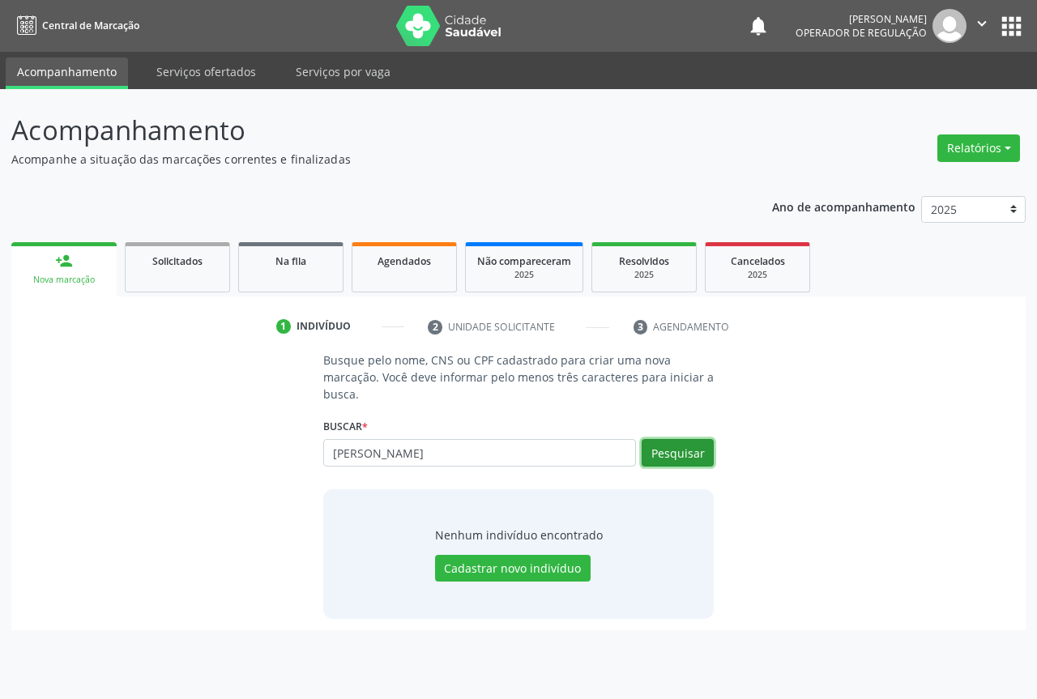
click at [688, 457] on button "Pesquisar" at bounding box center [677, 453] width 72 height 28
click at [507, 454] on input "JEILANE MARIA DA SILVA" at bounding box center [479, 453] width 313 height 28
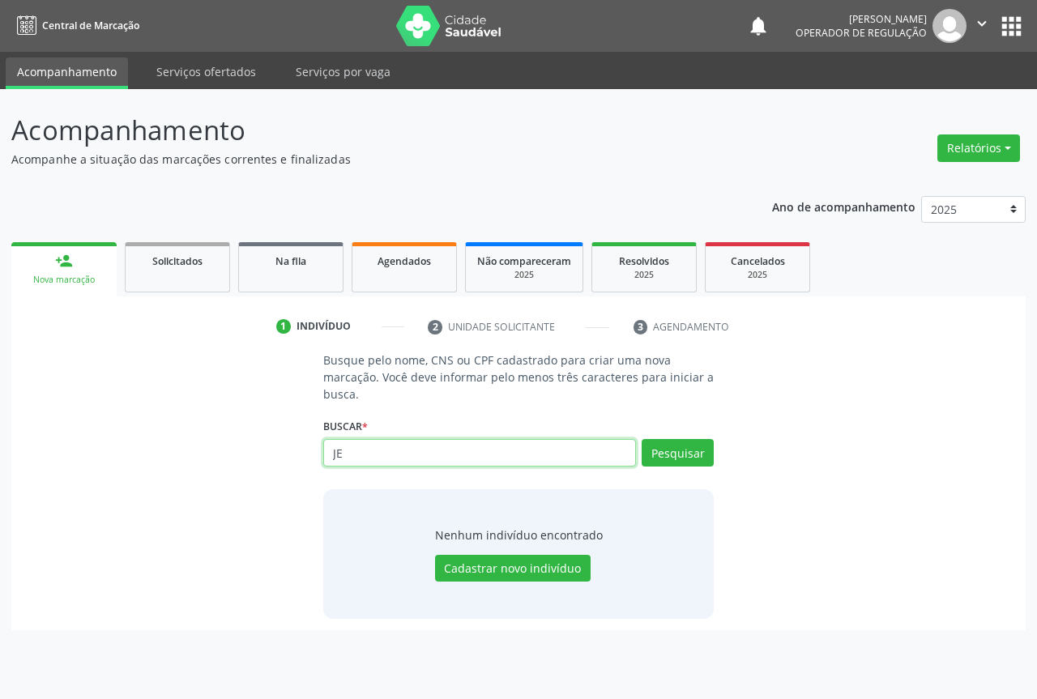
type input "J"
